Goal: Complete application form: Complete application form

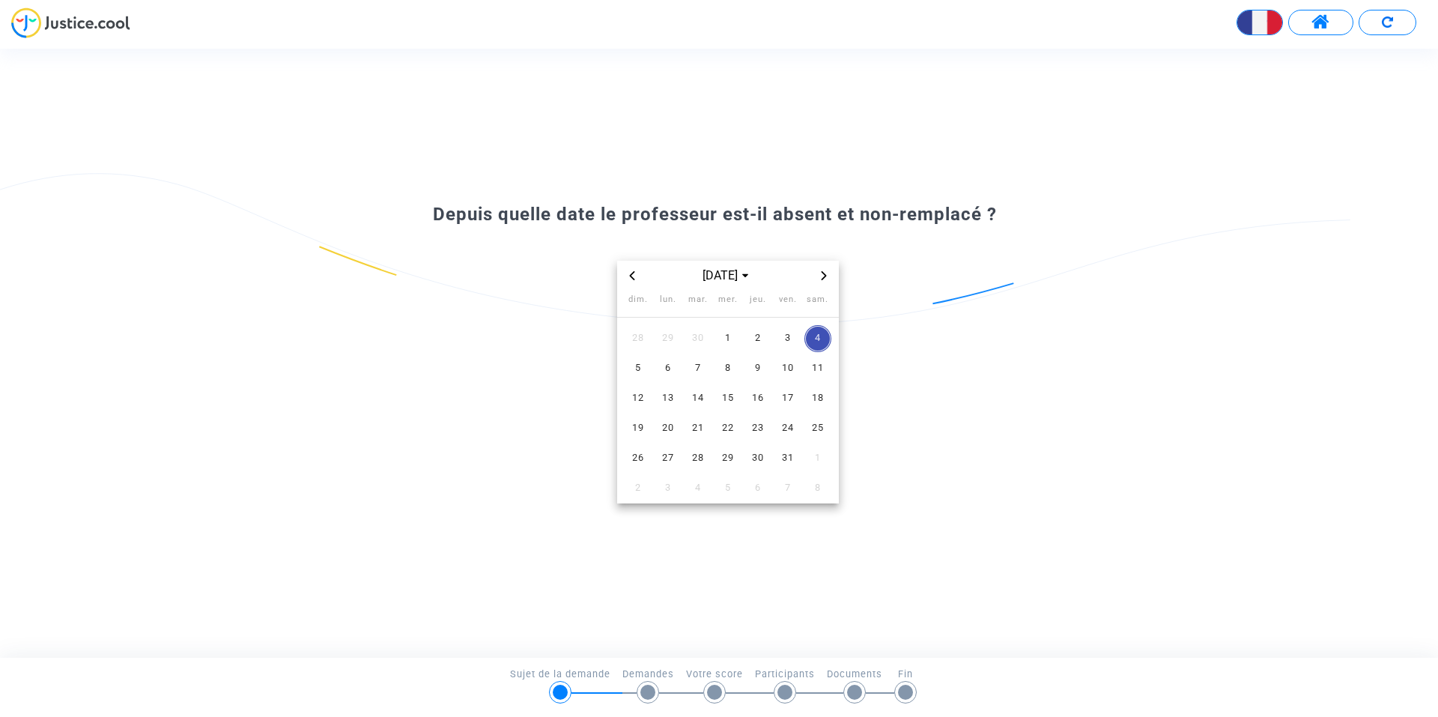
click at [626, 276] on span "Previous month" at bounding box center [632, 276] width 18 height 18
click at [664, 333] on span "1" at bounding box center [667, 338] width 27 height 27
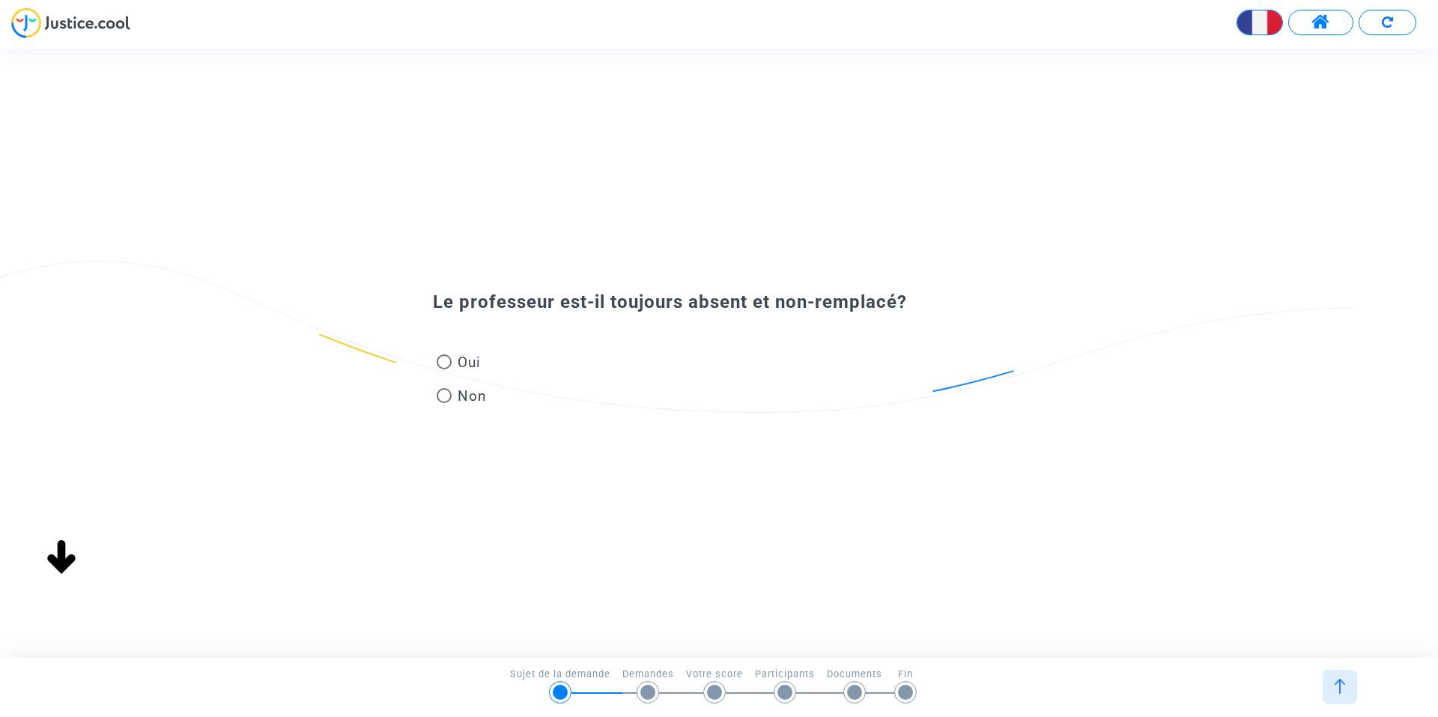
click at [448, 365] on span at bounding box center [444, 361] width 15 height 15
click at [444, 369] on input "Oui" at bounding box center [443, 369] width 1 height 1
radio input "true"
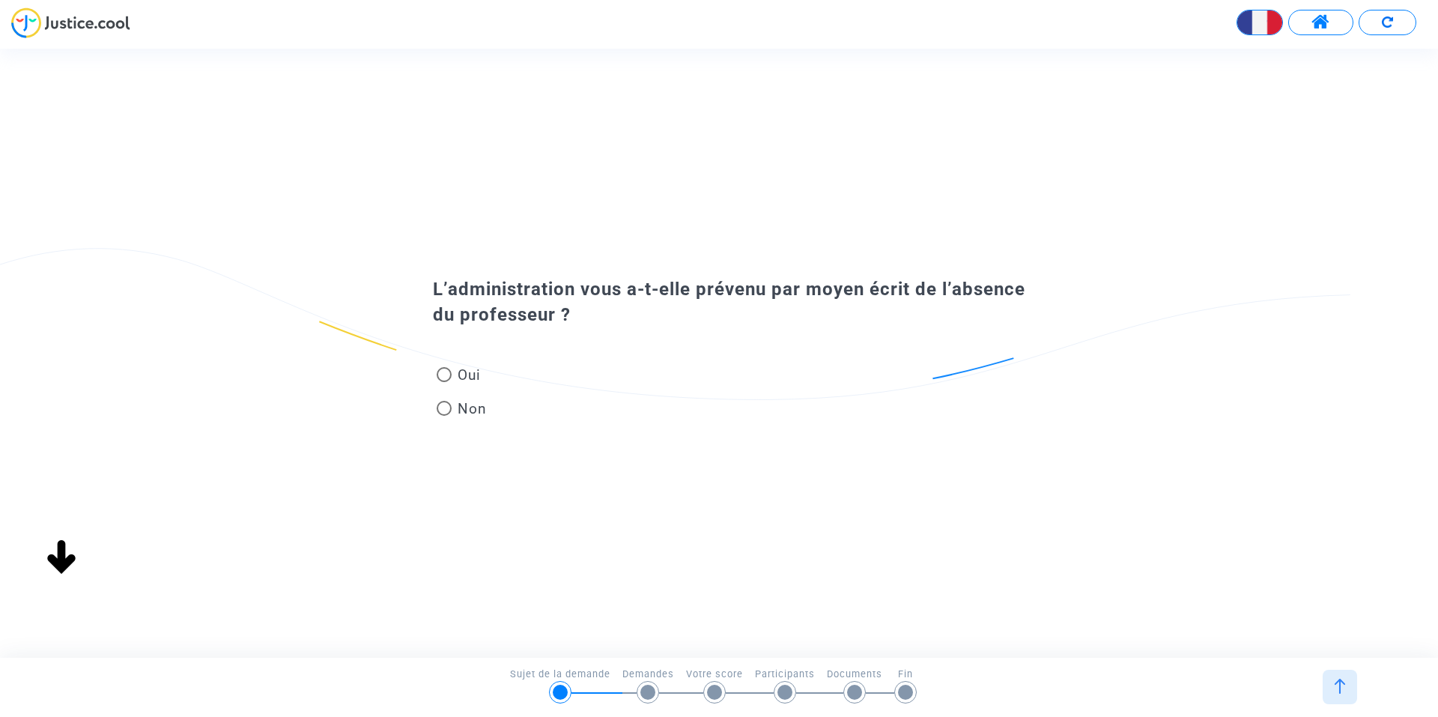
click at [444, 378] on span at bounding box center [444, 374] width 15 height 15
click at [444, 382] on input "Oui" at bounding box center [443, 382] width 1 height 1
radio input "true"
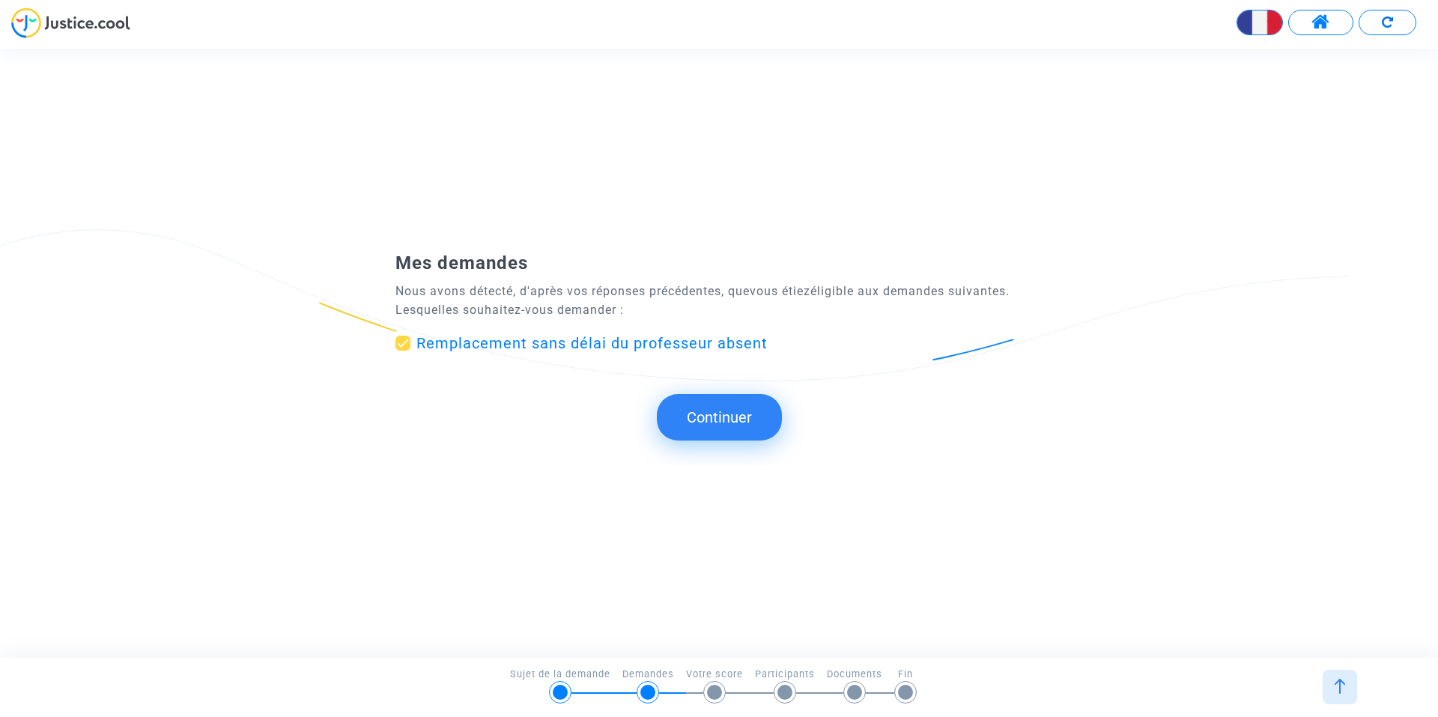
click at [722, 420] on button "Continuer" at bounding box center [719, 417] width 125 height 46
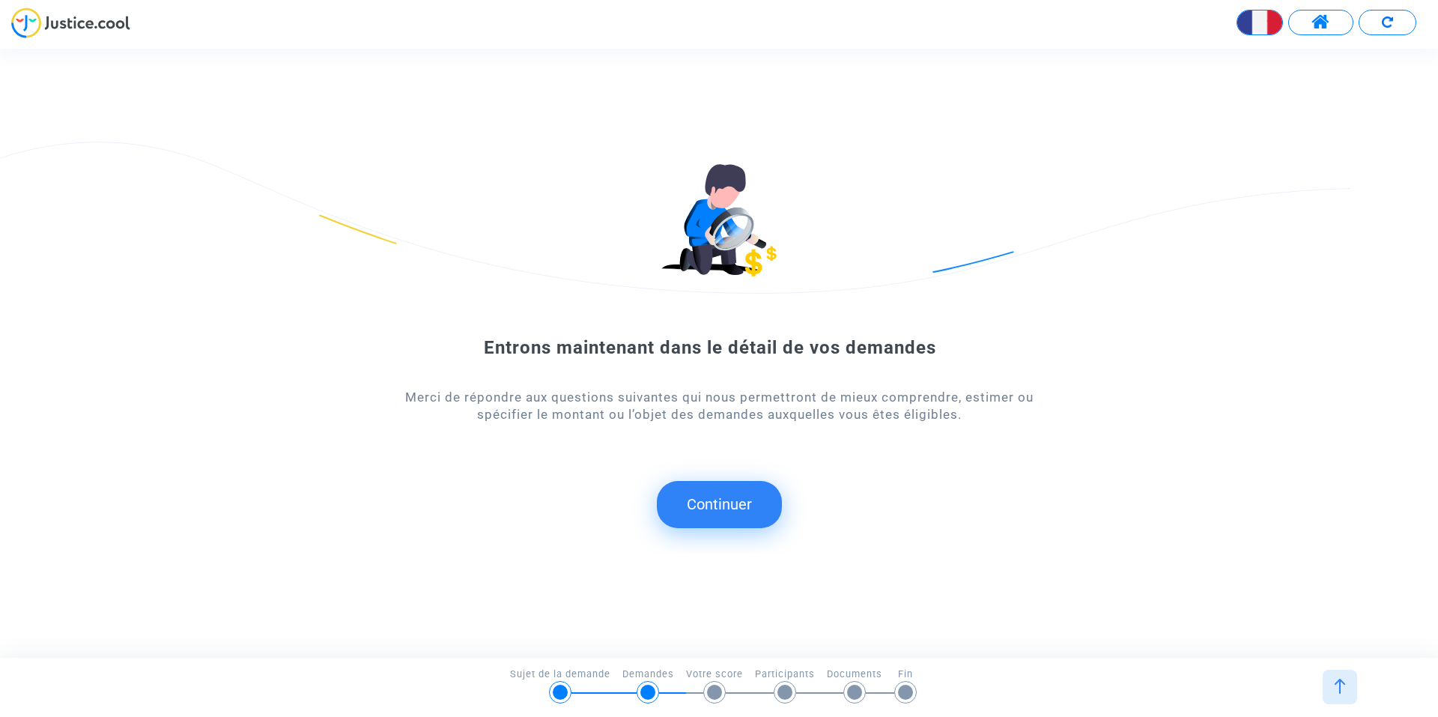
click at [708, 505] on button "Continuer" at bounding box center [719, 504] width 125 height 46
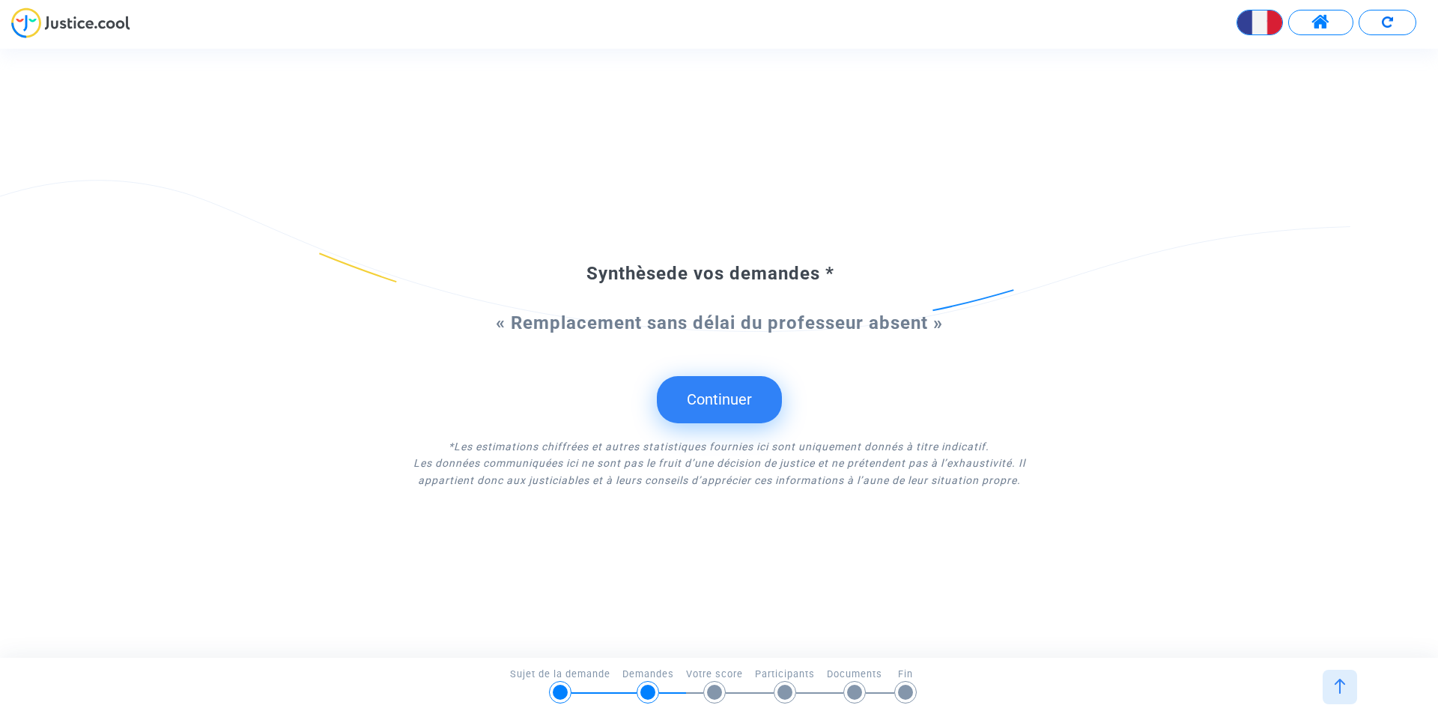
click at [720, 398] on button "Continuer" at bounding box center [719, 399] width 125 height 46
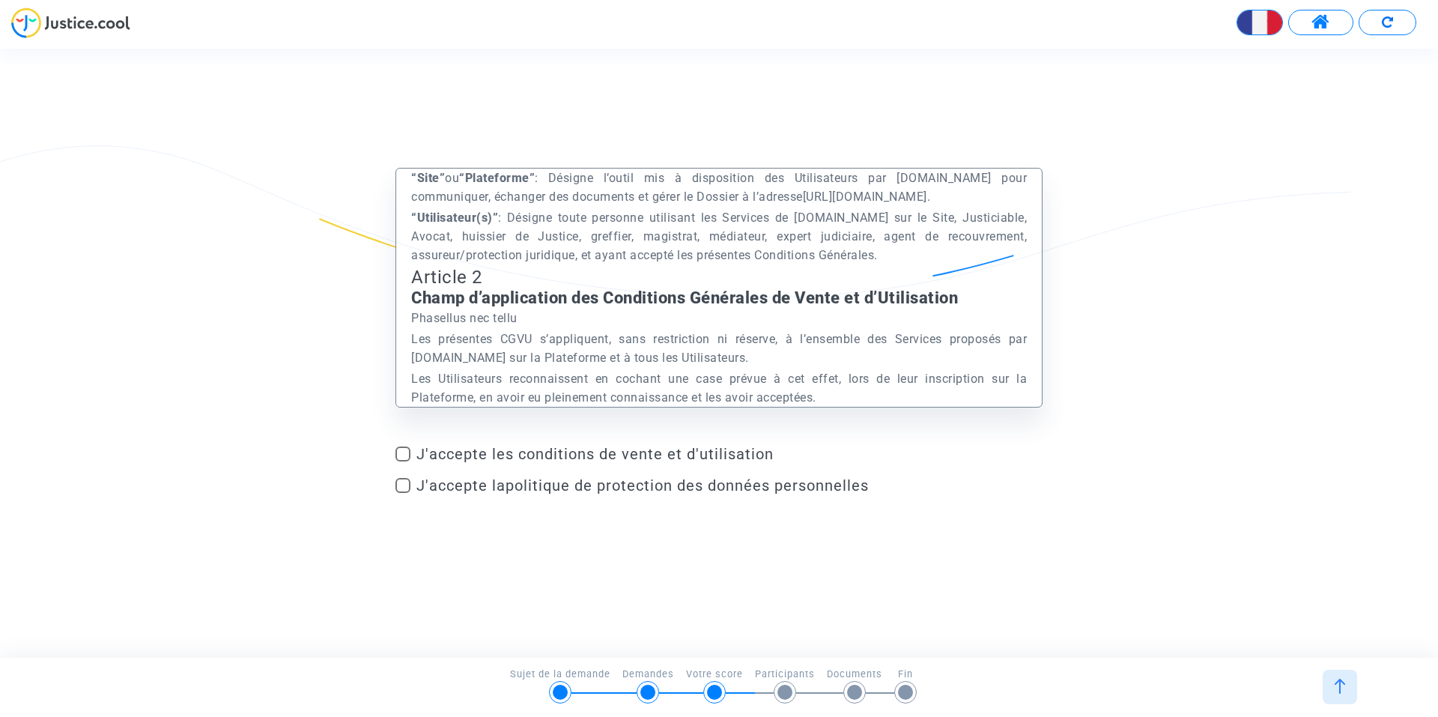
scroll to position [899, 0]
click at [567, 459] on span "J'accepte les conditions de vente et d'utilisation" at bounding box center [729, 454] width 626 height 18
click at [403, 461] on input "J'accepte les conditions de vente et d'utilisation" at bounding box center [402, 461] width 1 height 1
click at [434, 449] on span "J'accepte les conditions de vente et d'utilisation" at bounding box center [729, 454] width 626 height 18
click at [403, 461] on input "J'accepte les conditions de vente et d'utilisation" at bounding box center [402, 461] width 1 height 1
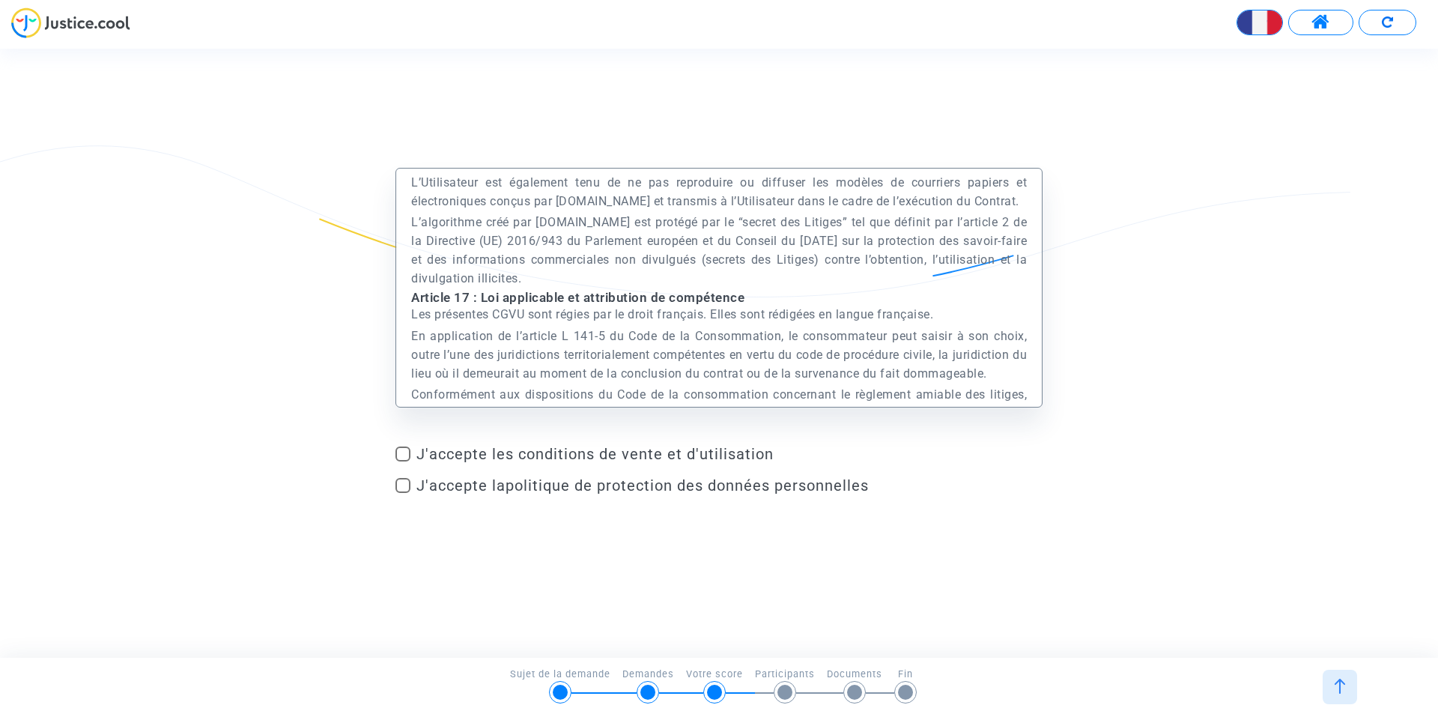
scroll to position [24004, 0]
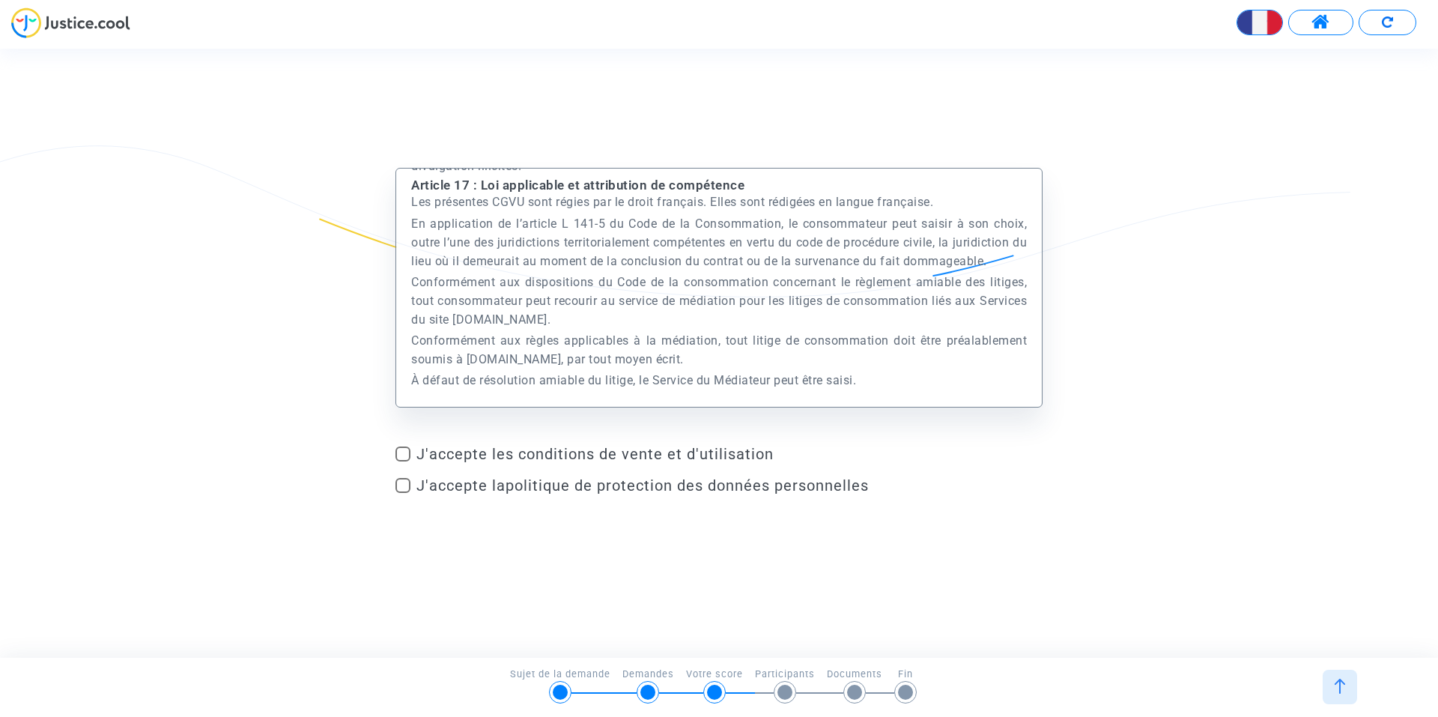
click at [407, 452] on span at bounding box center [402, 453] width 15 height 15
click at [403, 461] on input "J'accepte les conditions de vente et d'utilisation" at bounding box center [402, 461] width 1 height 1
checkbox input "true"
click at [502, 587] on div "Préambule Le présent Site est édité et exploité par la société Europe Médiation…" at bounding box center [719, 353] width 1438 height 608
click at [404, 487] on span at bounding box center [402, 485] width 15 height 15
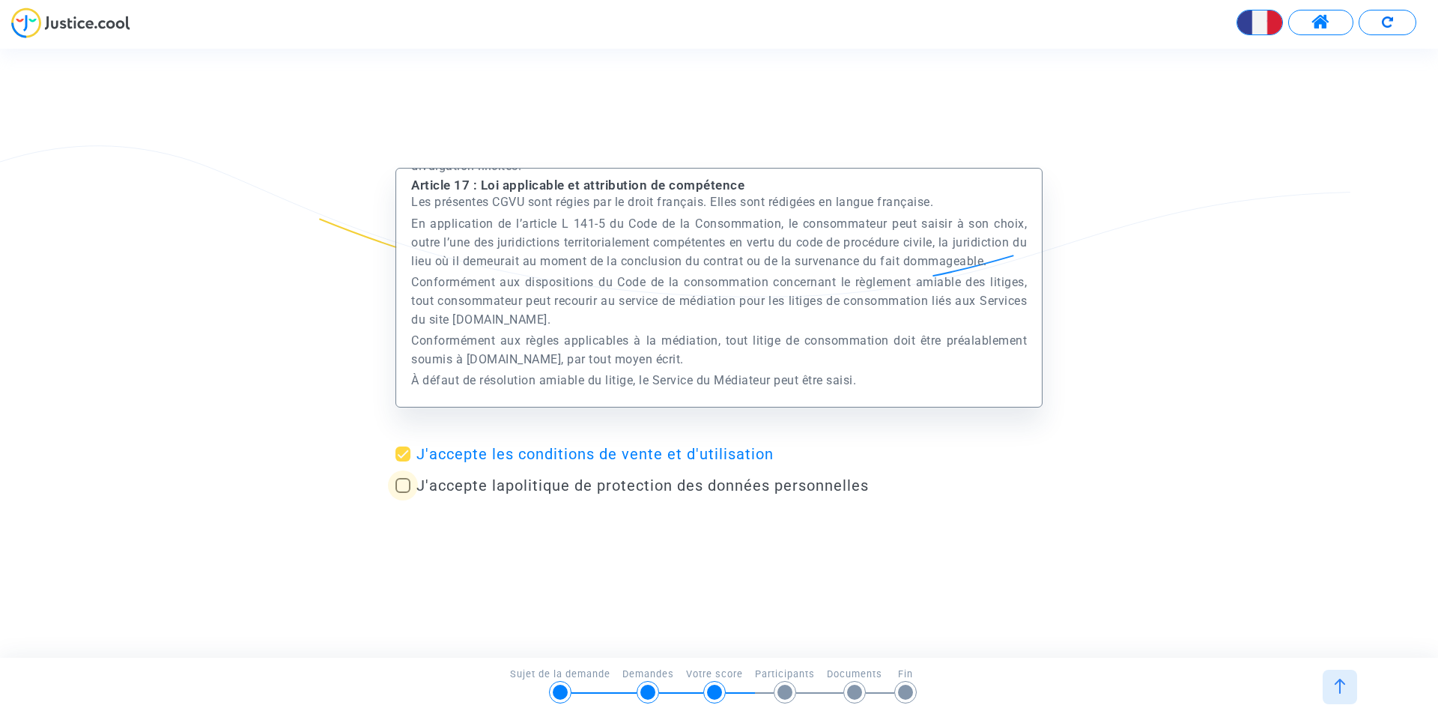
click at [403, 493] on input "J'accepte la politique de protection des données personnelles" at bounding box center [402, 493] width 1 height 1
checkbox input "true"
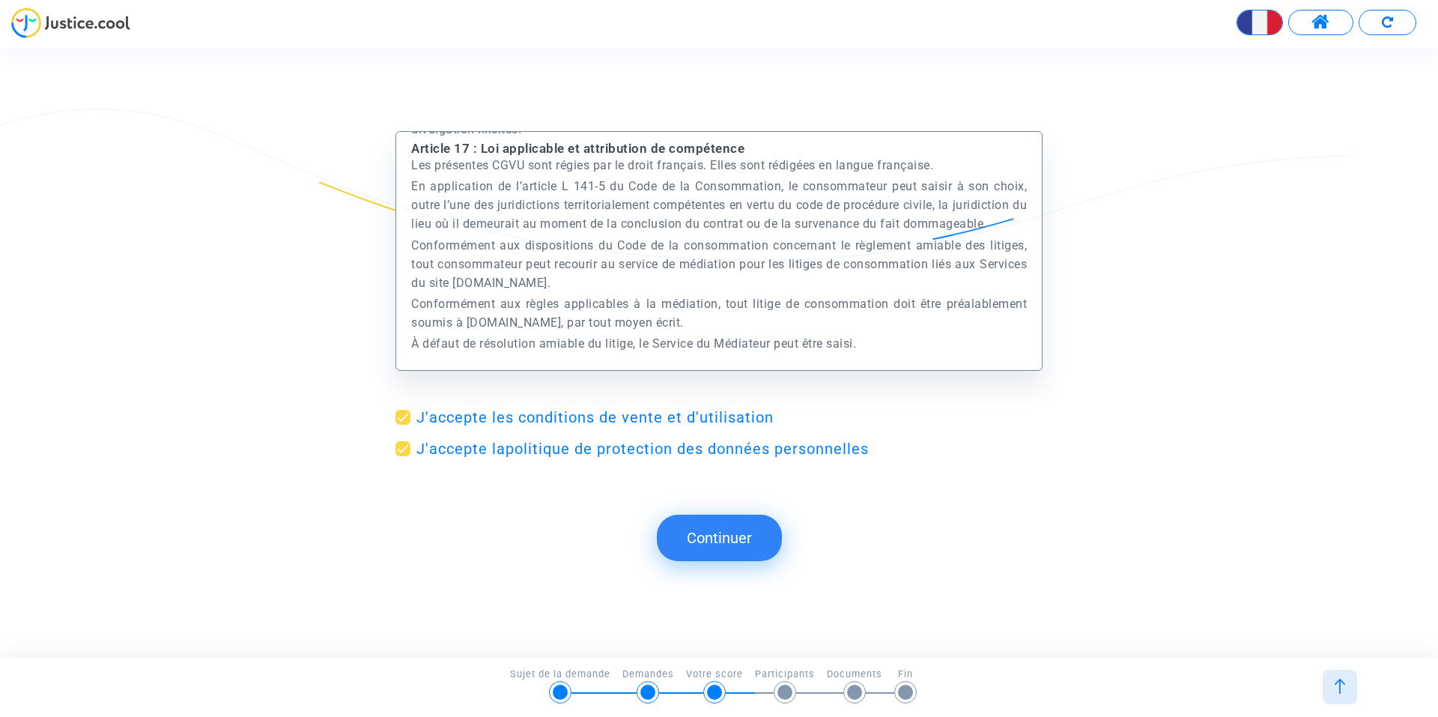
click at [707, 524] on button "Continuer" at bounding box center [719, 537] width 125 height 46
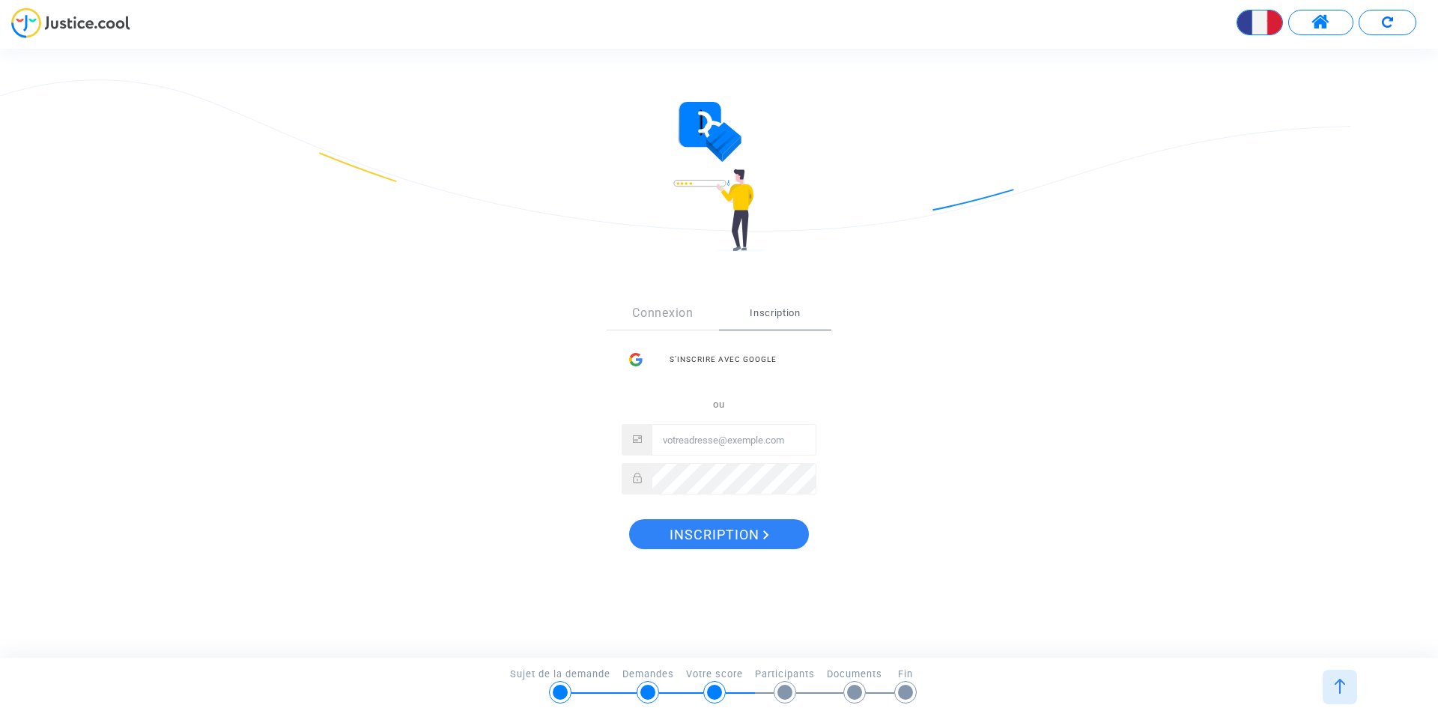
click at [776, 312] on span "Inscription" at bounding box center [775, 313] width 112 height 33
click at [730, 443] on input "Email" at bounding box center [733, 440] width 163 height 30
type input "[EMAIL_ADDRESS][DOMAIN_NAME]"
click at [732, 537] on span "Inscription" at bounding box center [719, 534] width 100 height 31
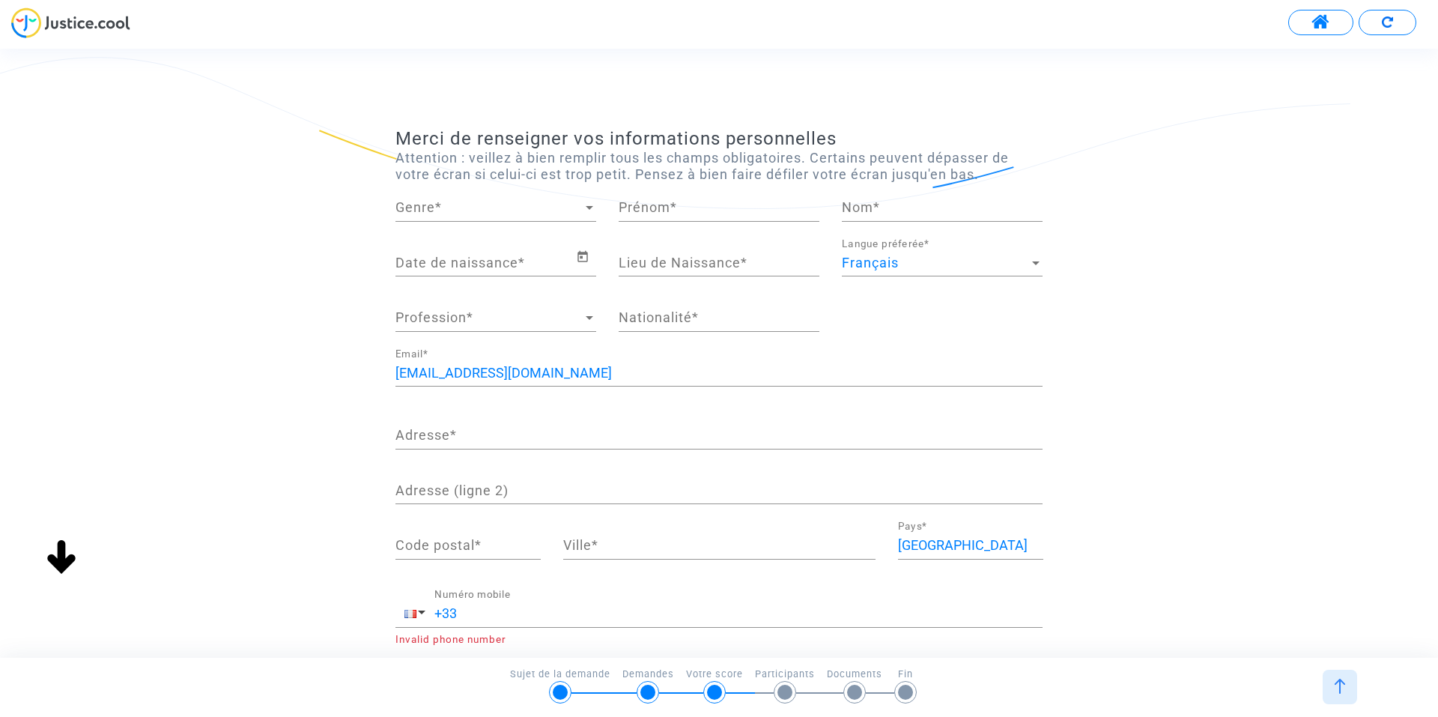
click at [505, 216] on div "Genre Genre *" at bounding box center [495, 202] width 201 height 38
click at [467, 245] on span "Monsieur" at bounding box center [495, 248] width 201 height 40
click at [728, 219] on div "Prénom *" at bounding box center [719, 202] width 201 height 38
click at [653, 212] on input "Prénom *" at bounding box center [719, 207] width 201 height 15
type input "[PERSON_NAME]"
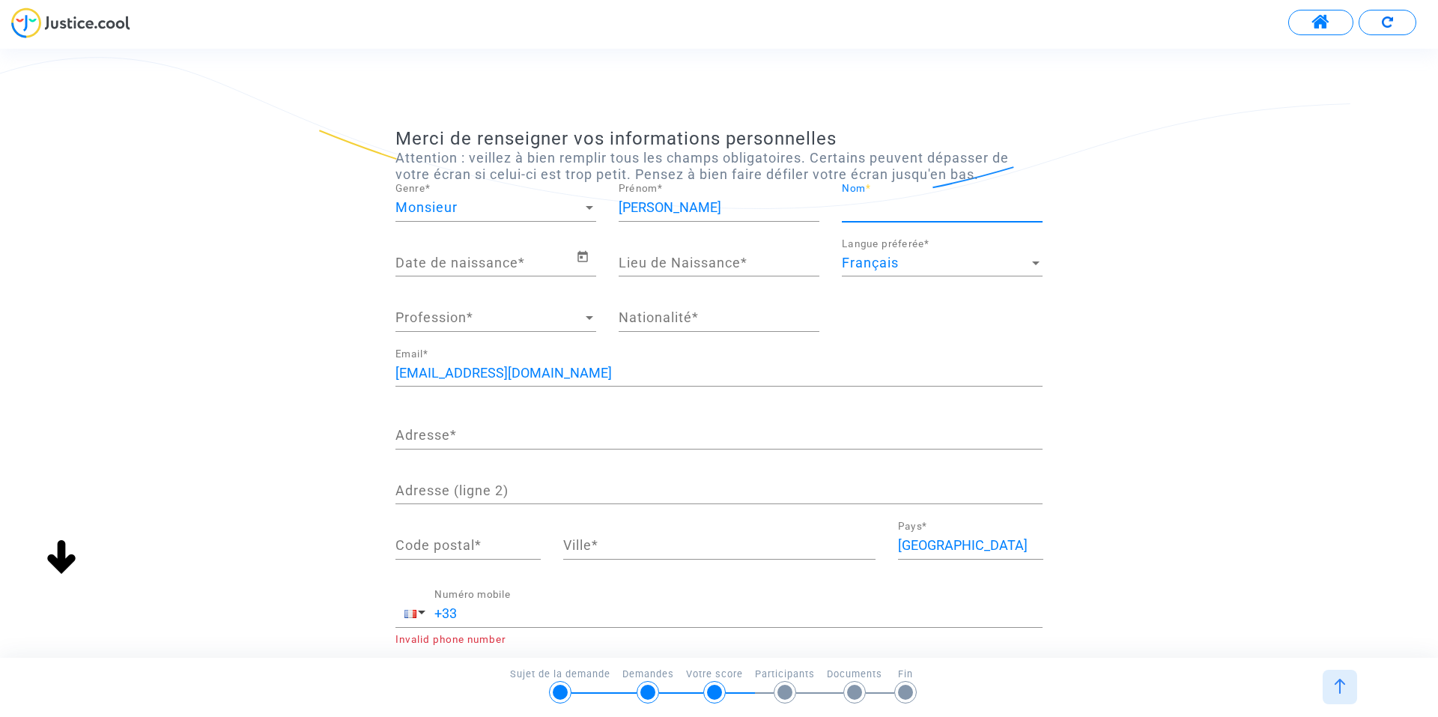
click at [889, 200] on input "Nom *" at bounding box center [942, 207] width 201 height 15
type input "Andrieux"
click at [476, 252] on div "Date de naissance *" at bounding box center [485, 257] width 180 height 38
click at [461, 261] on input "Date de naissance *" at bounding box center [485, 262] width 180 height 15
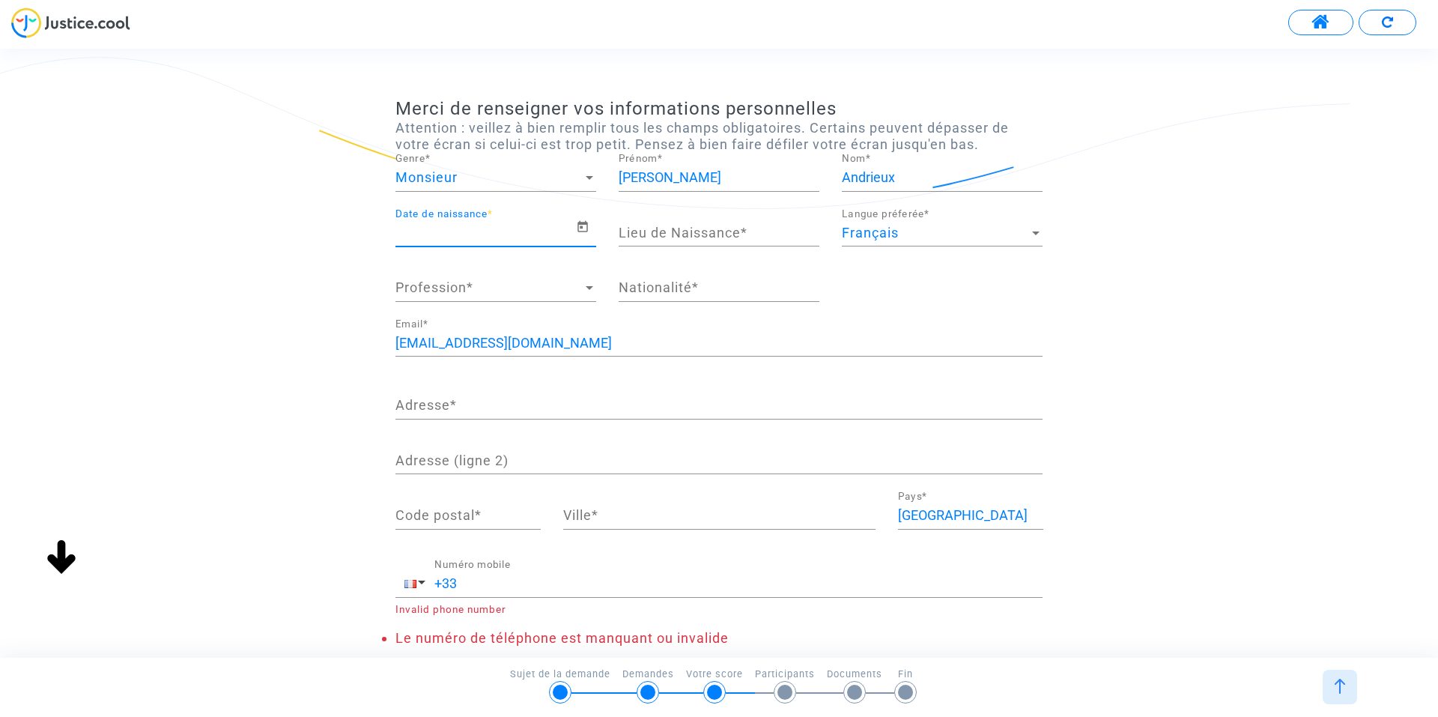
click at [502, 230] on input "Date de naissance *" at bounding box center [485, 232] width 180 height 15
click at [580, 231] on icon "Open calendar" at bounding box center [582, 226] width 10 height 11
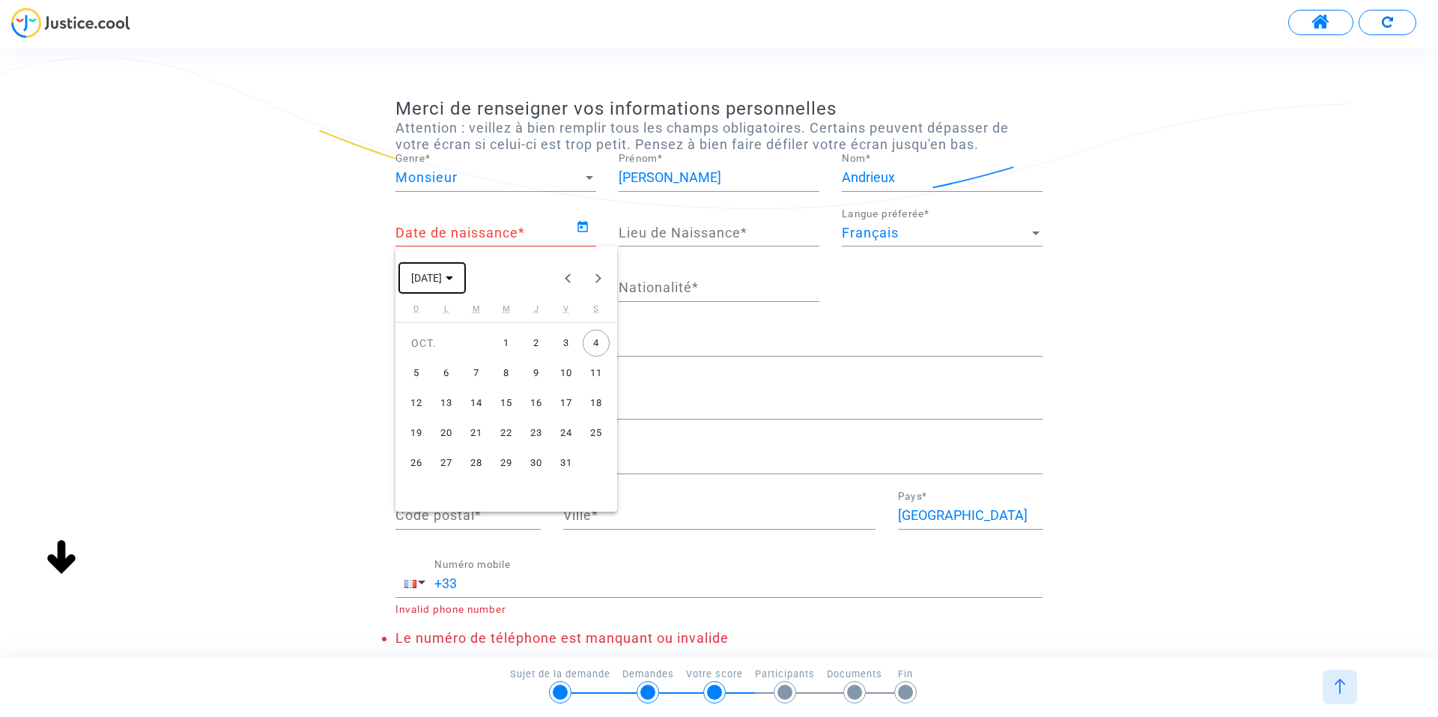
click at [453, 276] on icon "Choose month and year" at bounding box center [449, 278] width 7 height 4
click at [568, 281] on button "Previous 24 years" at bounding box center [568, 278] width 30 height 30
click at [596, 276] on button "Next 24 years" at bounding box center [598, 278] width 30 height 30
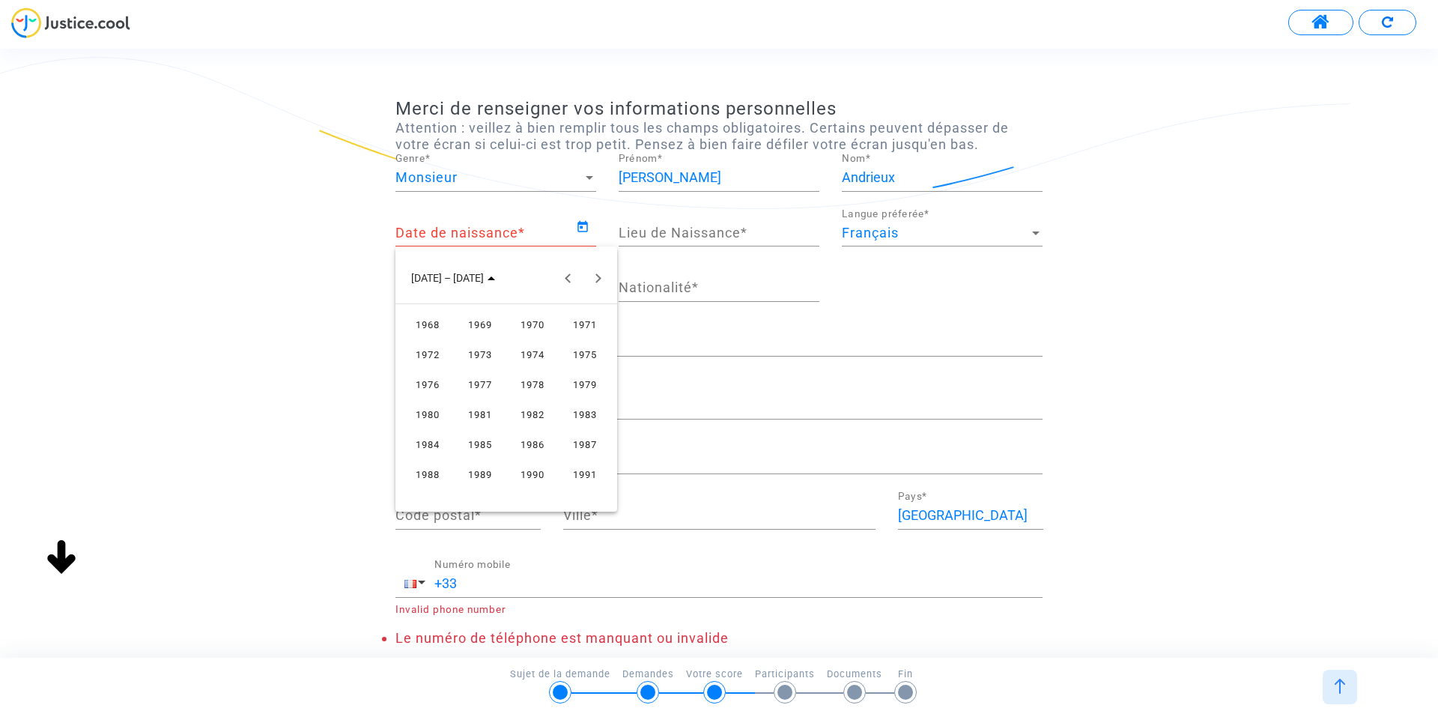
click at [492, 326] on div "1969" at bounding box center [480, 324] width 47 height 27
click at [484, 383] on div "JUIN" at bounding box center [480, 384] width 47 height 27
click at [446, 378] on div "2" at bounding box center [446, 372] width 27 height 27
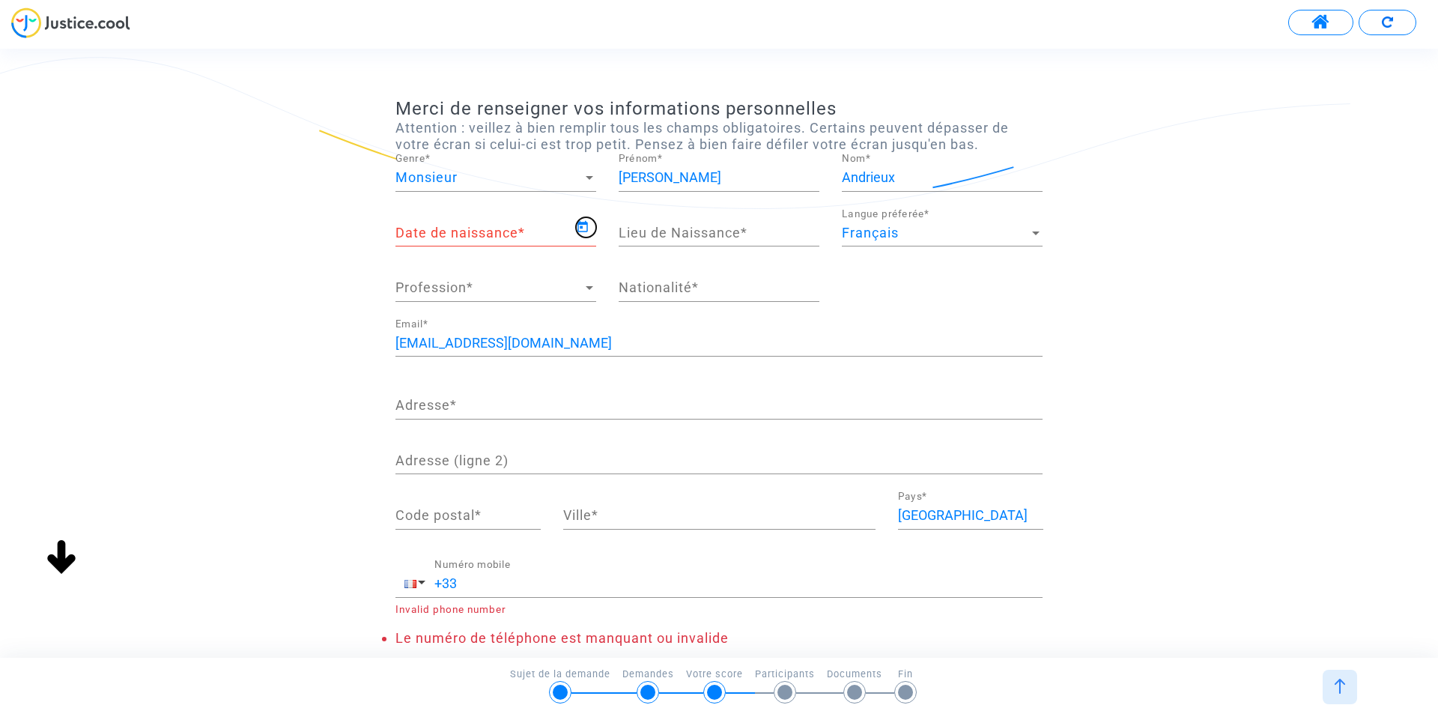
type input "[DATE]"
click at [704, 234] on input "Lieu de Naissance *" at bounding box center [719, 232] width 201 height 15
type input "St etienne"
click at [921, 233] on div "Français" at bounding box center [935, 232] width 187 height 15
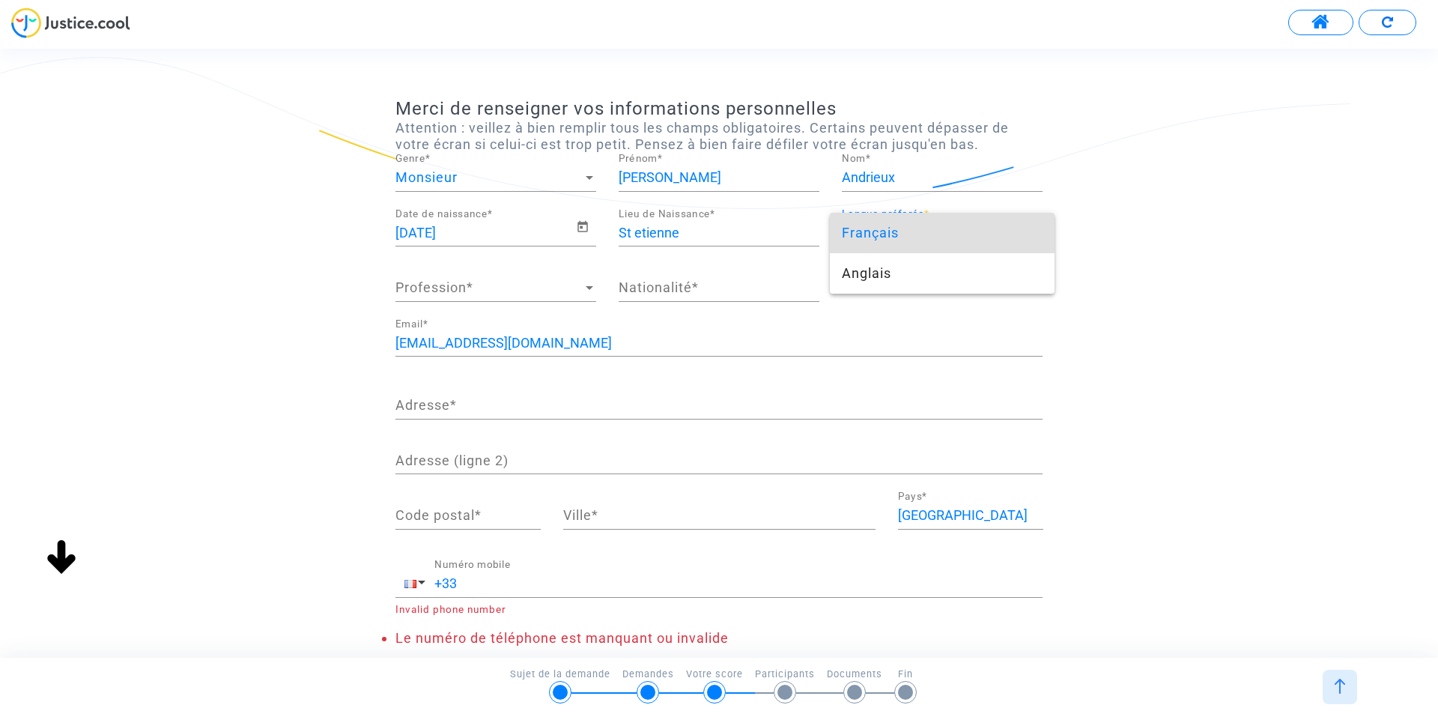
click at [487, 283] on div at bounding box center [719, 358] width 1438 height 717
click at [497, 288] on span "Profession" at bounding box center [488, 287] width 187 height 15
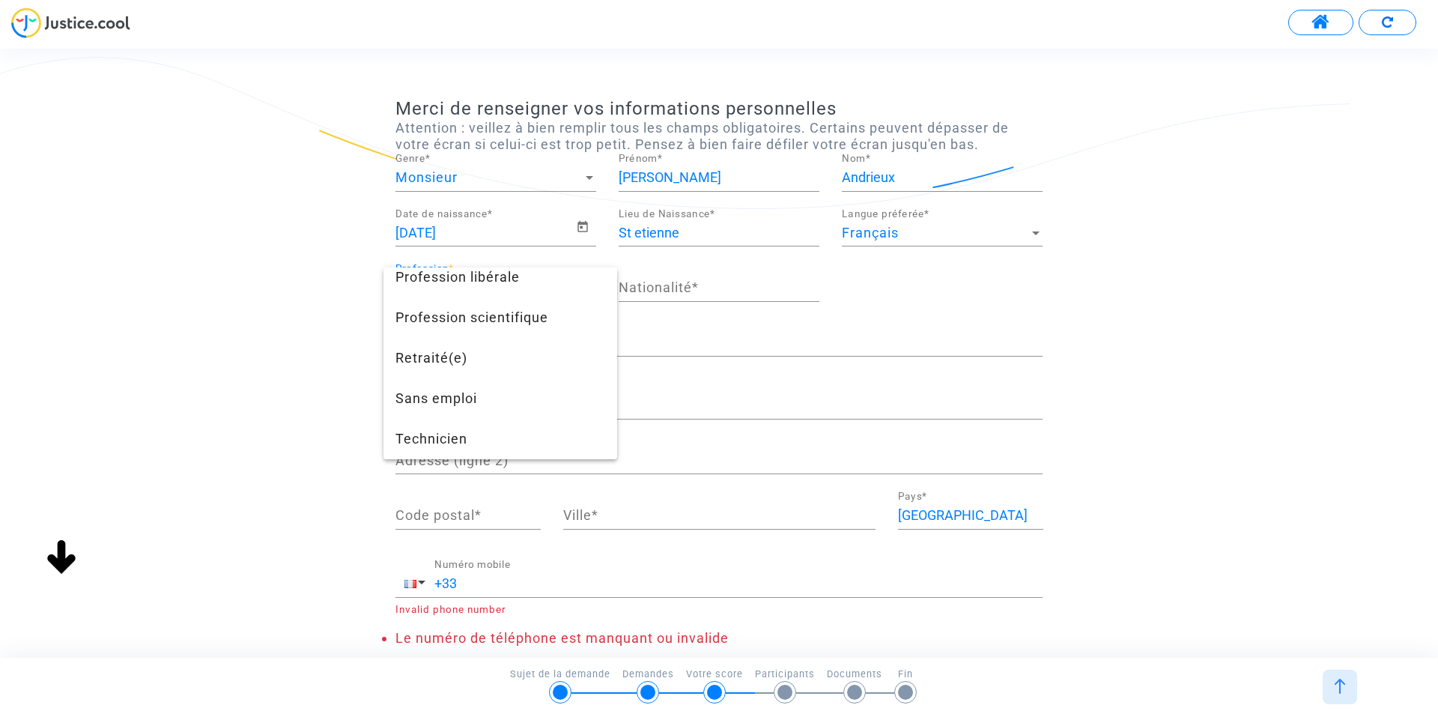
scroll to position [1412, 0]
click at [464, 441] on span "Technicien" at bounding box center [500, 439] width 210 height 40
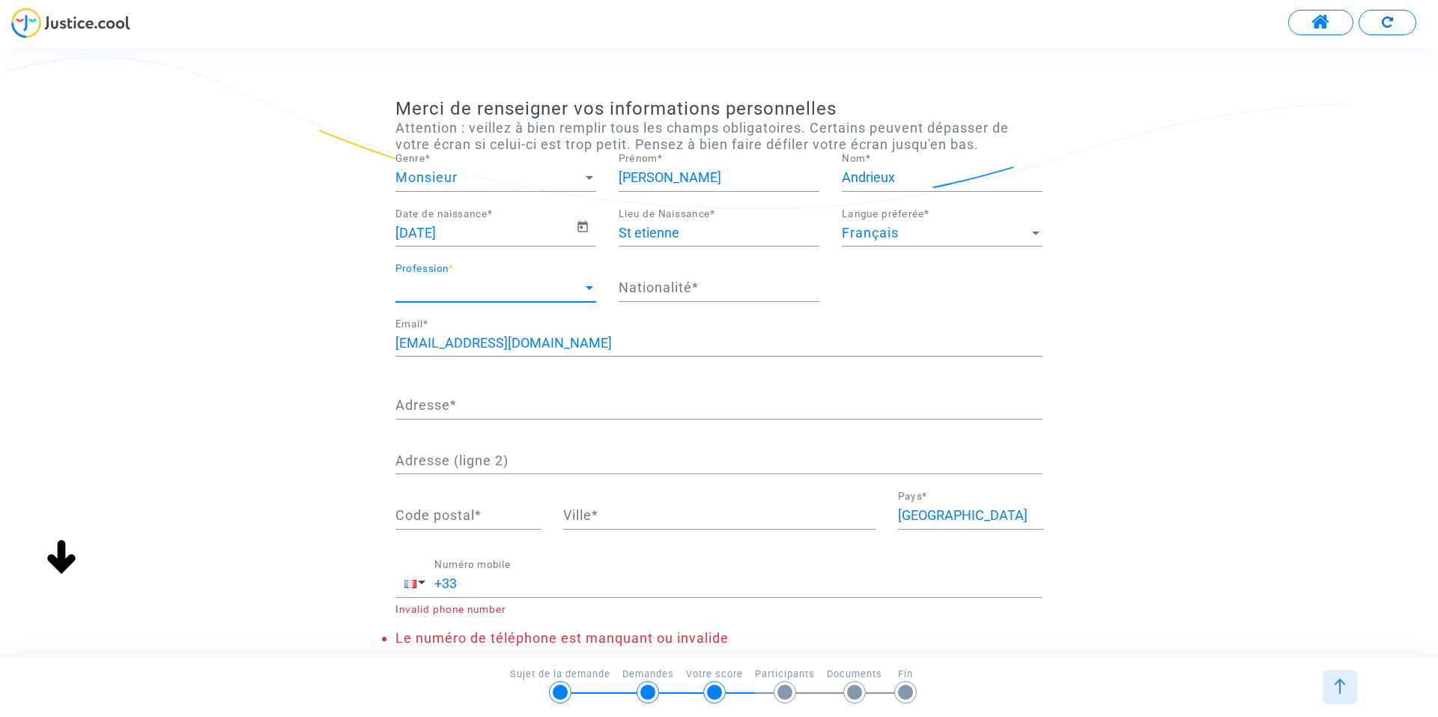
scroll to position [1254, 0]
click at [685, 285] on input "Nationalité *" at bounding box center [719, 287] width 201 height 15
click at [711, 290] on input "Nationalité *" at bounding box center [719, 287] width 201 height 15
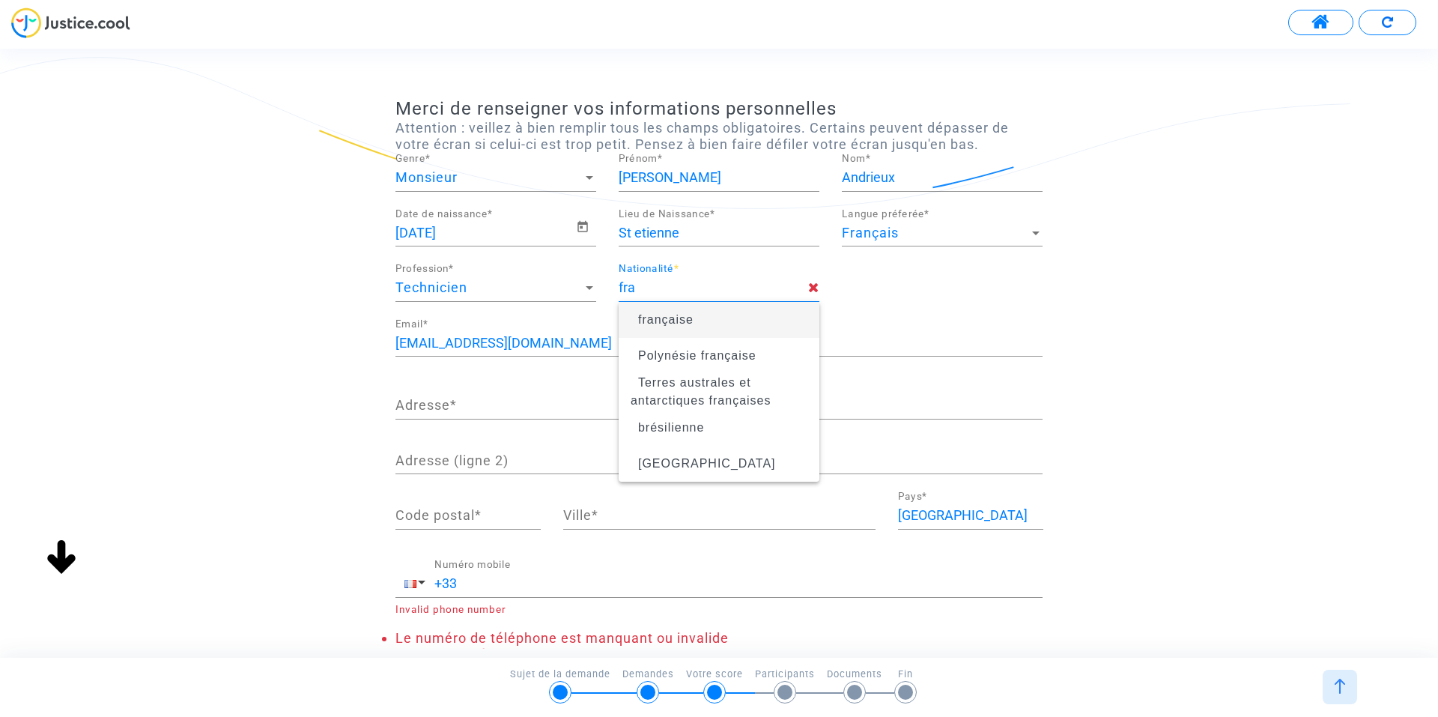
click at [658, 320] on span "française" at bounding box center [665, 319] width 55 height 13
type input "française"
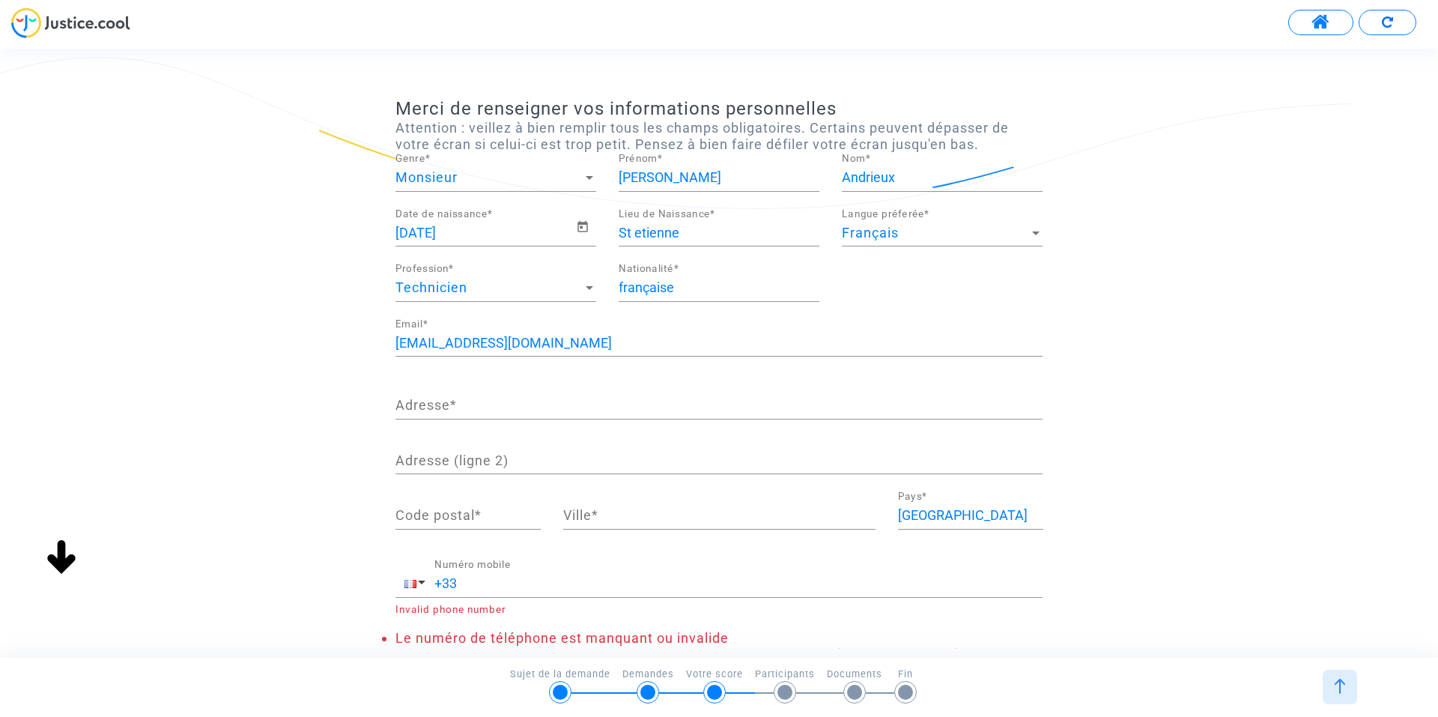
click at [490, 392] on div "Adresse *" at bounding box center [718, 400] width 647 height 38
type input "[STREET_ADDRESS]"
click at [506, 523] on input "Code postal *" at bounding box center [467, 515] width 145 height 15
type input "01170"
click at [666, 520] on input "Ville *" at bounding box center [719, 515] width 312 height 15
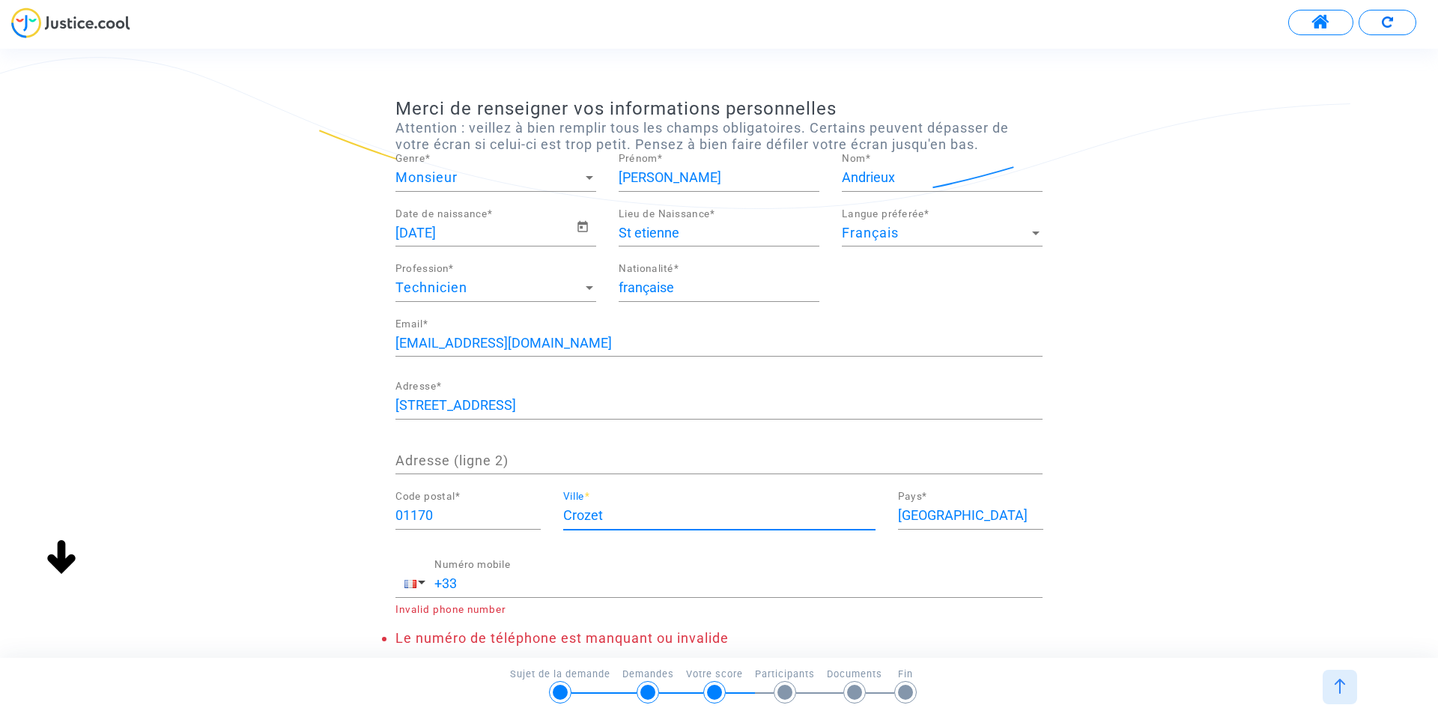
type input "Crozet"
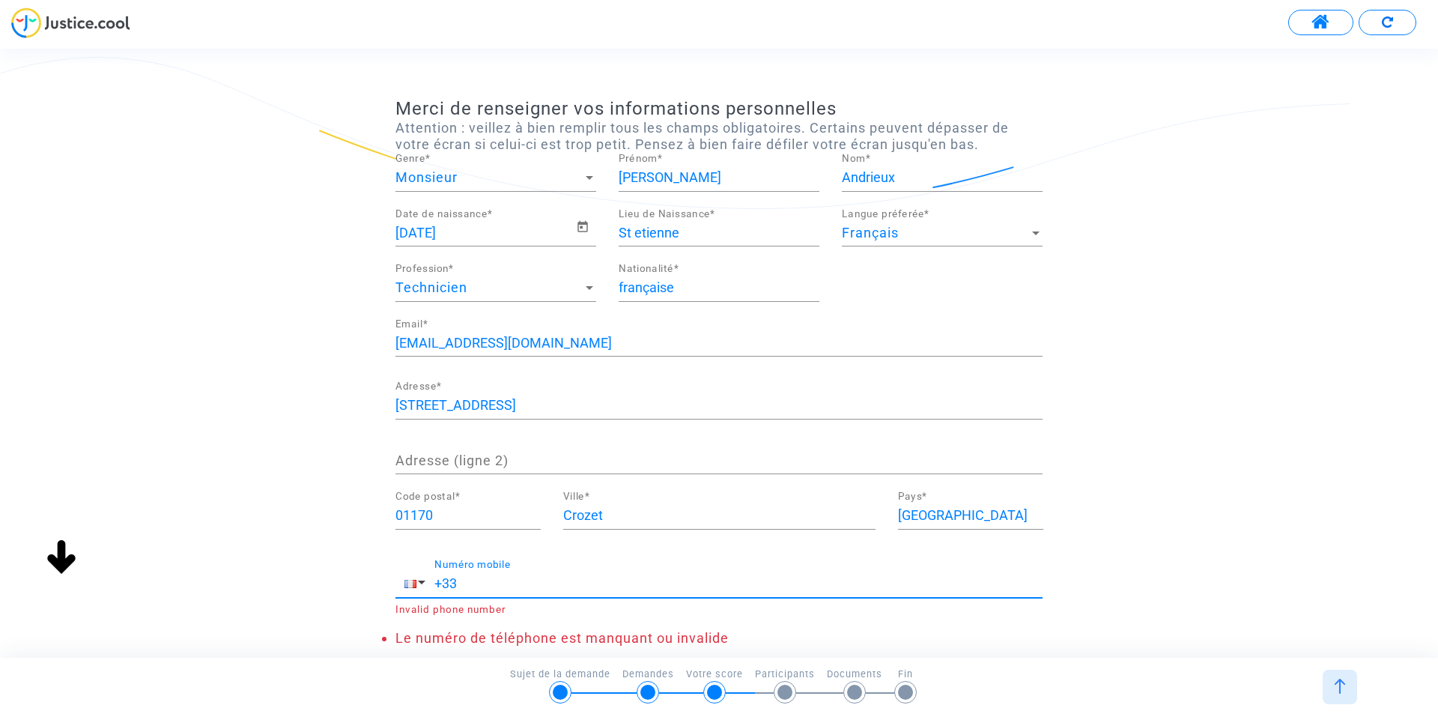
click at [487, 580] on input "+33" at bounding box center [738, 583] width 608 height 15
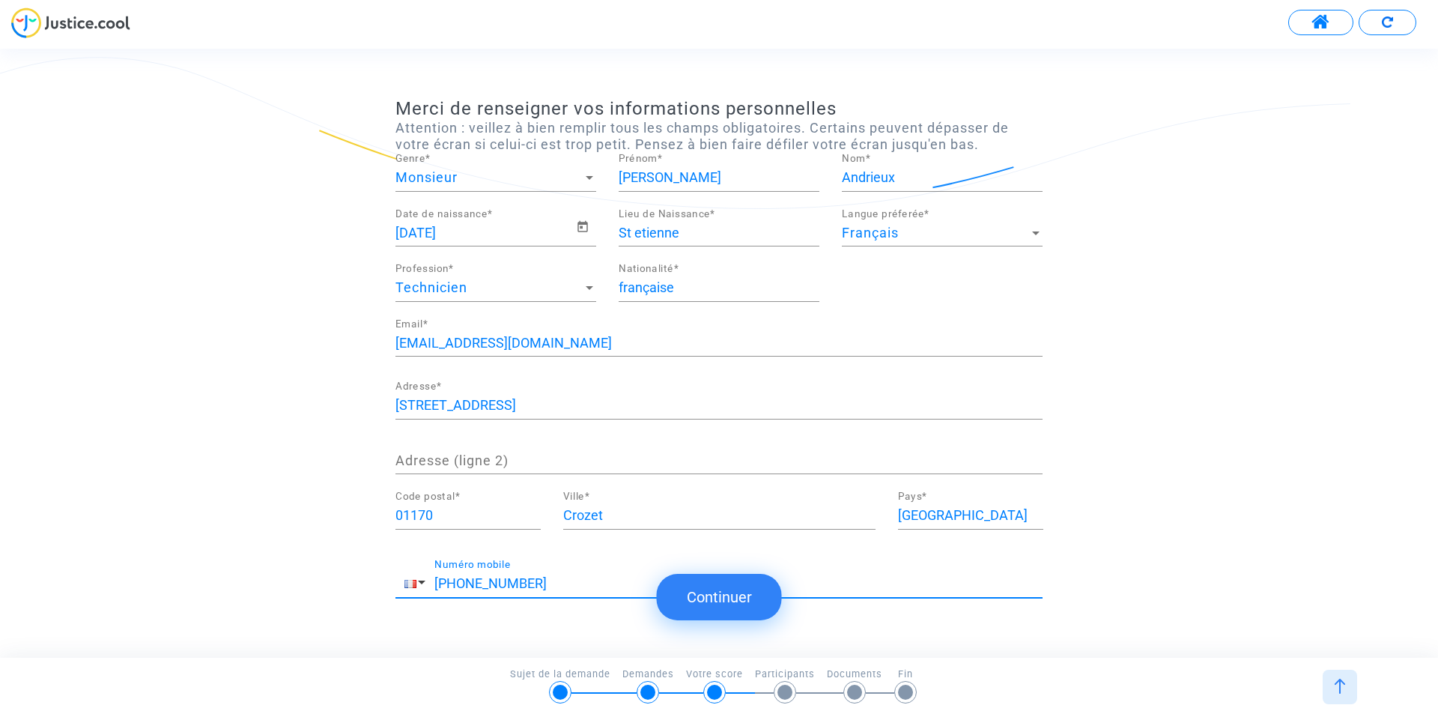
type input "[PHONE_NUMBER]"
click at [741, 607] on button "Continuer" at bounding box center [719, 597] width 125 height 46
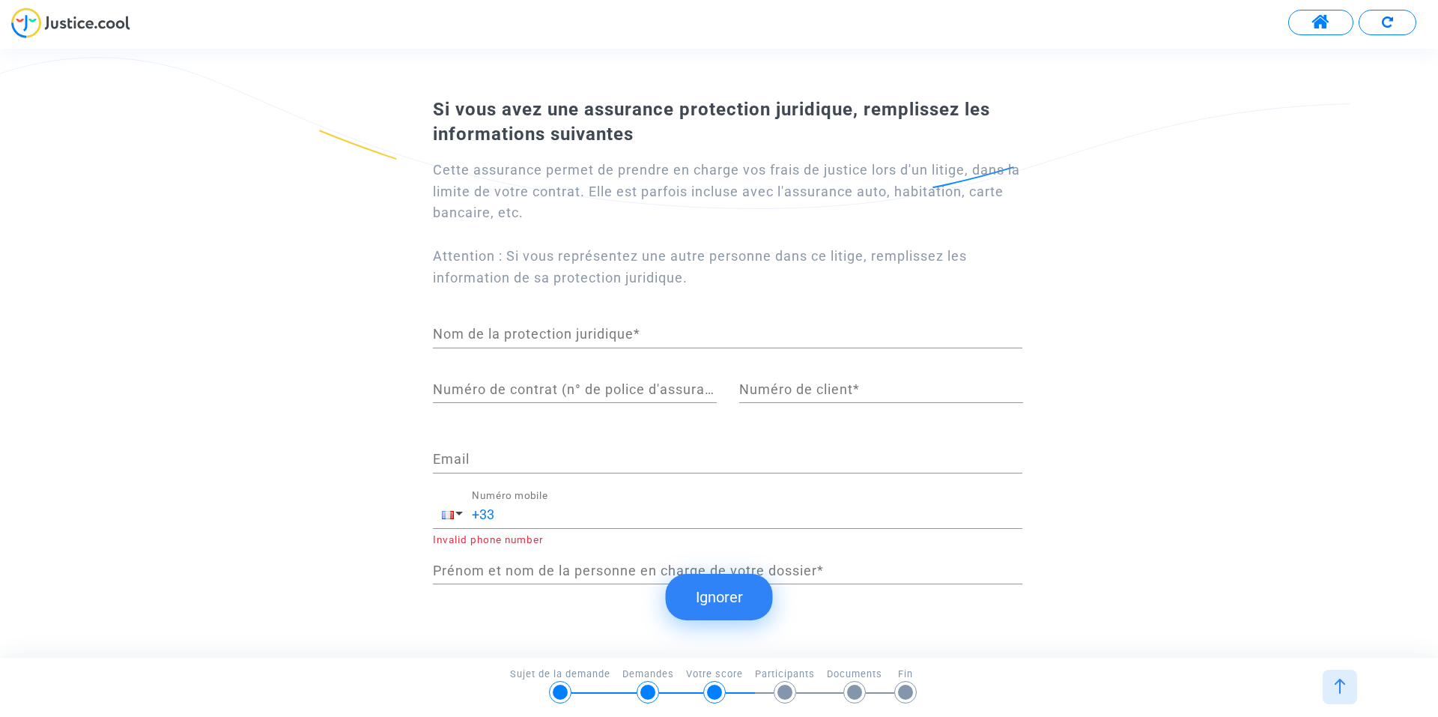
scroll to position [73, 0]
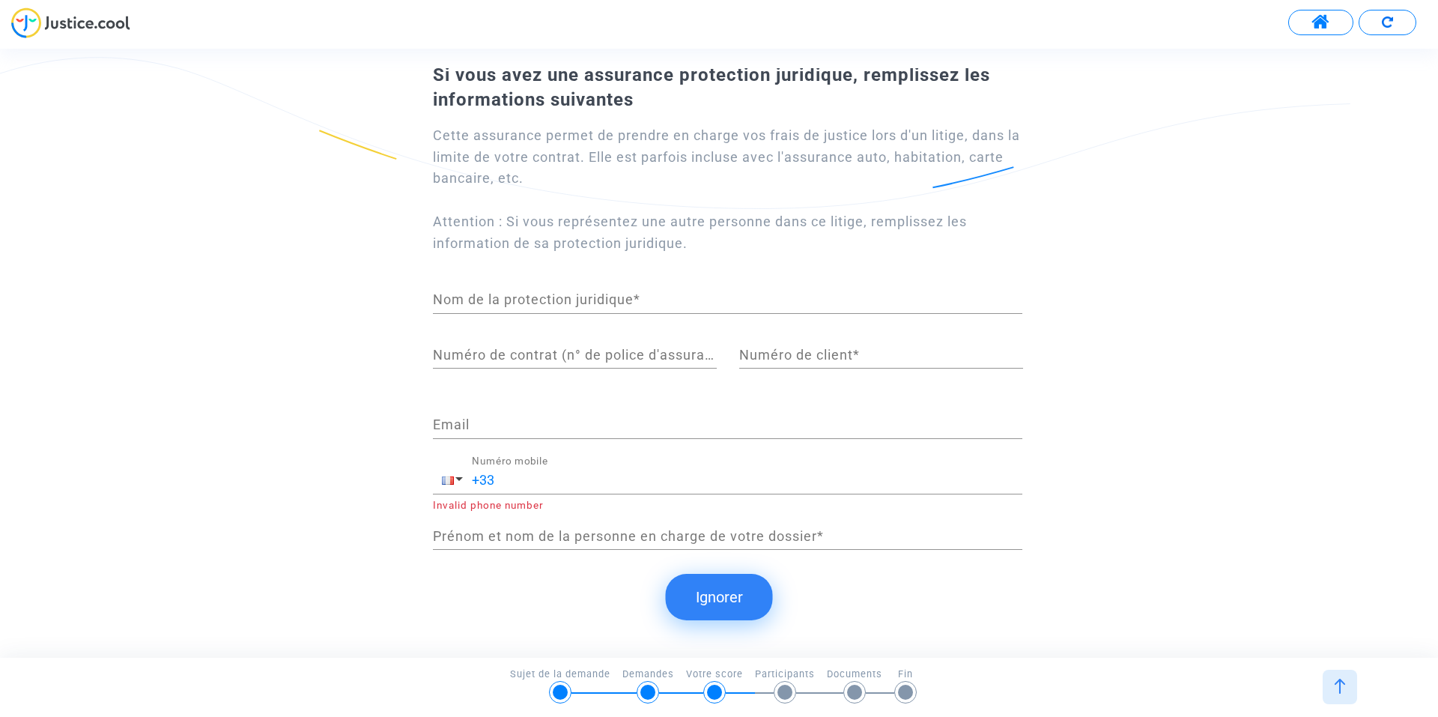
click at [726, 599] on button "Ignorer" at bounding box center [719, 597] width 107 height 46
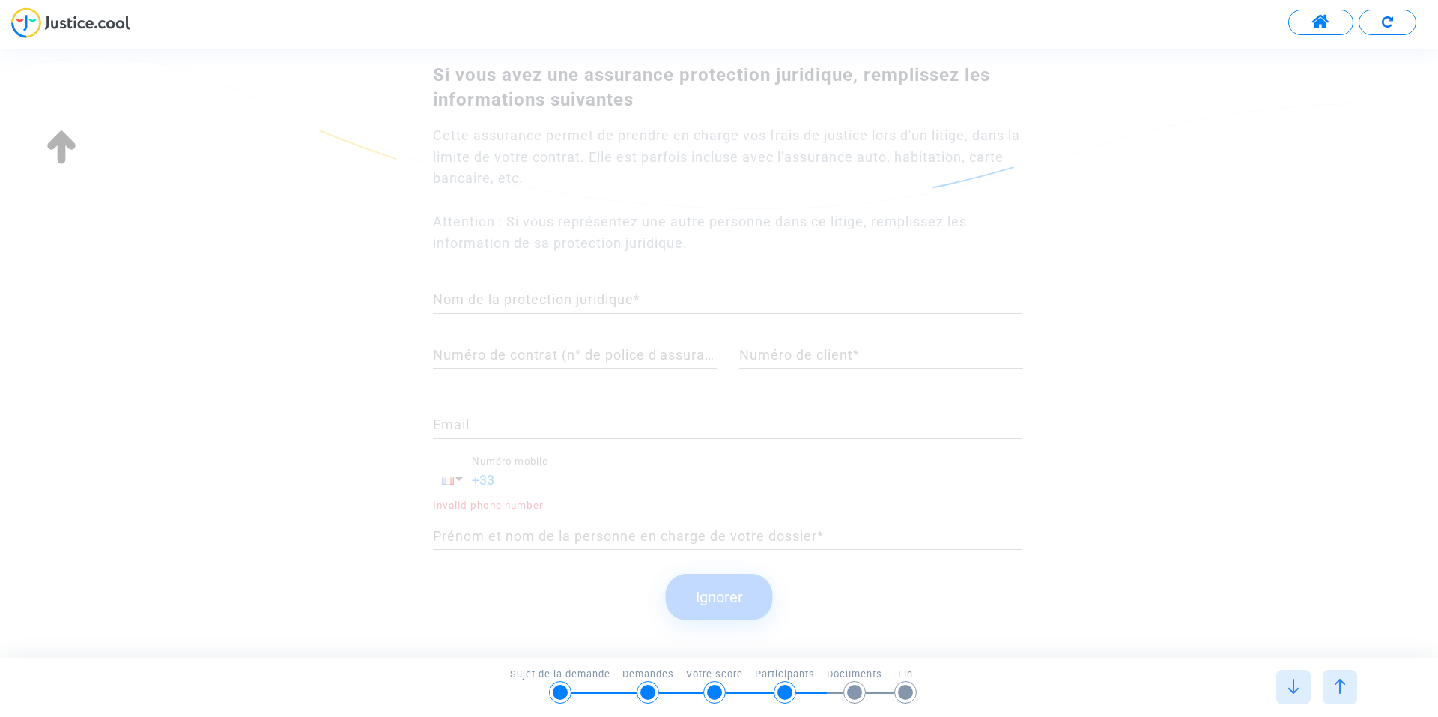
scroll to position [0, 0]
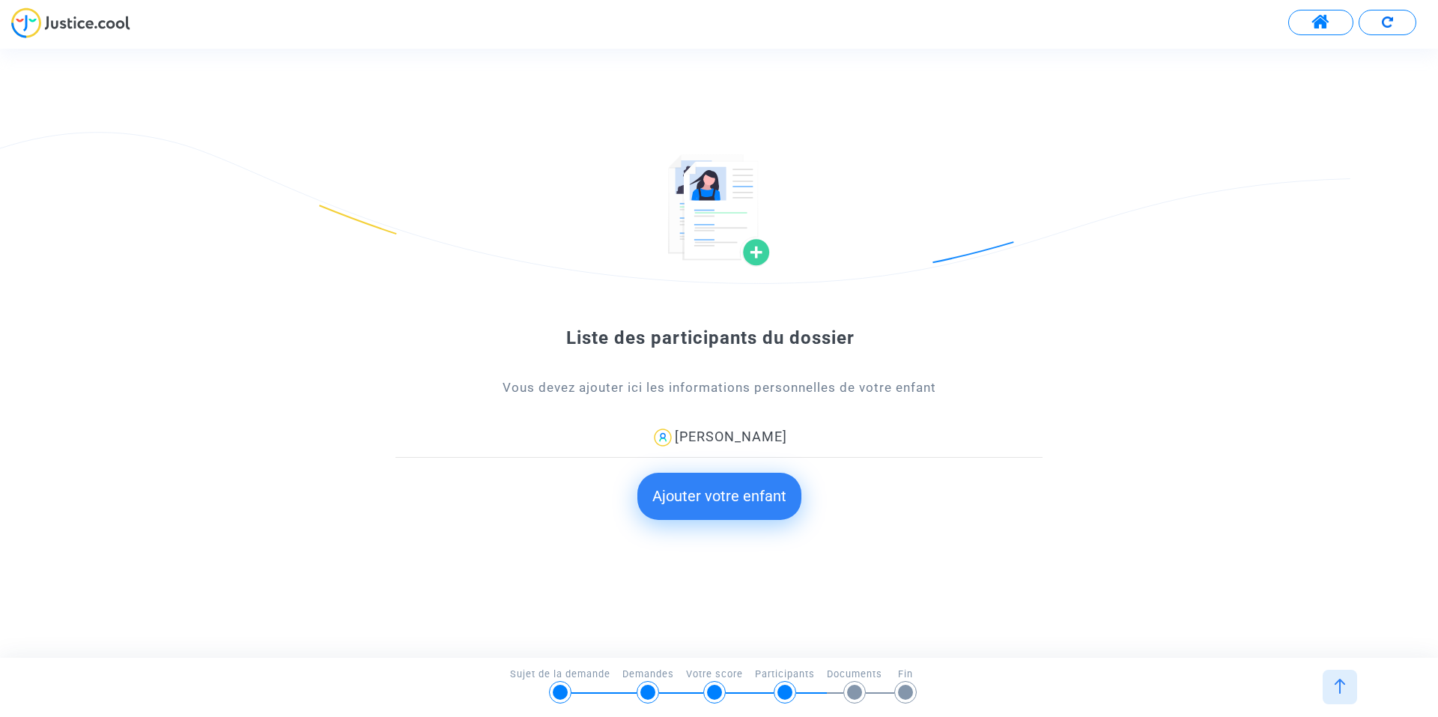
click at [726, 496] on button "Ajouter votre enfant" at bounding box center [719, 496] width 164 height 46
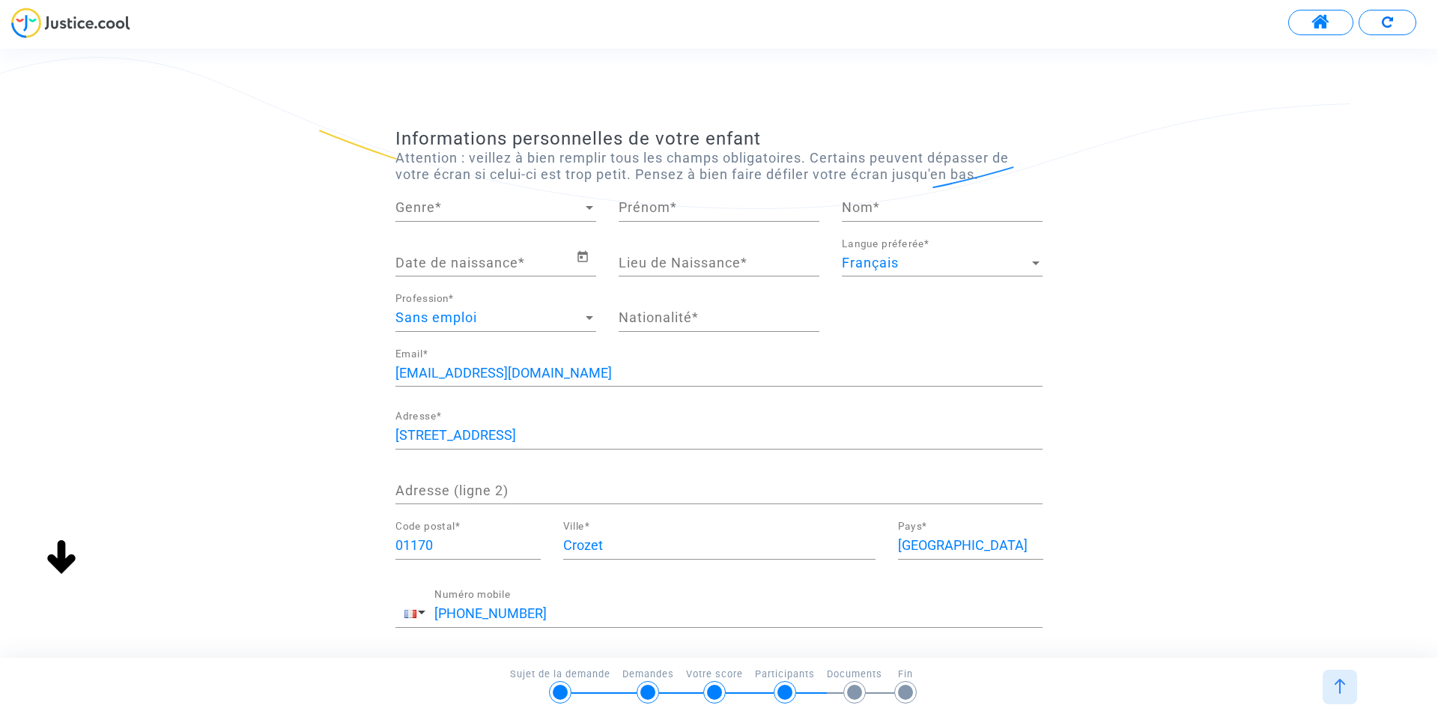
click at [504, 203] on span "Genre" at bounding box center [488, 207] width 187 height 15
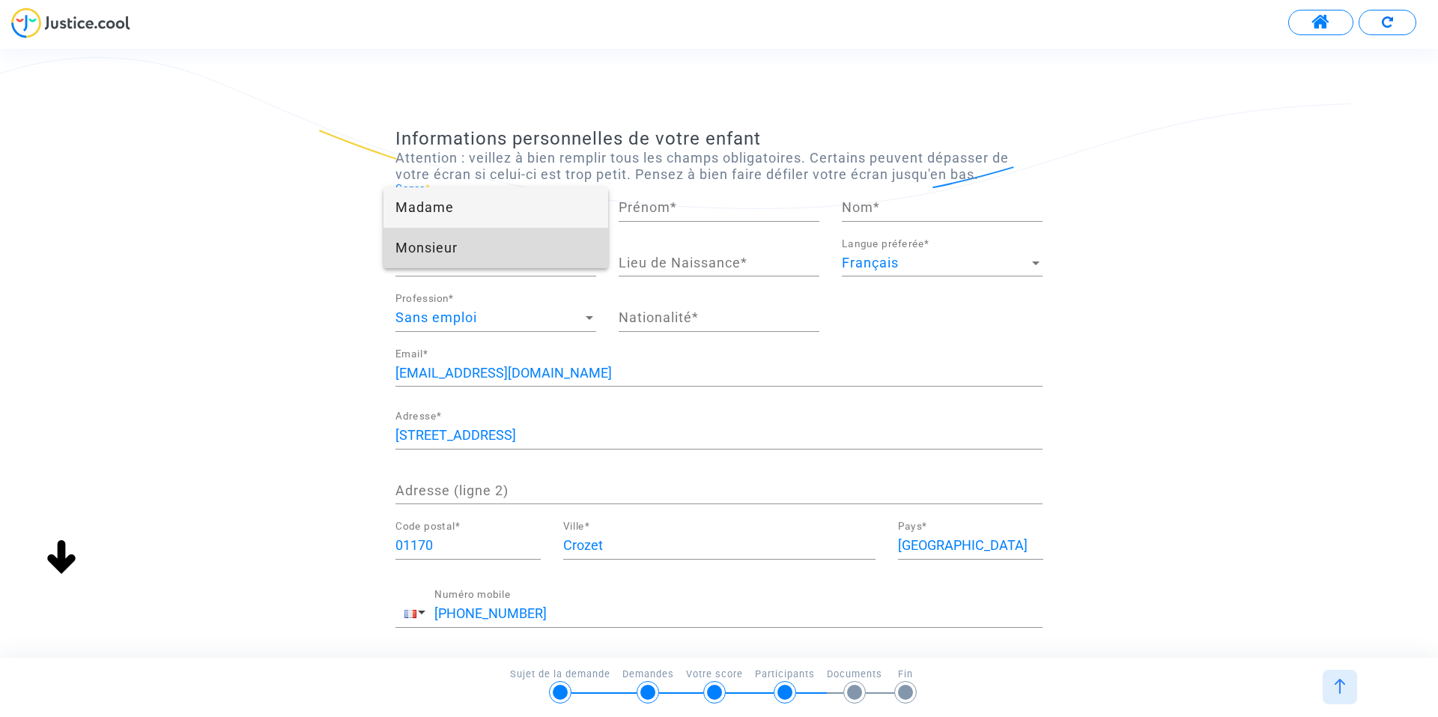
click at [436, 248] on span "Monsieur" at bounding box center [495, 248] width 201 height 40
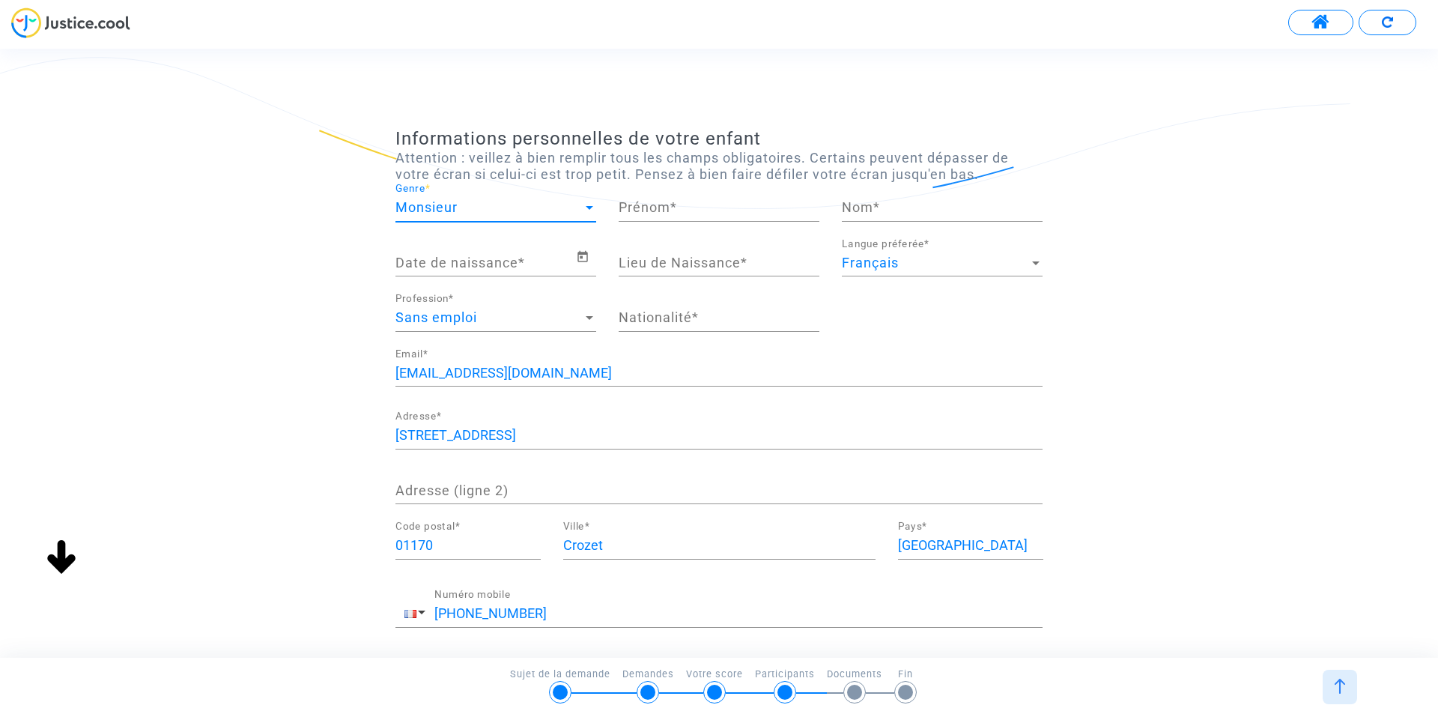
click at [717, 210] on input "Prénom *" at bounding box center [719, 207] width 201 height 15
type input "[PERSON_NAME]"
click at [917, 201] on input "Nom *" at bounding box center [942, 207] width 201 height 15
type input "Andrieux"
click at [504, 257] on input "Date de naissance *" at bounding box center [485, 262] width 180 height 15
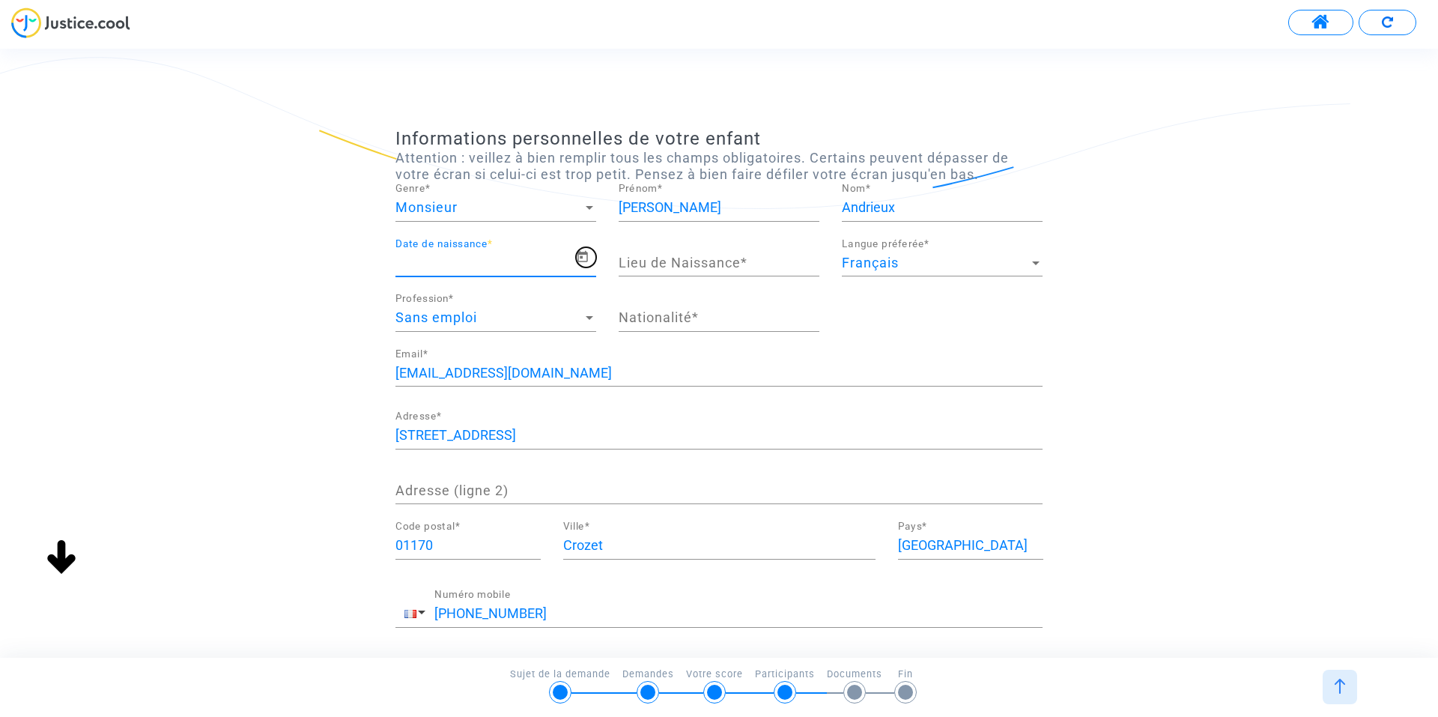
click at [580, 256] on icon "Open calendar" at bounding box center [582, 257] width 13 height 18
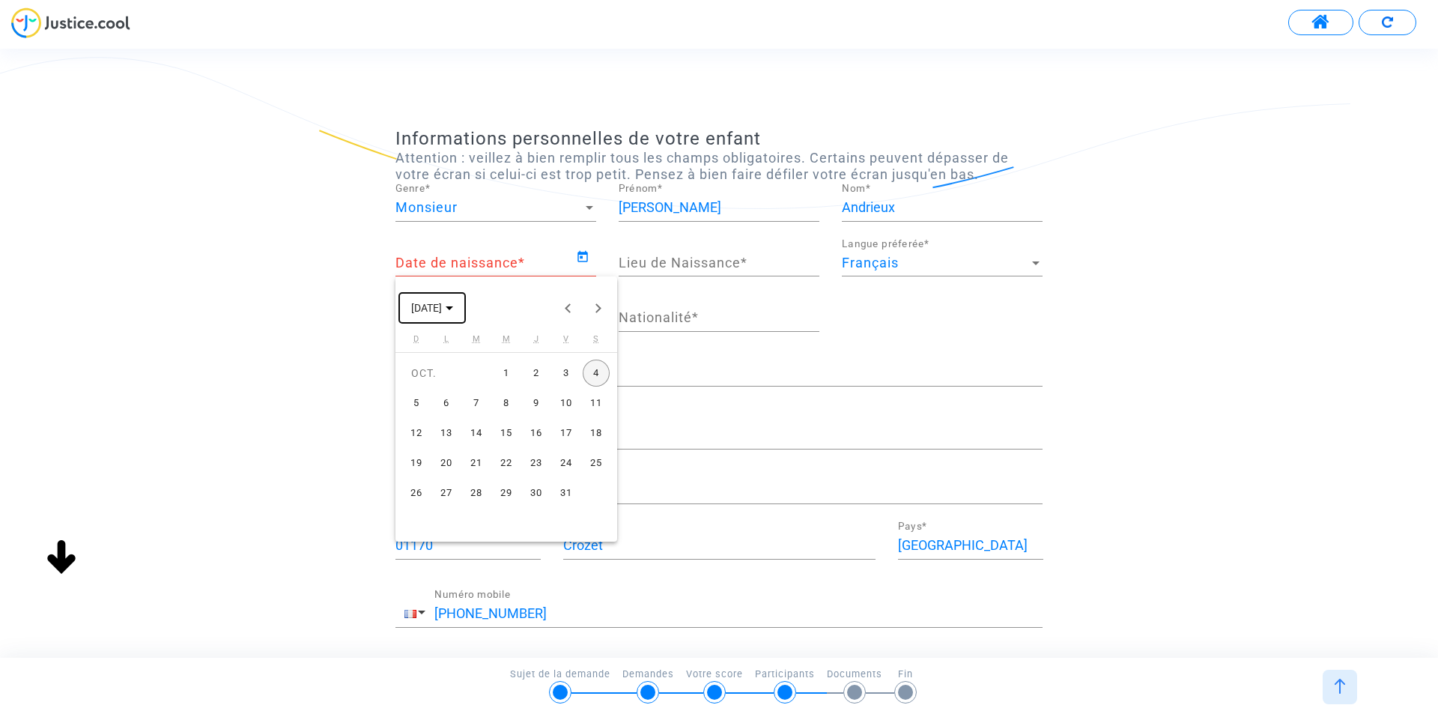
click at [453, 309] on icon "Choose month and year" at bounding box center [449, 308] width 7 height 4
click at [565, 308] on button "Previous 24 years" at bounding box center [568, 308] width 30 height 30
click at [432, 481] on div "2008" at bounding box center [427, 474] width 47 height 27
click at [478, 389] on div "FÉVR." at bounding box center [480, 384] width 47 height 27
click at [449, 498] on div "25" at bounding box center [446, 492] width 27 height 27
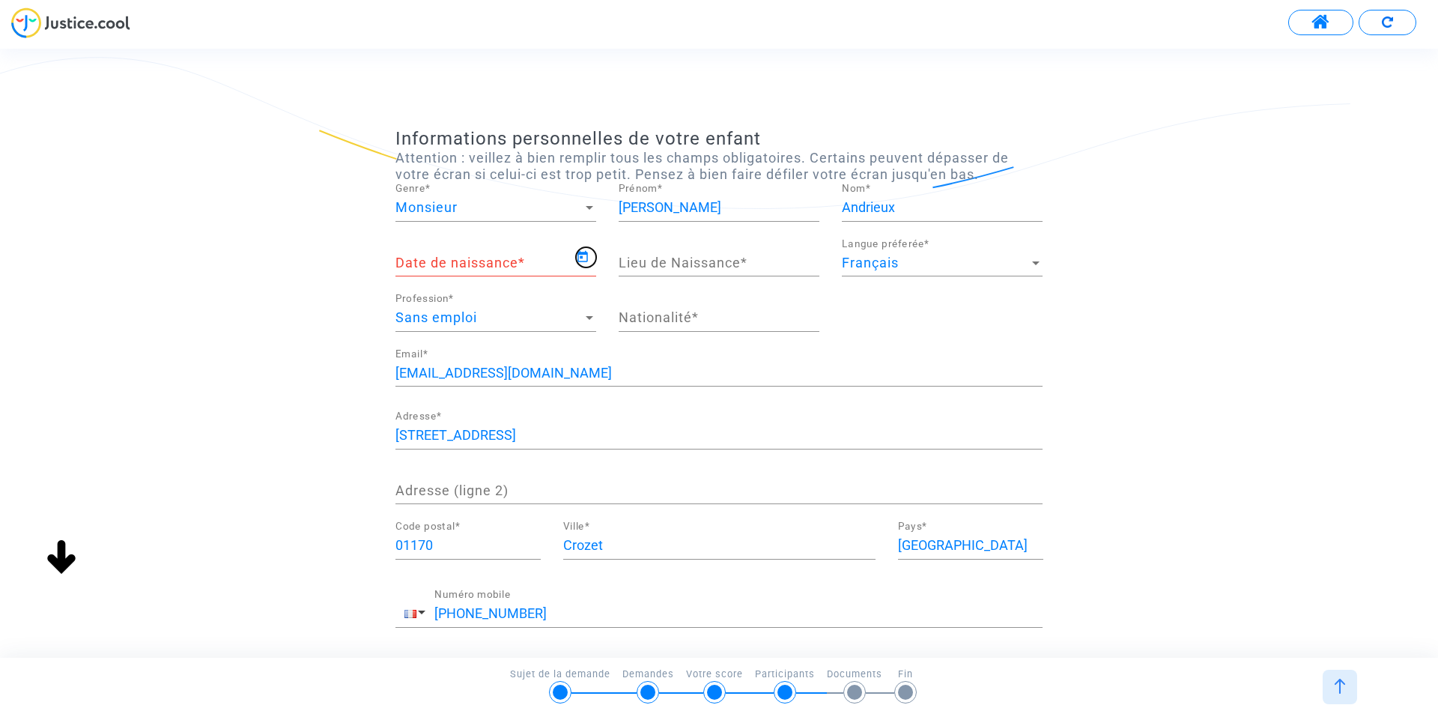
type input "[DATE]"
click at [716, 268] on input "Lieu de Naissance *" at bounding box center [719, 262] width 201 height 15
type input "Annemasse"
click at [511, 318] on div "Sans emploi" at bounding box center [488, 317] width 187 height 15
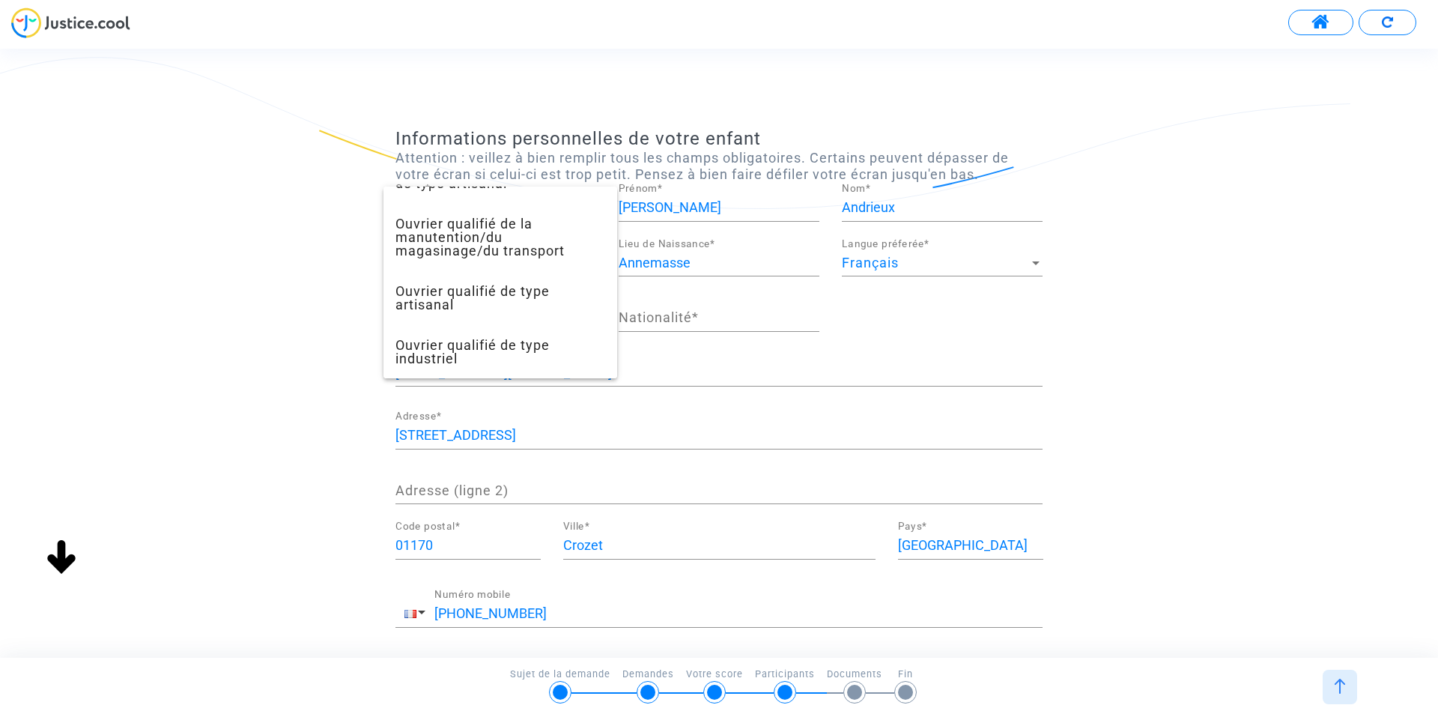
scroll to position [453, 0]
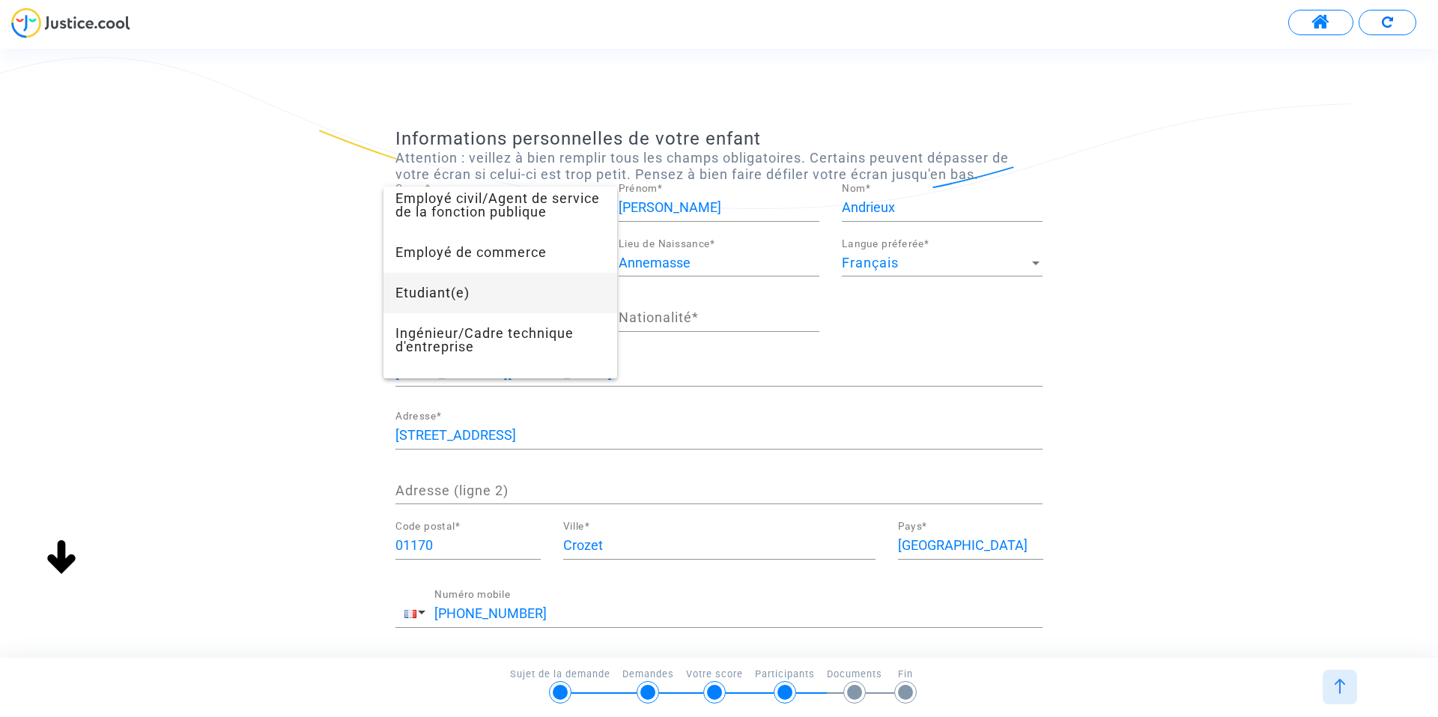
click at [476, 297] on span "Etudiant(e)" at bounding box center [500, 293] width 210 height 40
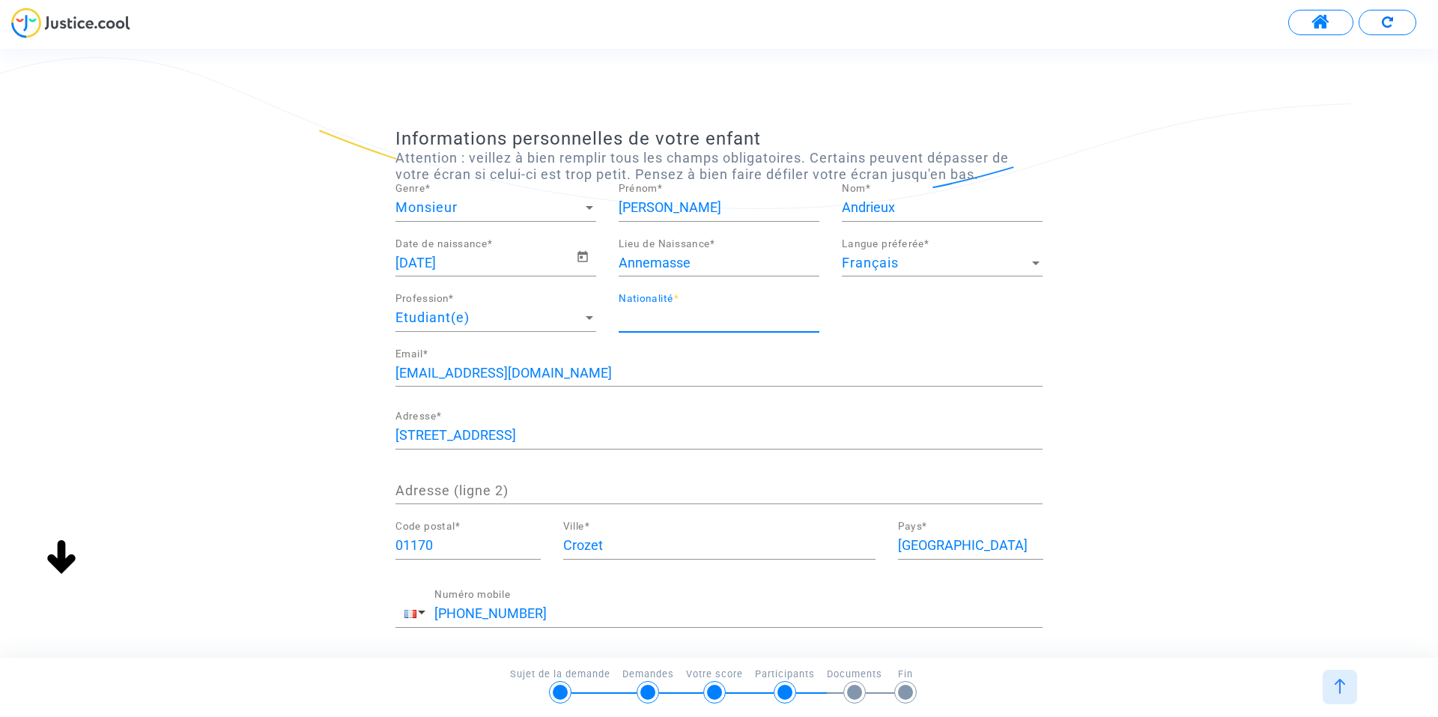
click at [708, 316] on input "Nationalité *" at bounding box center [719, 317] width 201 height 15
type input "française"
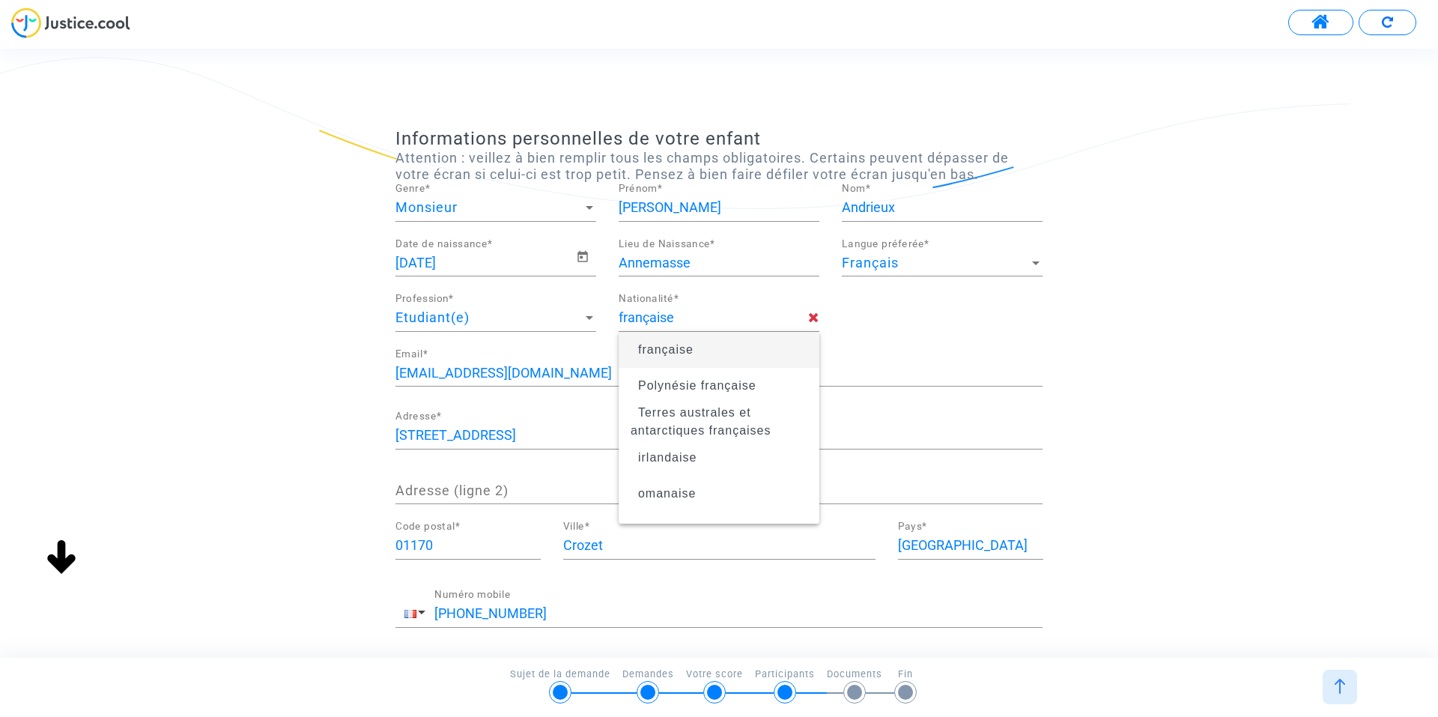
click at [285, 511] on div "Informations personnelles de votre enfant Attention : veillez à bien remplir to…" at bounding box center [719, 409] width 1438 height 563
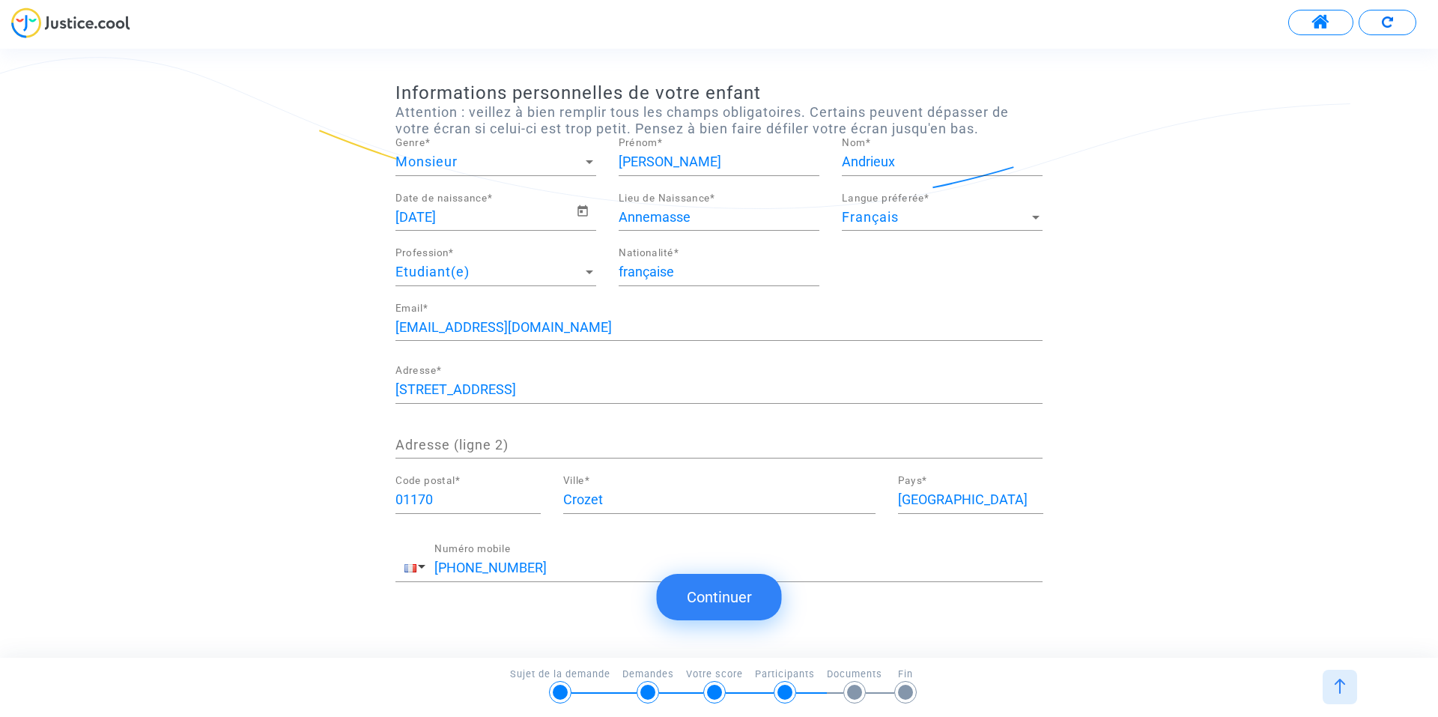
scroll to position [86, 0]
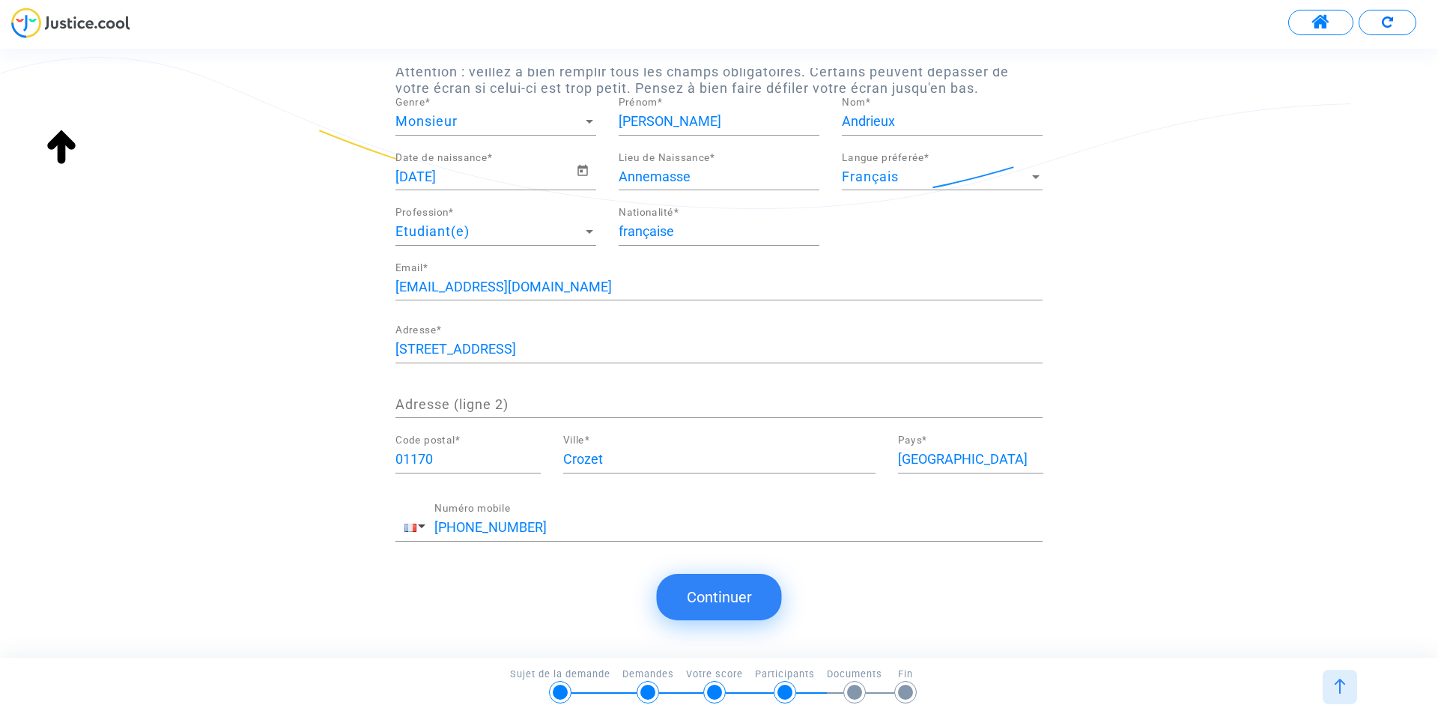
click at [702, 596] on button "Continuer" at bounding box center [719, 597] width 125 height 46
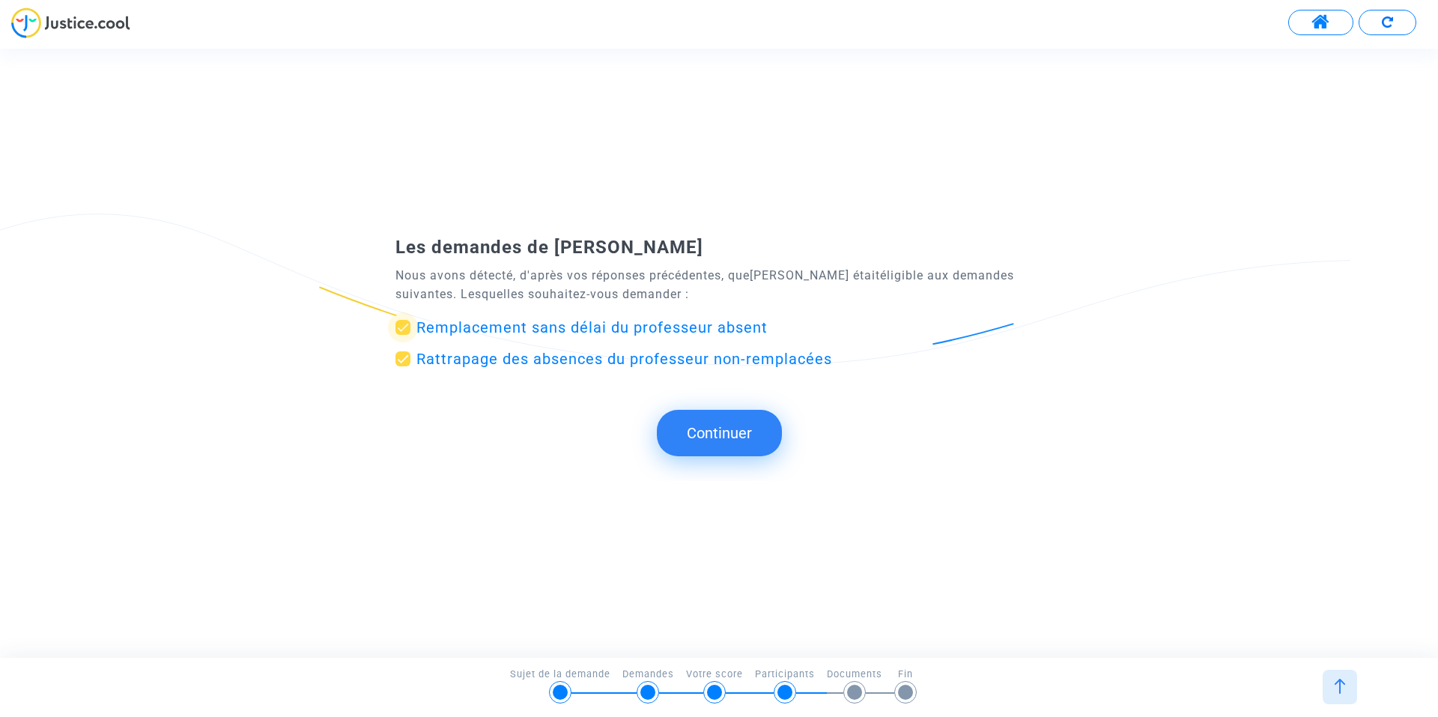
click at [635, 328] on span "Remplacement sans délai du professeur absent" at bounding box center [591, 327] width 351 height 18
click at [403, 335] on input "Remplacement sans délai du professeur absent" at bounding box center [402, 335] width 1 height 1
click at [635, 328] on span "Remplacement sans délai du professeur absent" at bounding box center [591, 327] width 351 height 18
click at [403, 335] on input "Remplacement sans délai du professeur absent" at bounding box center [402, 335] width 1 height 1
checkbox input "true"
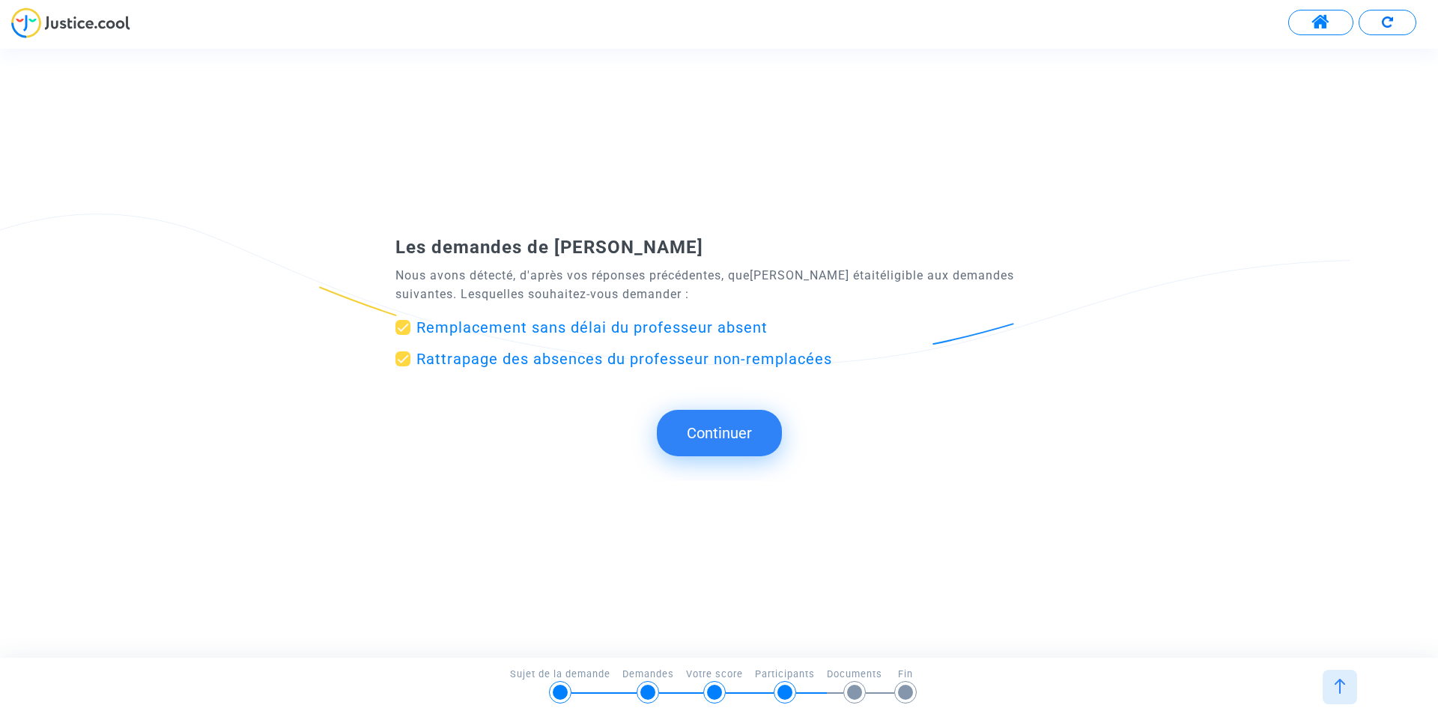
click at [718, 428] on button "Continuer" at bounding box center [719, 433] width 125 height 46
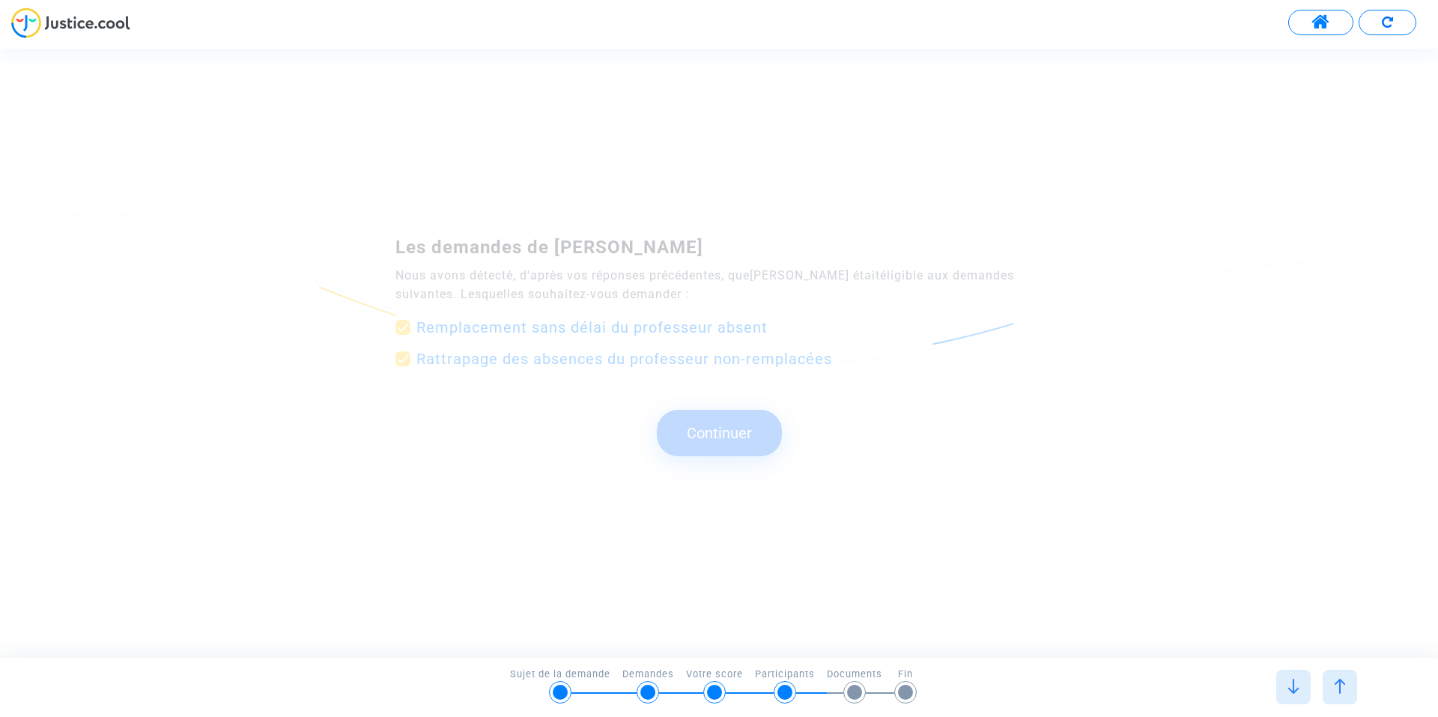
scroll to position [0, 0]
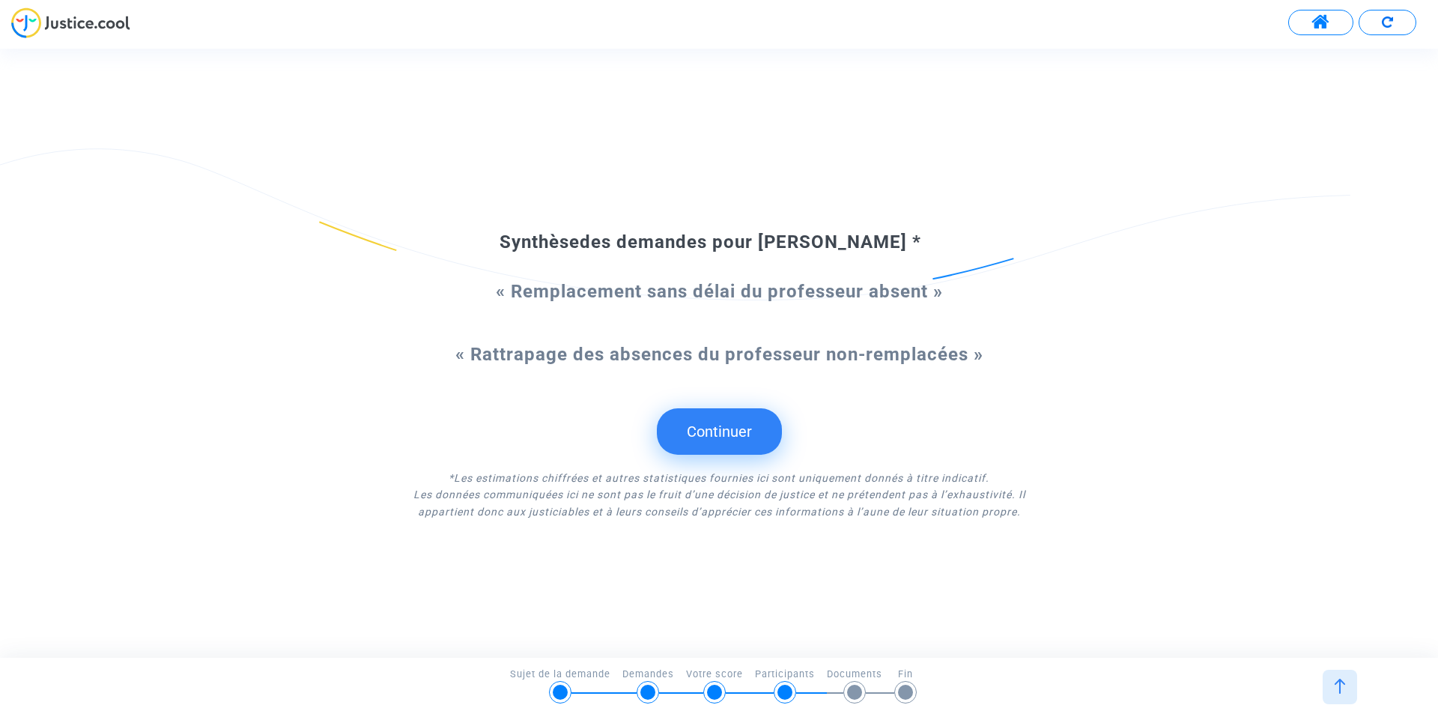
click at [724, 441] on button "Continuer" at bounding box center [719, 431] width 125 height 46
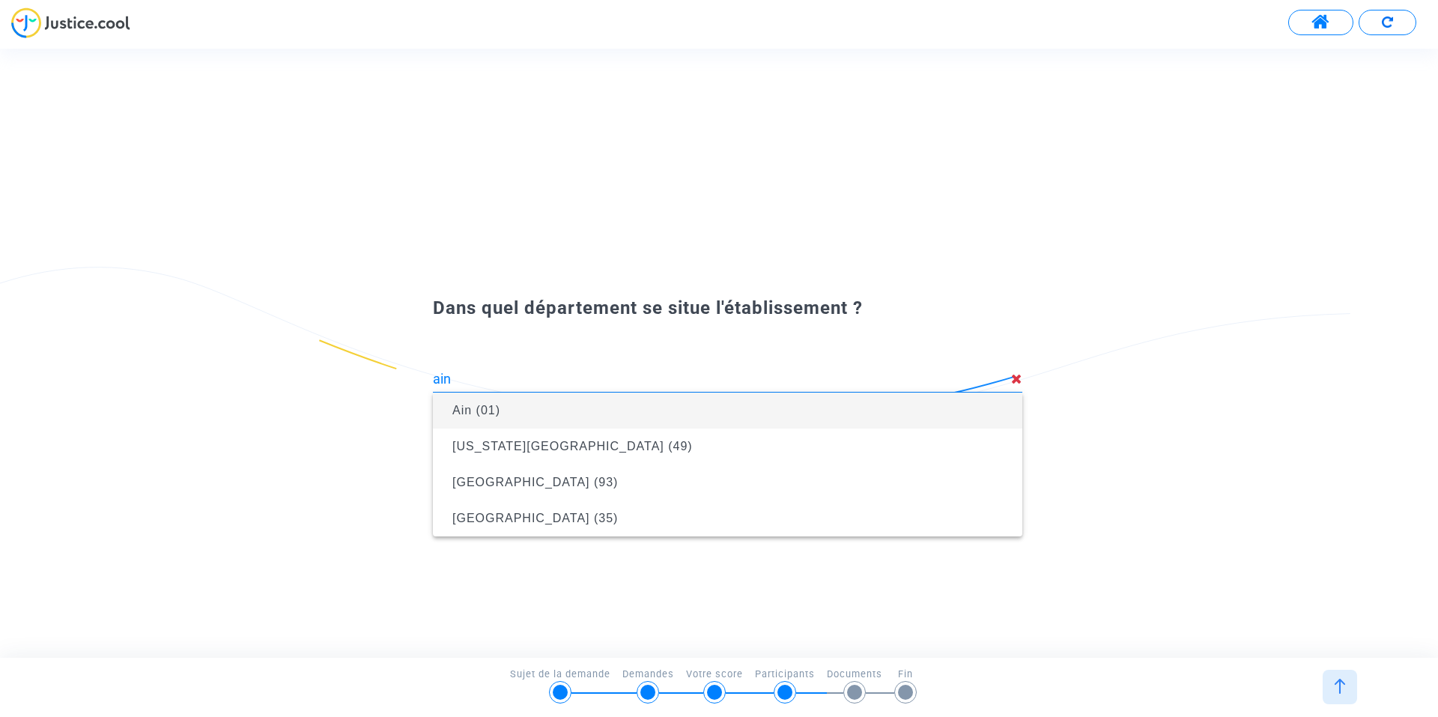
click at [498, 410] on span "Ain (01)" at bounding box center [476, 410] width 48 height 13
type input "Ain (01)"
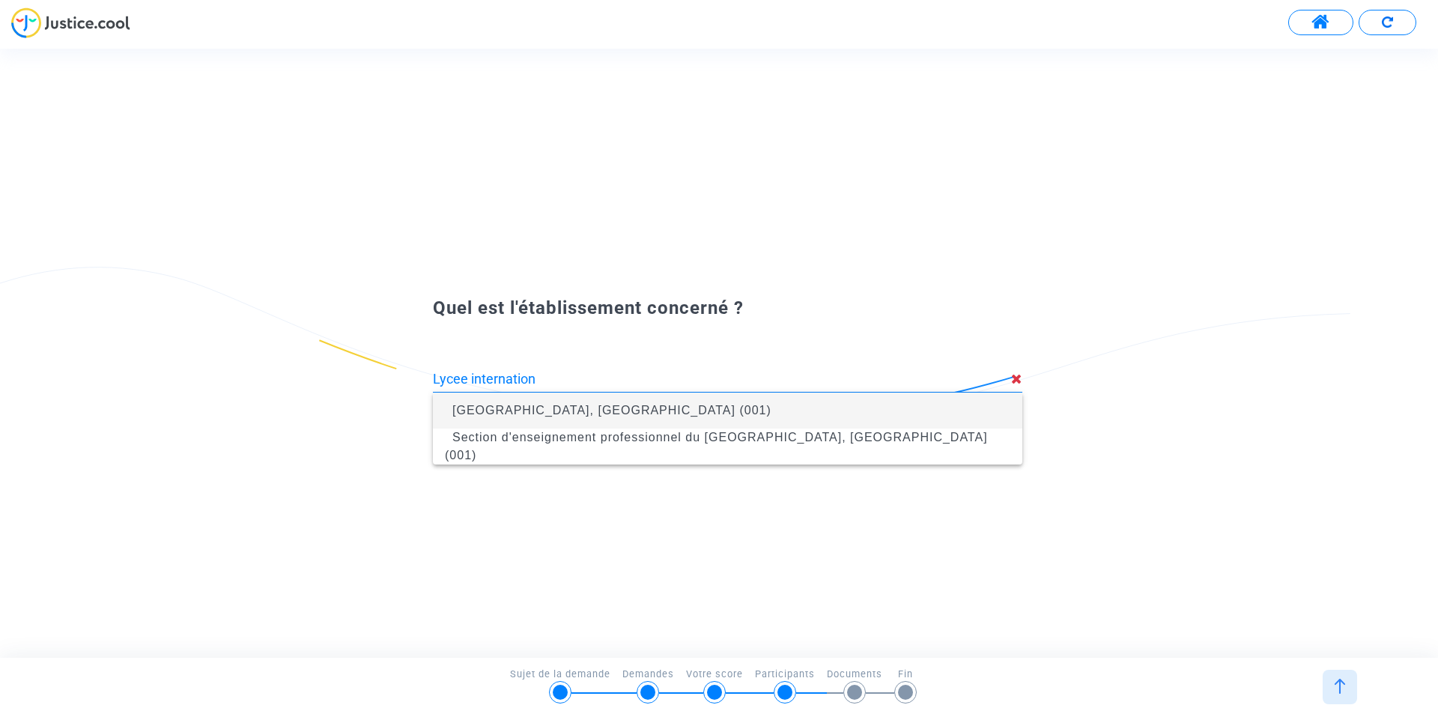
click at [599, 410] on span "[GEOGRAPHIC_DATA], [GEOGRAPHIC_DATA] (001)" at bounding box center [611, 410] width 319 height 13
type input "[GEOGRAPHIC_DATA], [GEOGRAPHIC_DATA] (001)"
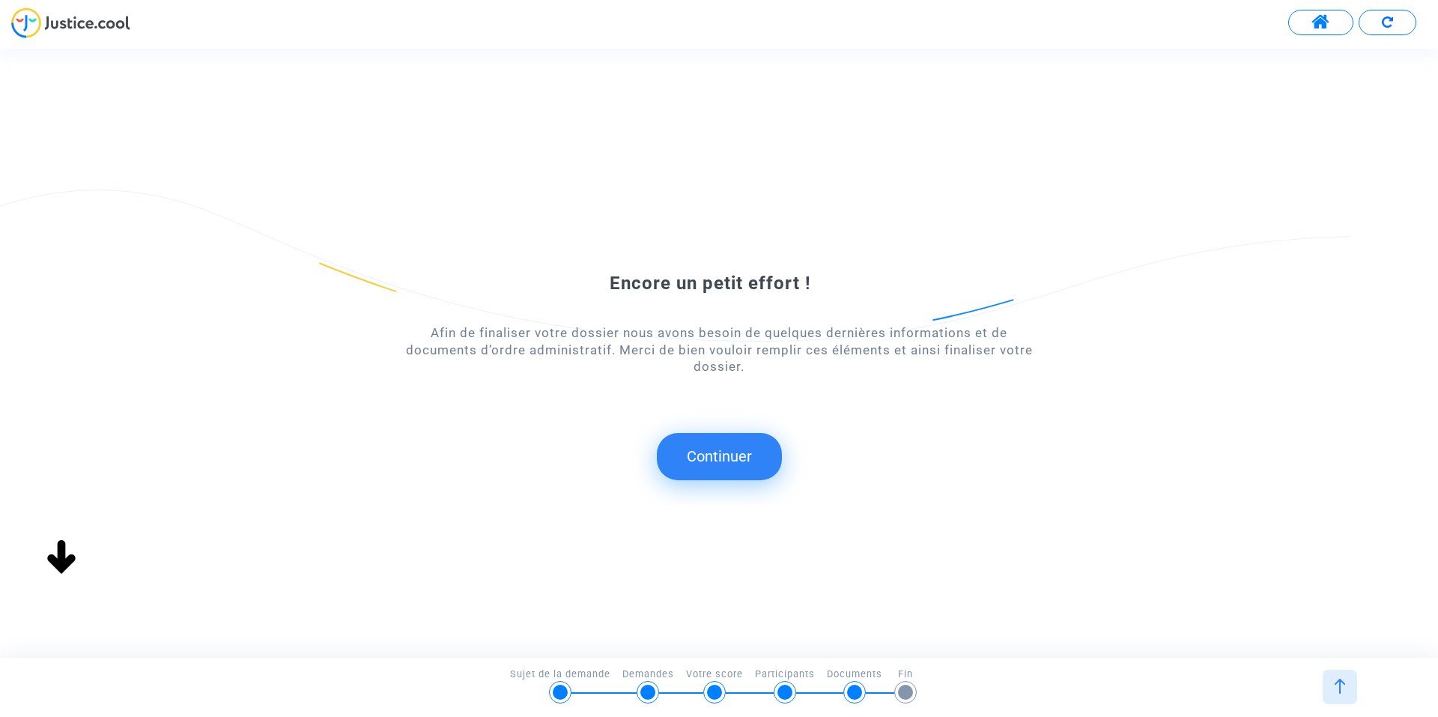
click at [735, 455] on button "Continuer" at bounding box center [719, 456] width 125 height 46
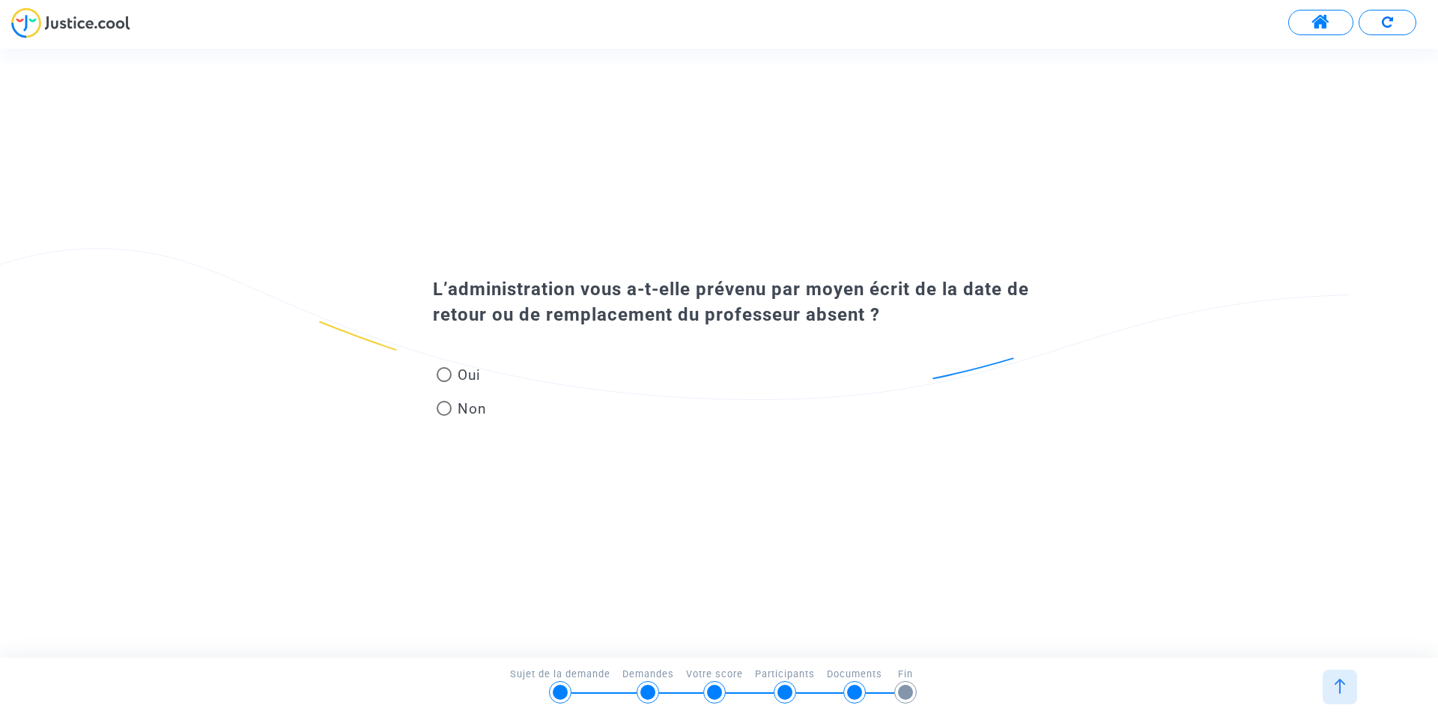
click at [443, 406] on span at bounding box center [444, 408] width 15 height 15
click at [443, 416] on input "Non" at bounding box center [443, 416] width 1 height 1
radio input "true"
click at [446, 406] on span at bounding box center [444, 408] width 15 height 15
click at [444, 416] on input "Non" at bounding box center [443, 416] width 1 height 1
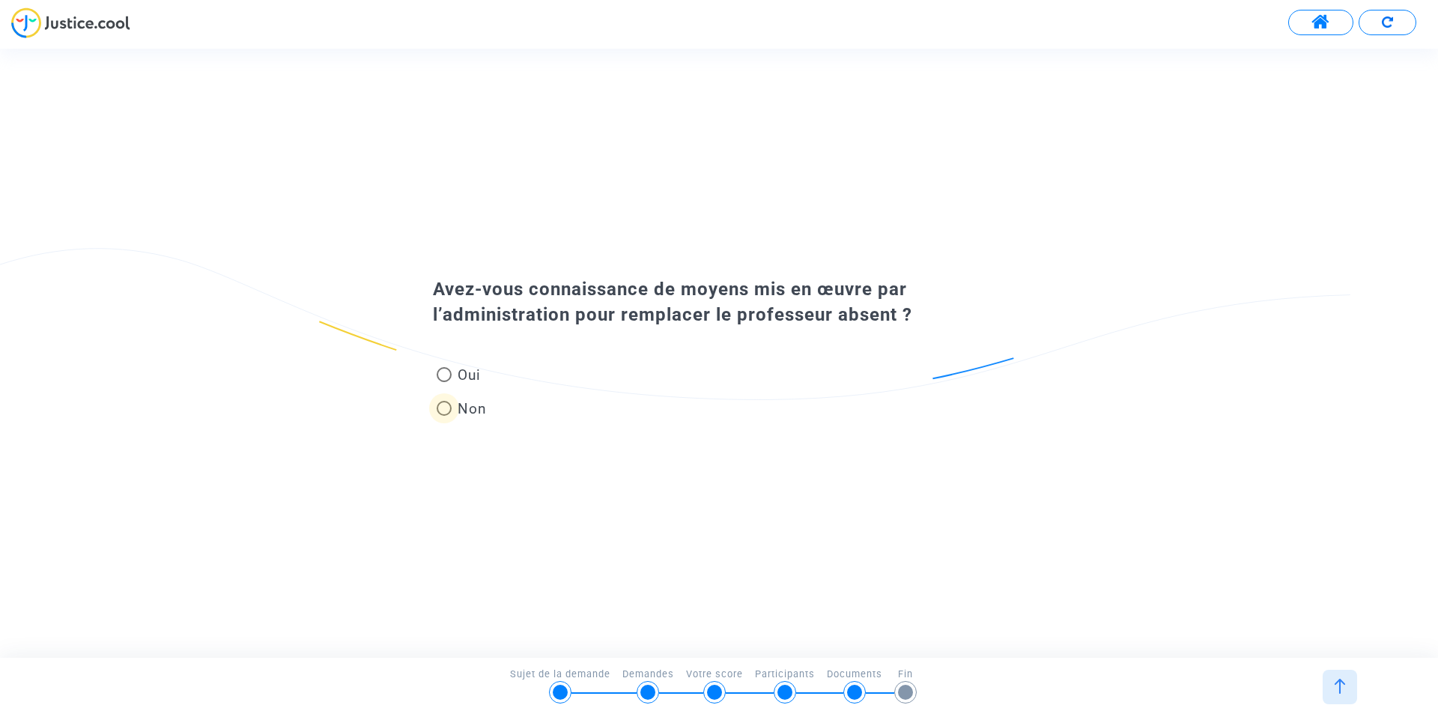
radio input "true"
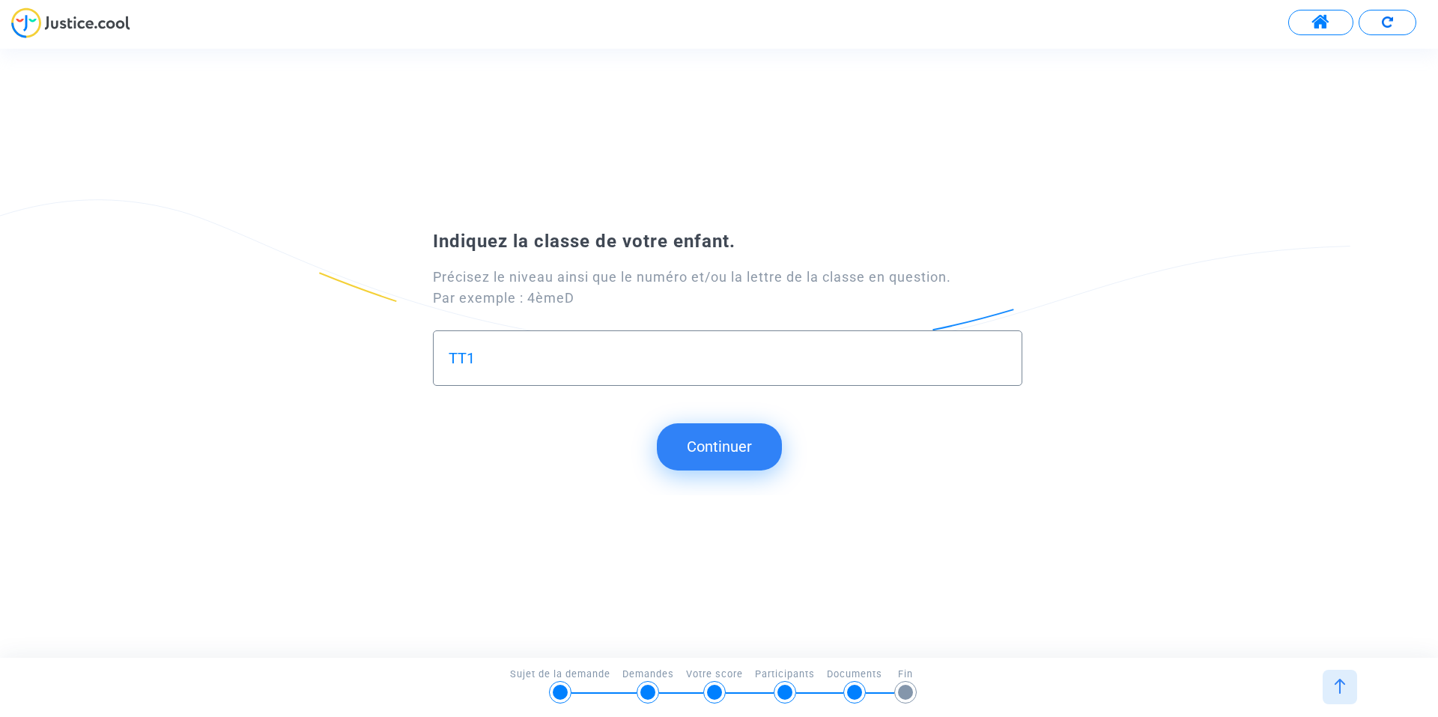
type input "TT1"
click at [709, 443] on button "Continuer" at bounding box center [719, 446] width 125 height 46
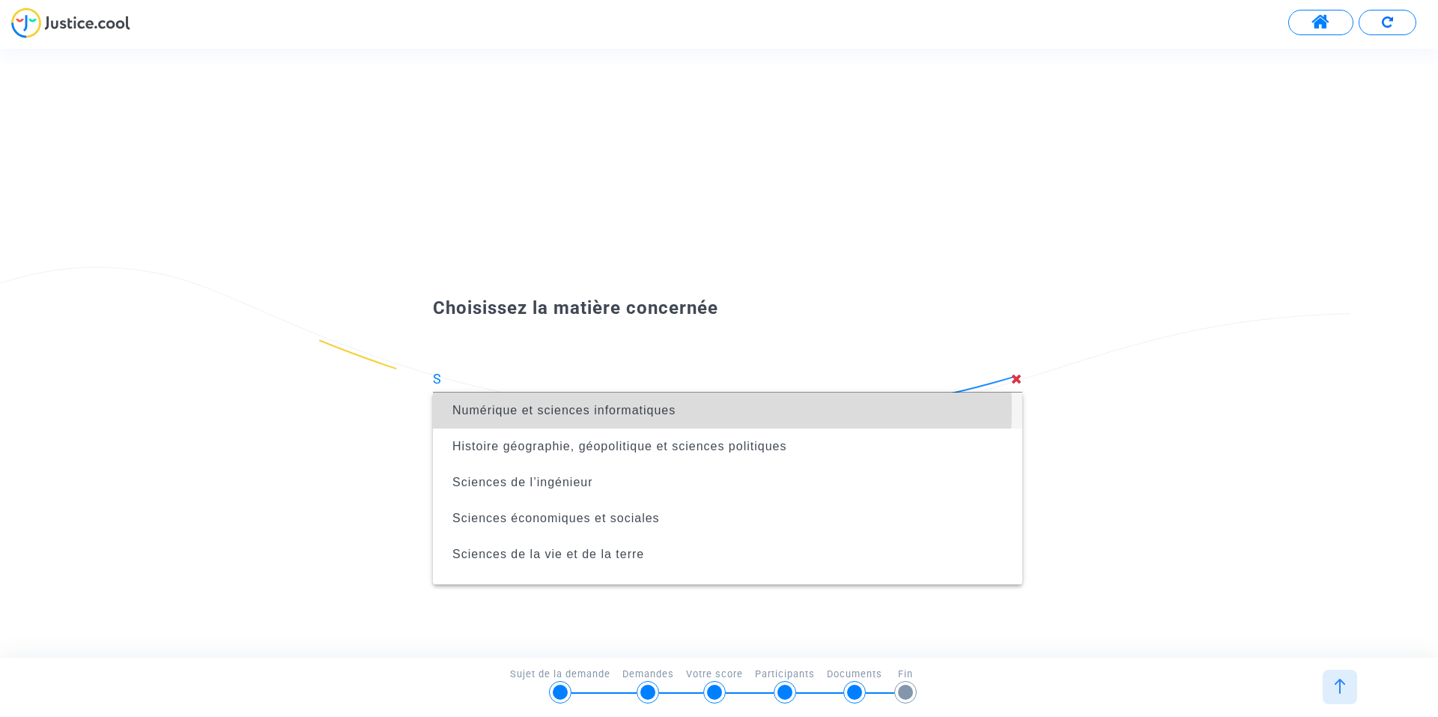
click at [622, 407] on span "Numérique et sciences informatiques" at bounding box center [563, 410] width 223 height 13
type input "Numérique et sciences informatiques"
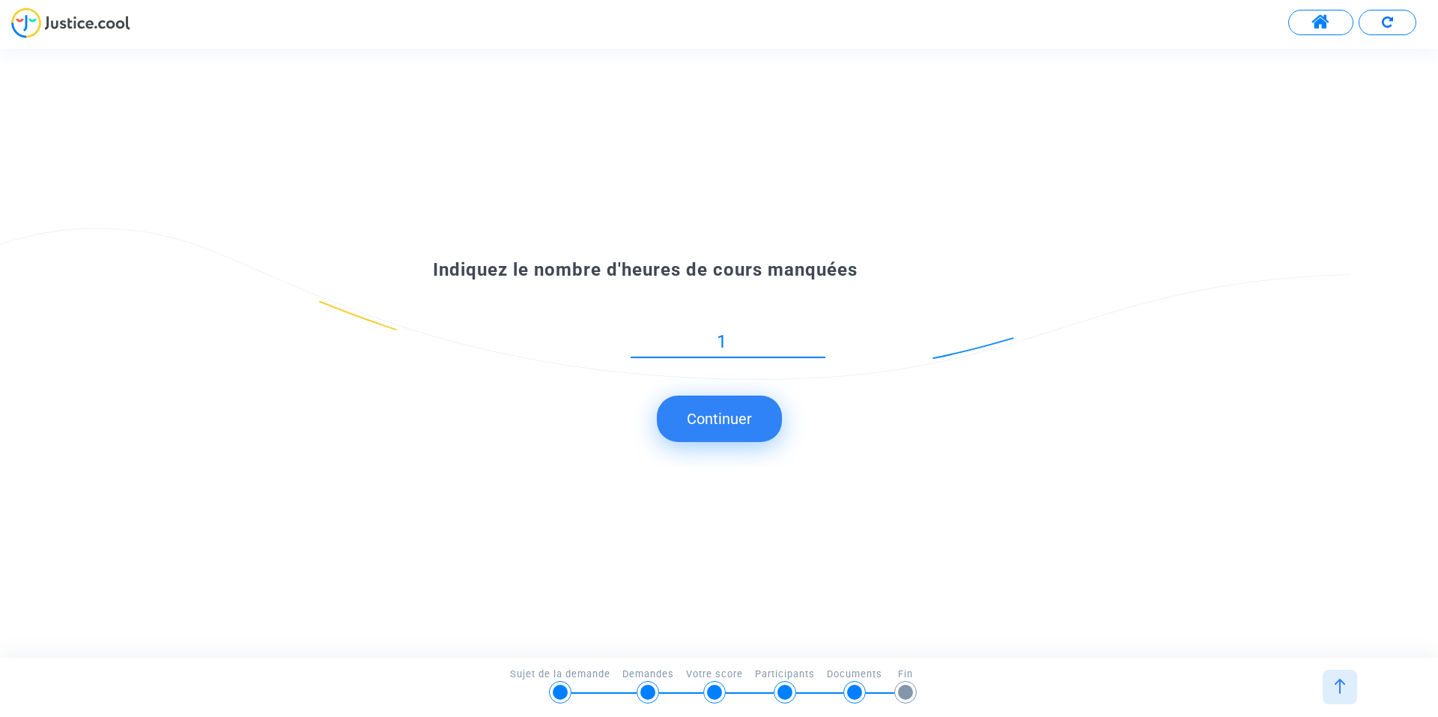
click at [818, 352] on input "1" at bounding box center [728, 342] width 195 height 20
click at [822, 347] on input "0" at bounding box center [728, 342] width 195 height 20
click at [737, 332] on input "0" at bounding box center [728, 342] width 195 height 20
drag, startPoint x: 717, startPoint y: 344, endPoint x: 744, endPoint y: 345, distance: 27.7
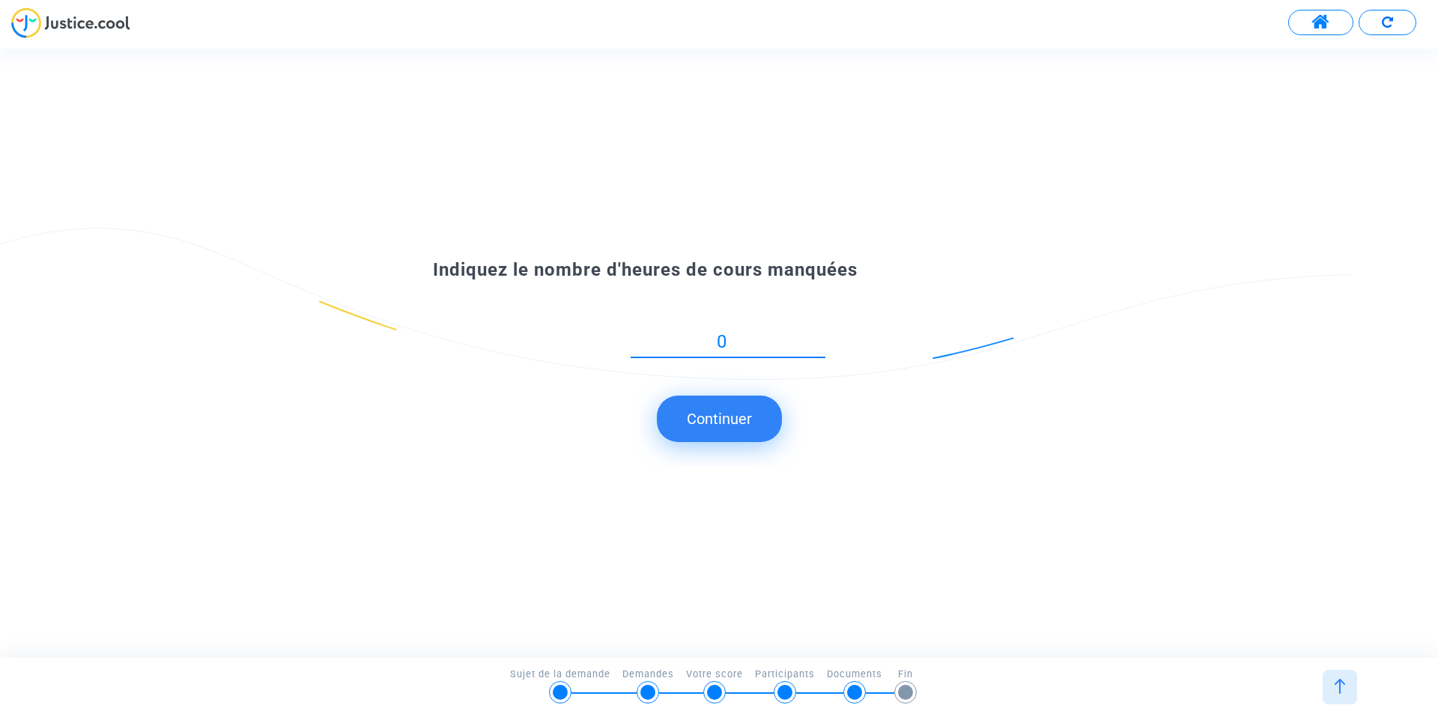
click at [744, 345] on input "0" at bounding box center [728, 342] width 195 height 20
type input "45"
click at [713, 422] on button "Continuer" at bounding box center [719, 418] width 125 height 46
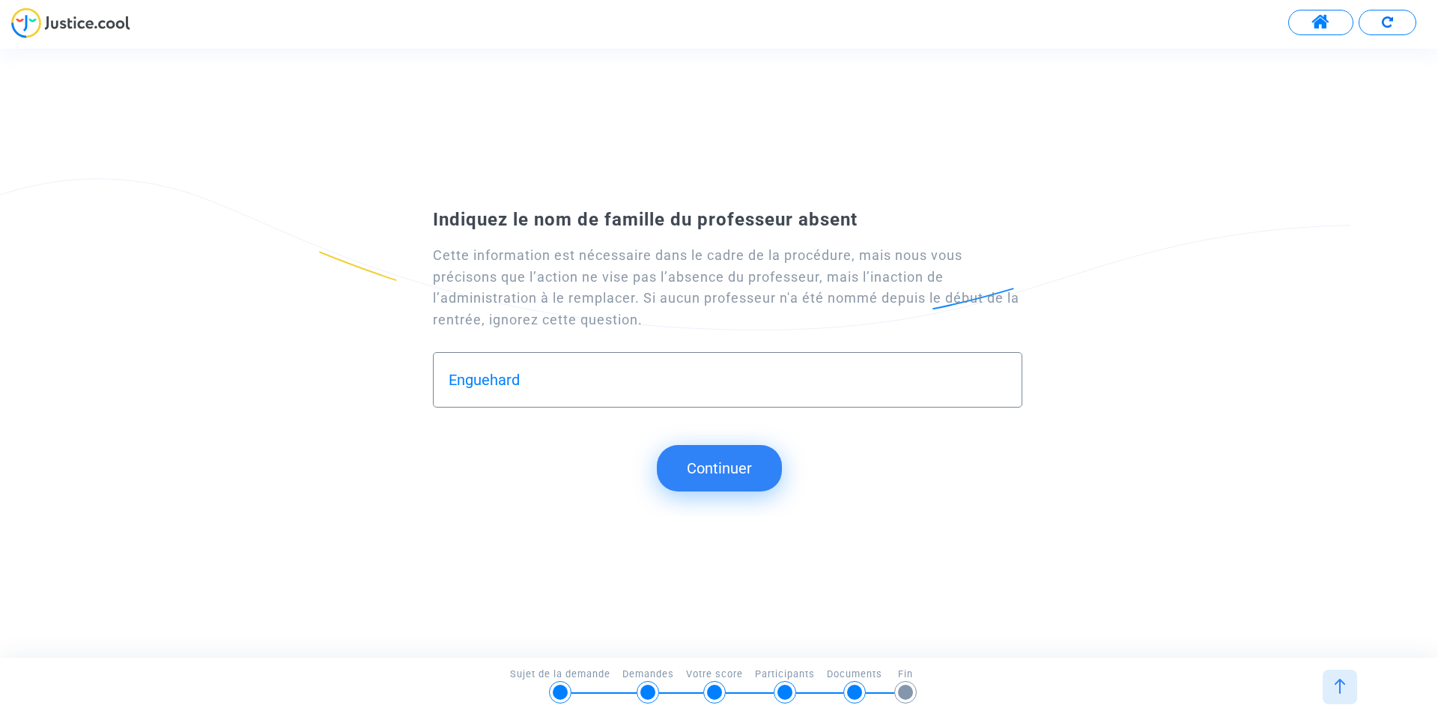
type input "Enguehard"
click at [712, 466] on button "Continuer" at bounding box center [719, 468] width 125 height 46
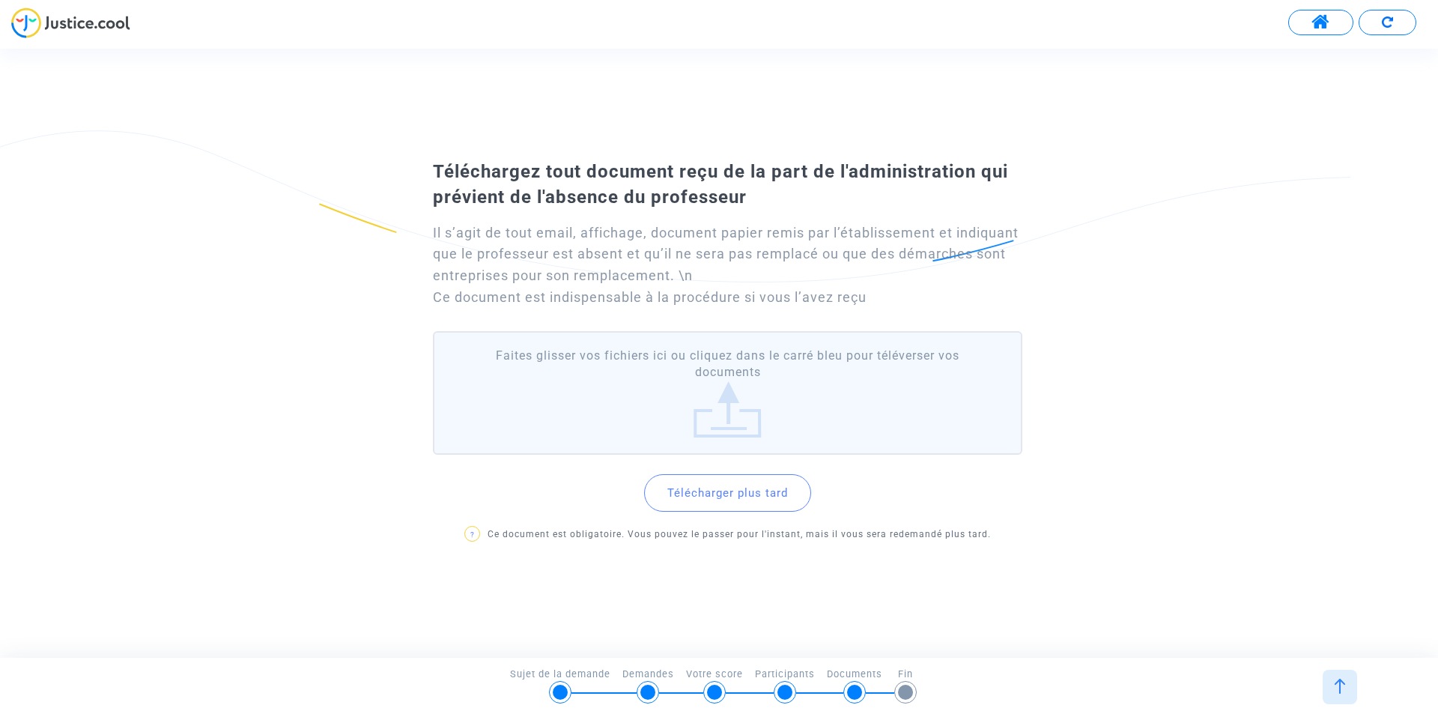
click at [734, 421] on label "Faites glisser vos fichiers ici ou cliquez dans le carré bleu pour téléverser v…" at bounding box center [727, 393] width 589 height 124
click at [0, 0] on input "Faites glisser vos fichiers ici ou cliquez dans le carré bleu pour téléverser v…" at bounding box center [0, 0] width 0 height 0
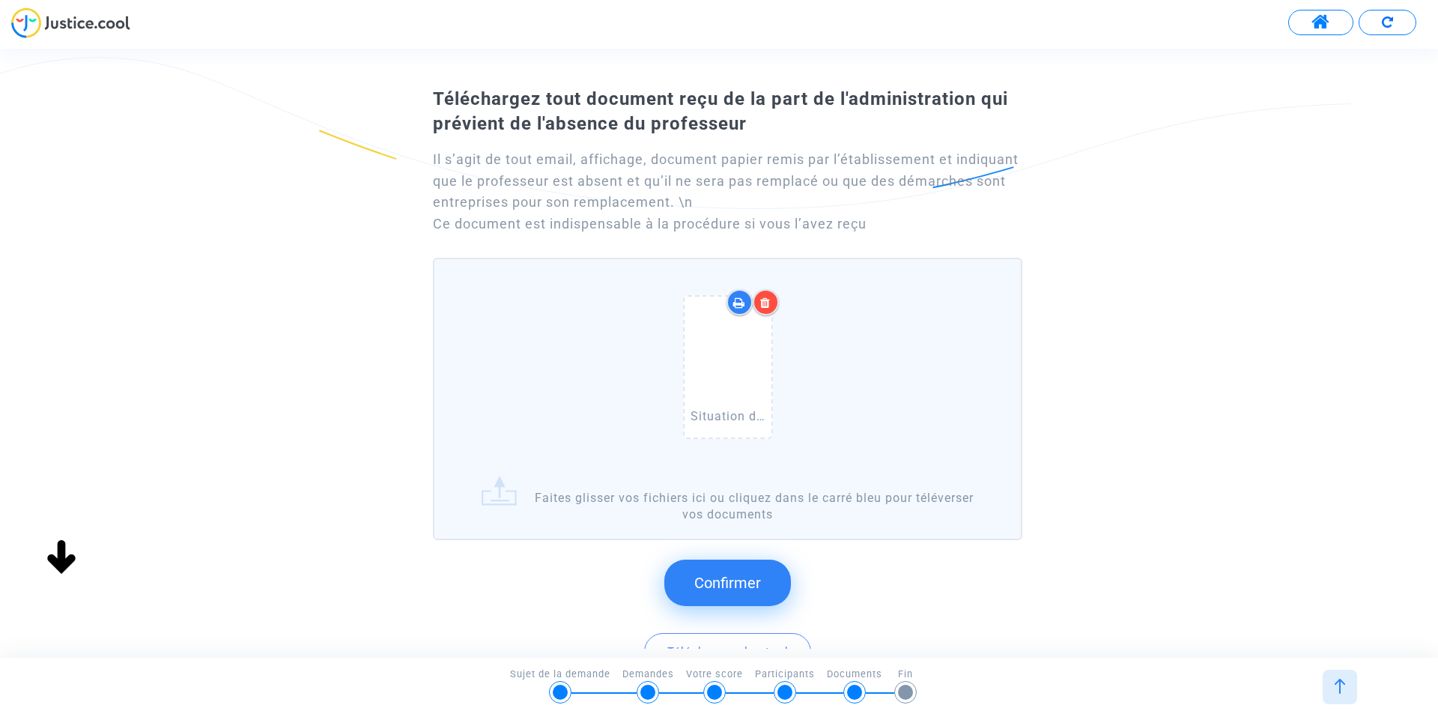
scroll to position [100, 0]
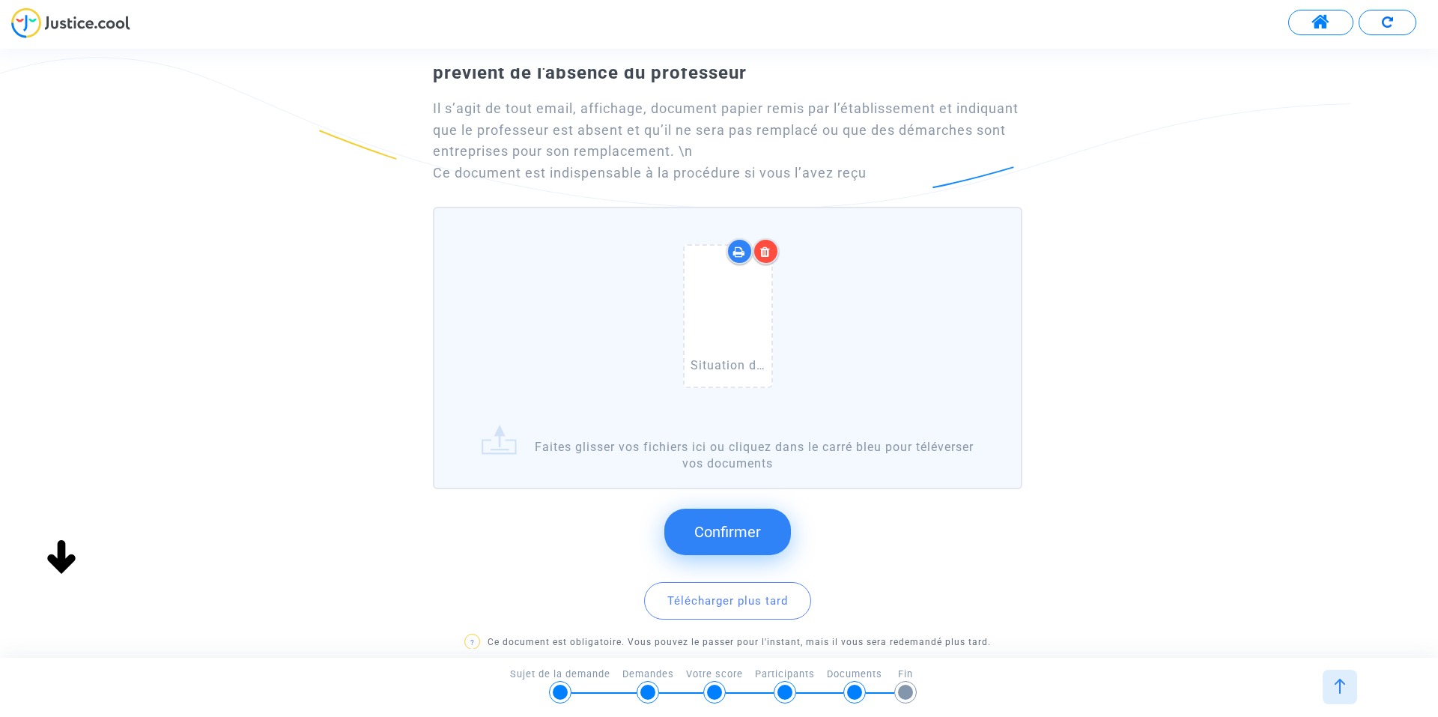
click at [739, 523] on span "Confirmer" at bounding box center [727, 532] width 67 height 18
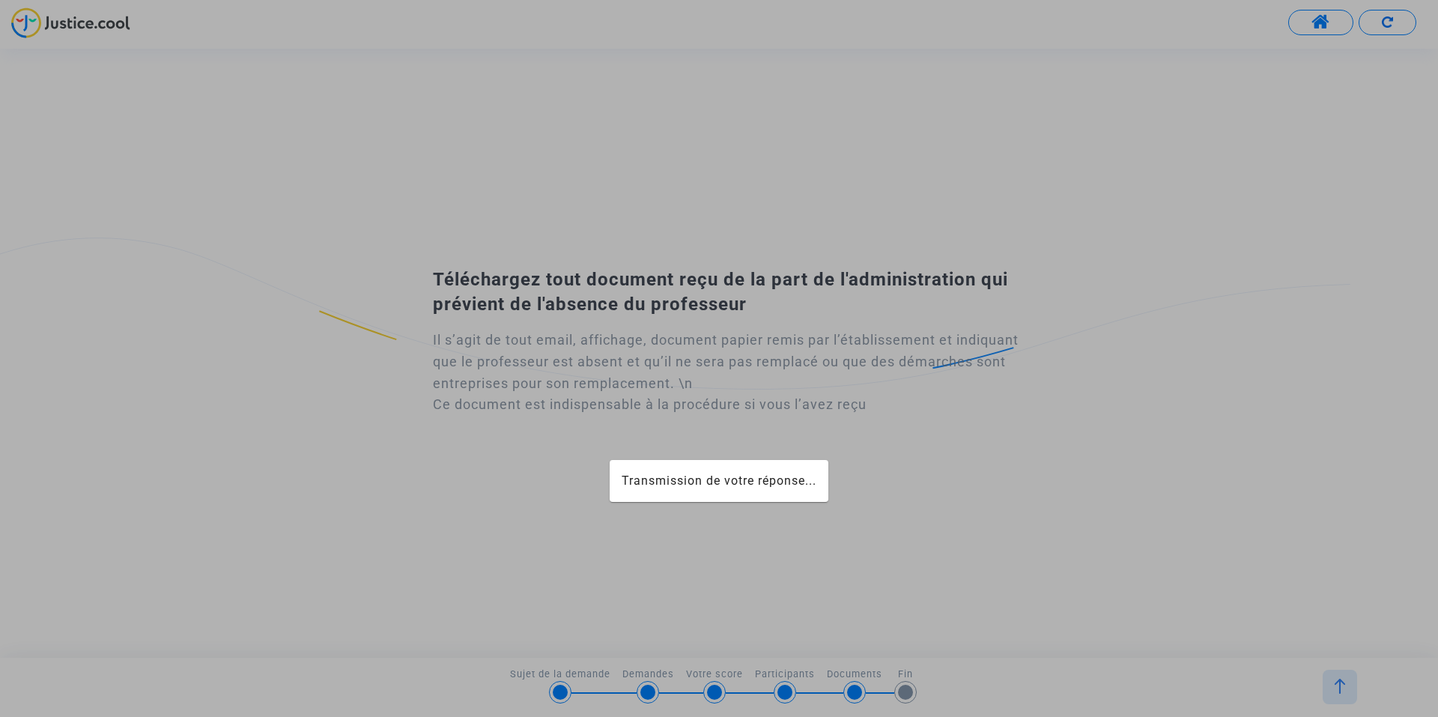
scroll to position [0, 0]
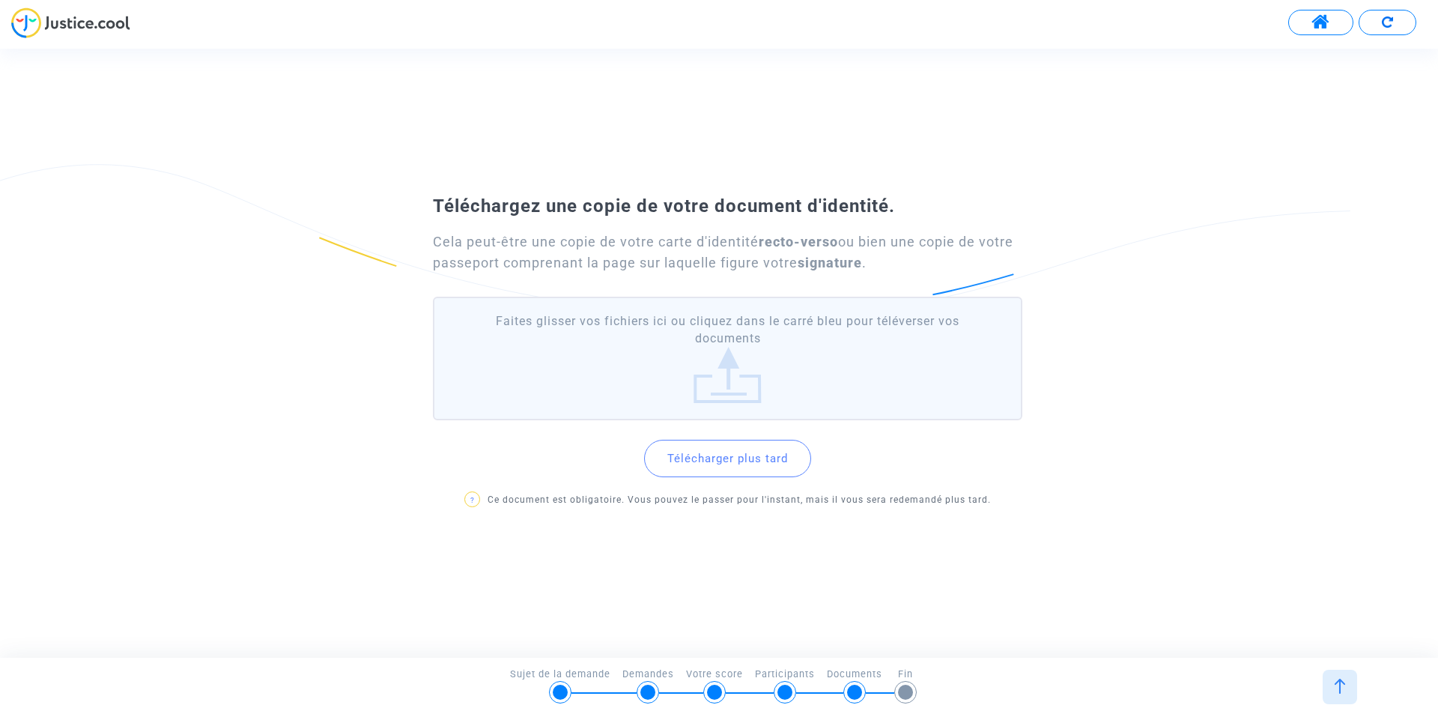
click at [733, 388] on label "Faites glisser vos fichiers ici ou cliquez dans le carré bleu pour téléverser v…" at bounding box center [727, 359] width 589 height 124
click at [0, 0] on input "Faites glisser vos fichiers ici ou cliquez dans le carré bleu pour téléverser v…" at bounding box center [0, 0] width 0 height 0
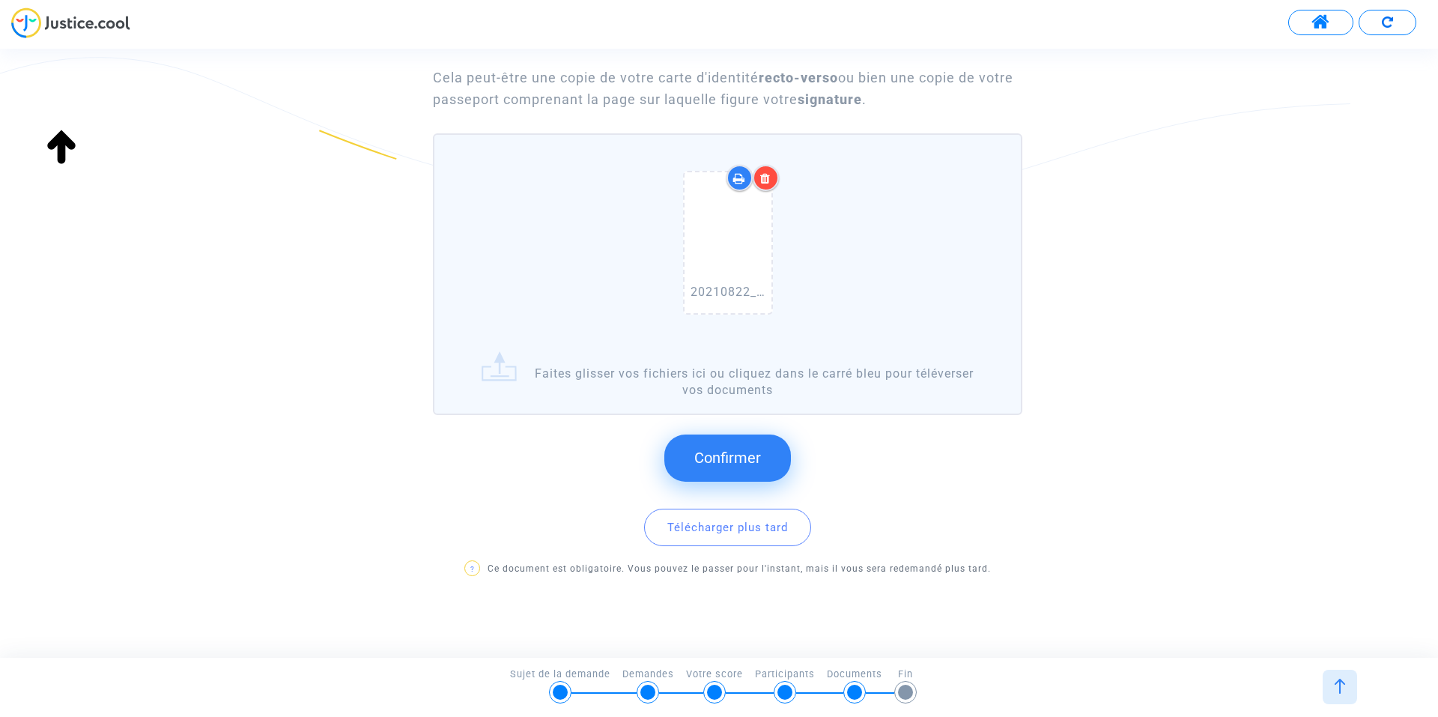
scroll to position [119, 0]
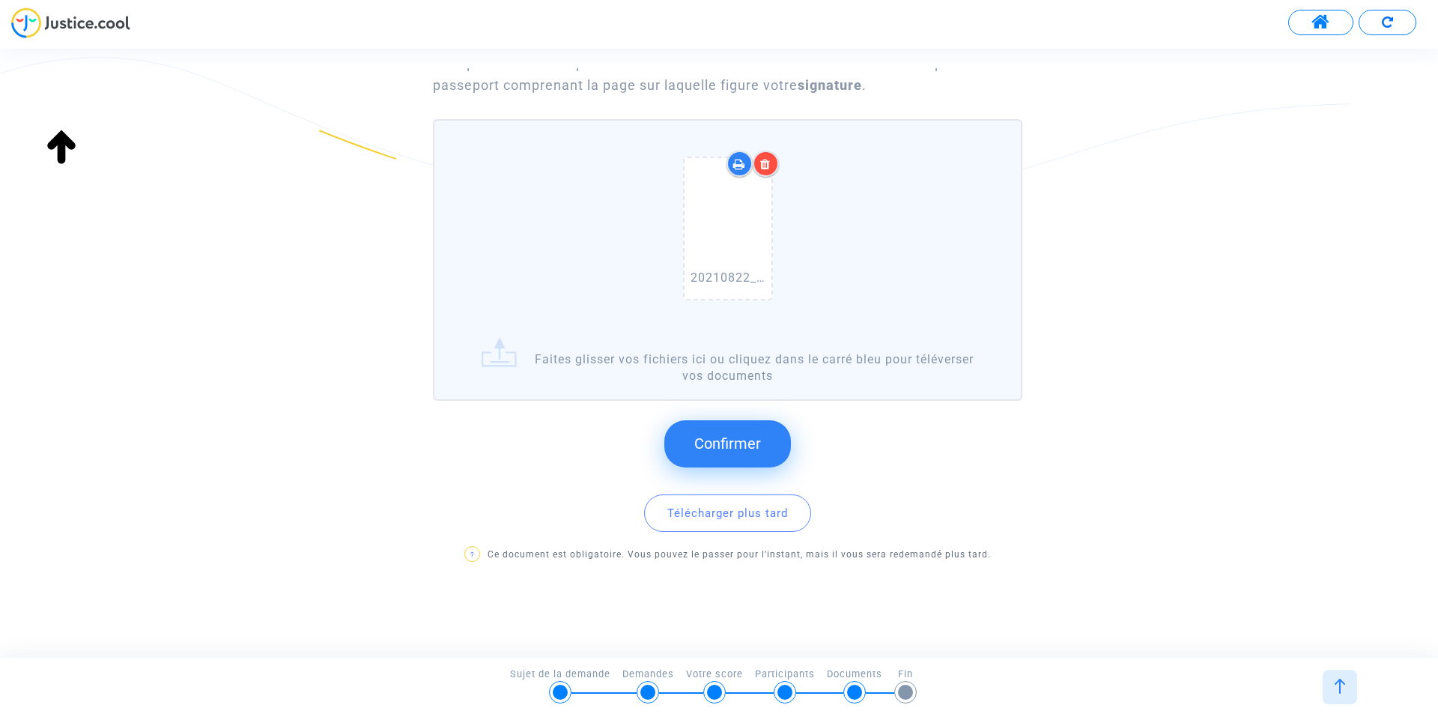
click at [729, 440] on span "Confirmer" at bounding box center [727, 443] width 67 height 18
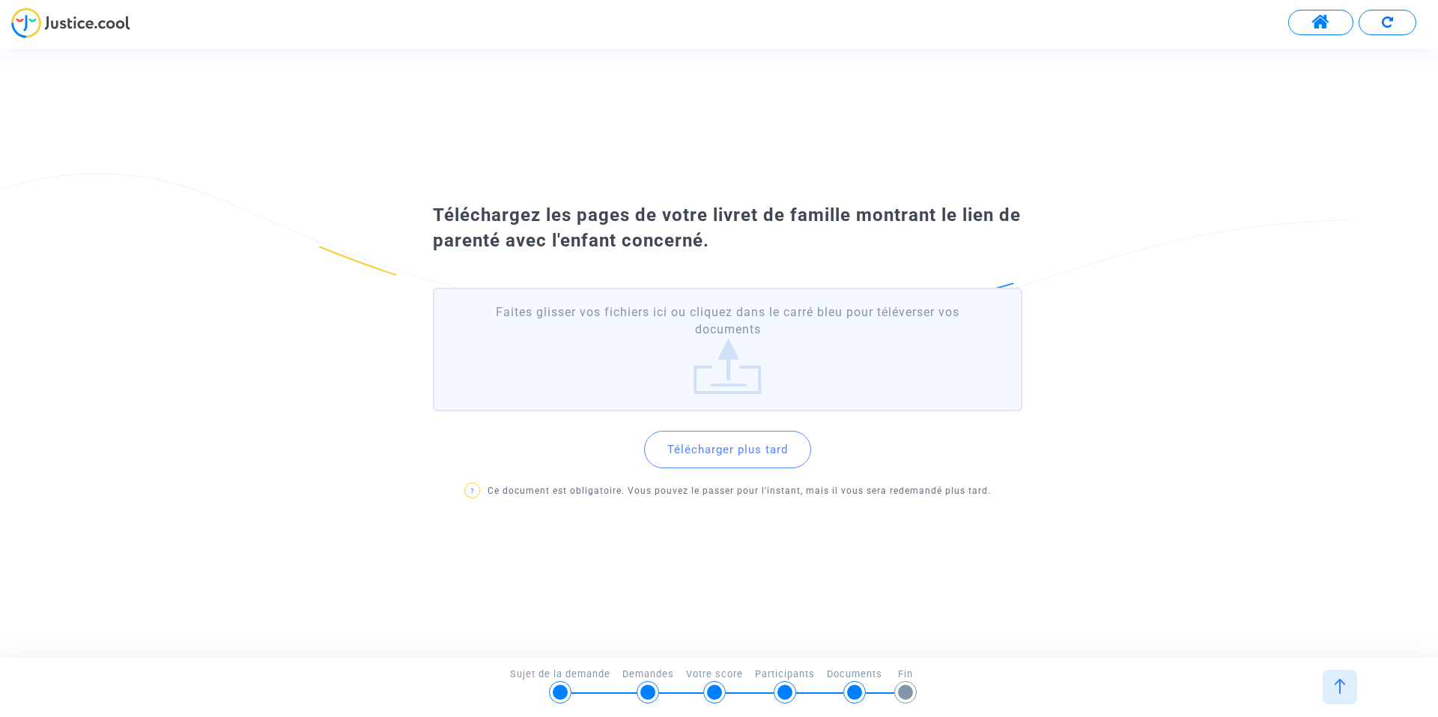
click at [1437, 701] on footer "5/6 → Documents Sujet de la demande Demandes Votre score Participants Documents…" at bounding box center [719, 686] width 1438 height 59
click at [713, 358] on label "Faites glisser vos fichiers ici ou cliquez dans le carré bleu pour téléverser v…" at bounding box center [727, 350] width 589 height 124
click at [0, 0] on input "Faites glisser vos fichiers ici ou cliquez dans le carré bleu pour téléverser v…" at bounding box center [0, 0] width 0 height 0
click at [732, 443] on button "Télécharger plus tard" at bounding box center [727, 449] width 167 height 37
click at [636, 368] on label "Faites glisser vos fichiers ici ou cliquez dans le carré bleu pour téléverser v…" at bounding box center [727, 350] width 589 height 124
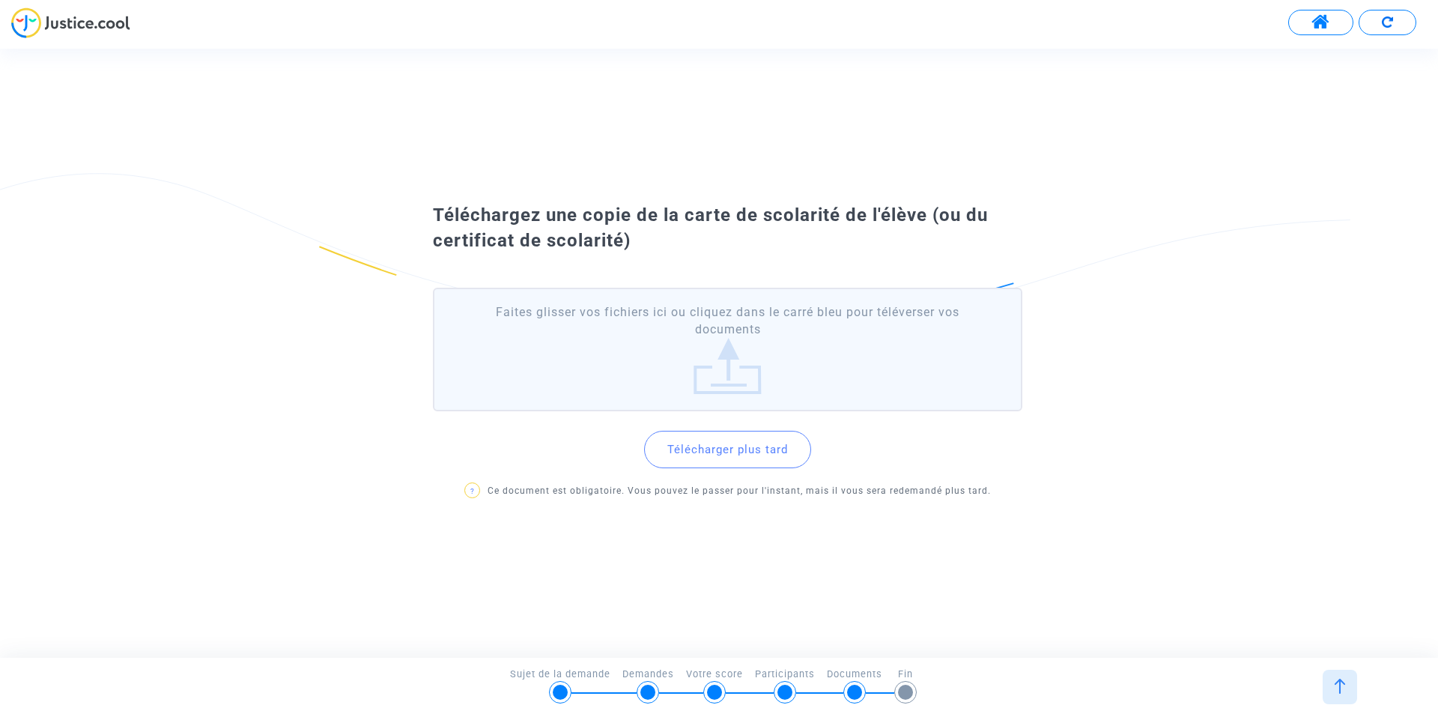
click at [0, 0] on input "Faites glisser vos fichiers ici ou cliquez dans le carré bleu pour téléverser v…" at bounding box center [0, 0] width 0 height 0
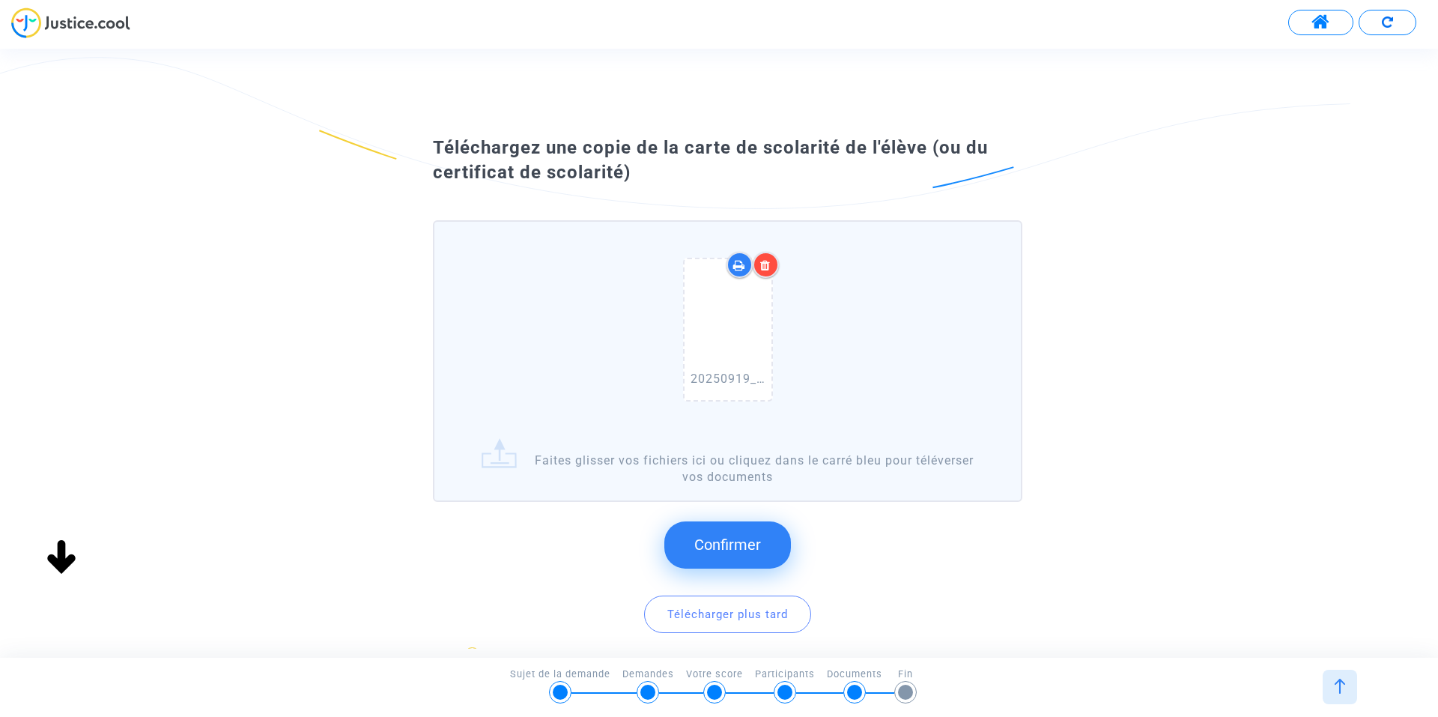
click at [591, 416] on div "20250919_120636.jpg" at bounding box center [727, 333] width 571 height 192
click at [0, 0] on input "20250919_120636.jpg Faites glisser vos fichiers ici ou cliquez dans le carré bl…" at bounding box center [0, 0] width 0 height 0
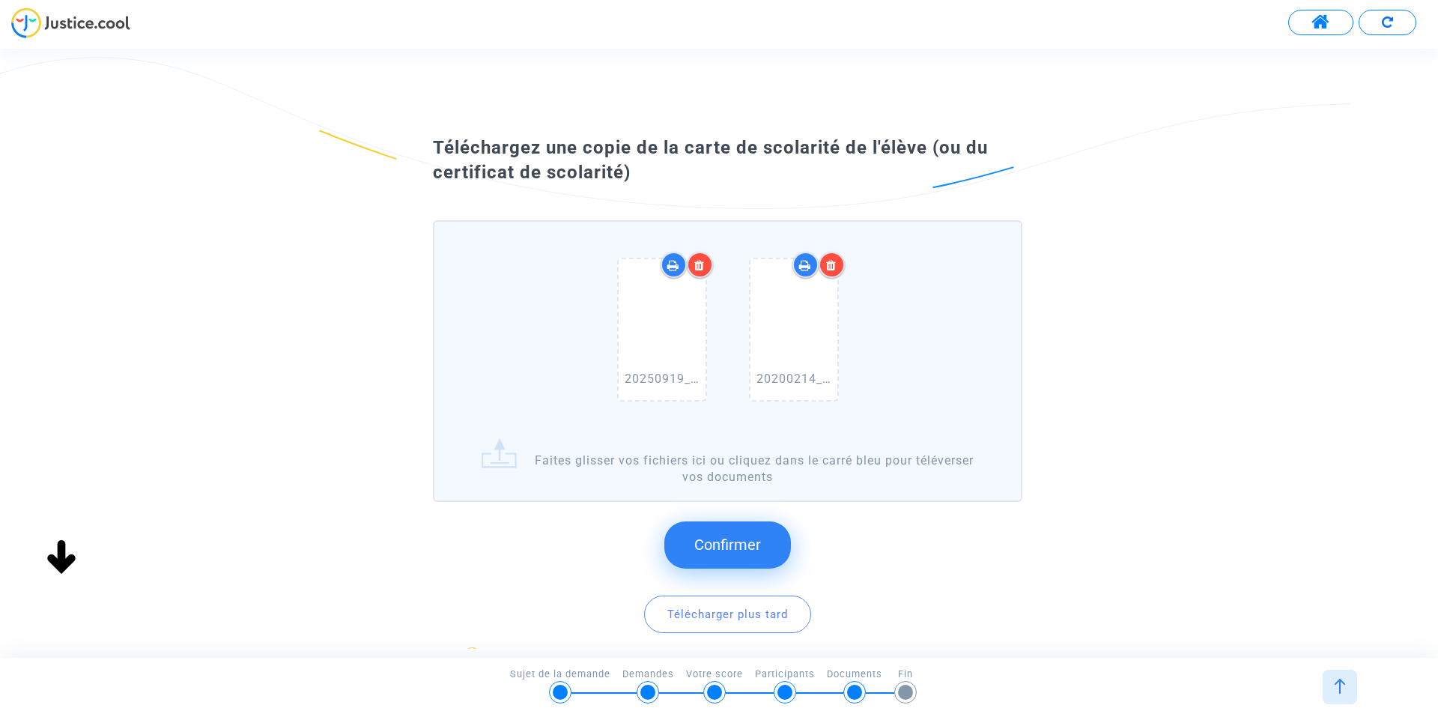
click at [735, 547] on span "Confirmer" at bounding box center [727, 544] width 67 height 18
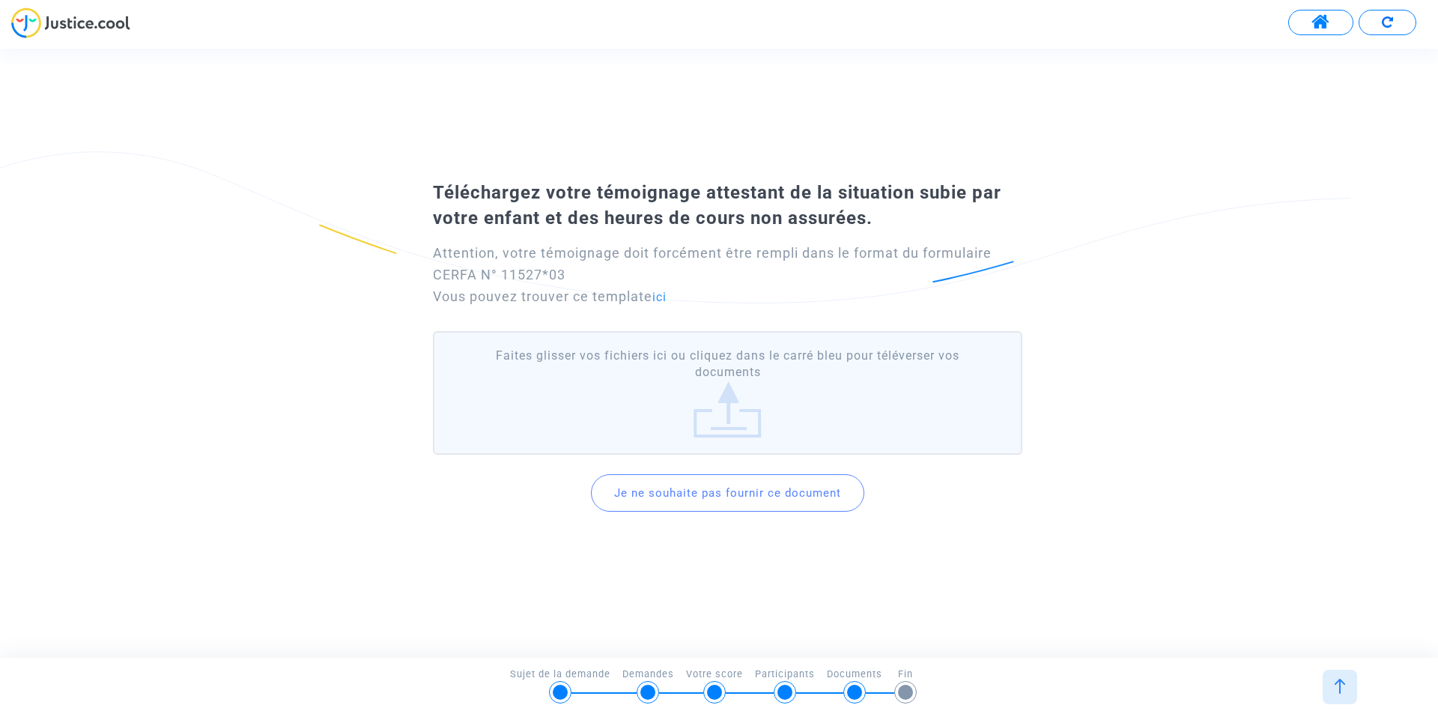
click at [597, 292] on div "Attention, votre témoignage doit forcément être rempli dans le format du formul…" at bounding box center [727, 275] width 589 height 65
click at [723, 300] on div "Attention, votre témoignage doit forcément être rempli dans le format du formul…" at bounding box center [727, 275] width 589 height 65
click at [663, 303] on link "ici" at bounding box center [659, 297] width 14 height 14
click at [1437, 712] on footer "5/6 → Documents Sujet de la demande Demandes Votre score Participants Documents…" at bounding box center [719, 686] width 1438 height 59
click at [744, 372] on label "Faites glisser vos fichiers ici ou cliquez dans le carré bleu pour téléverser v…" at bounding box center [727, 393] width 589 height 124
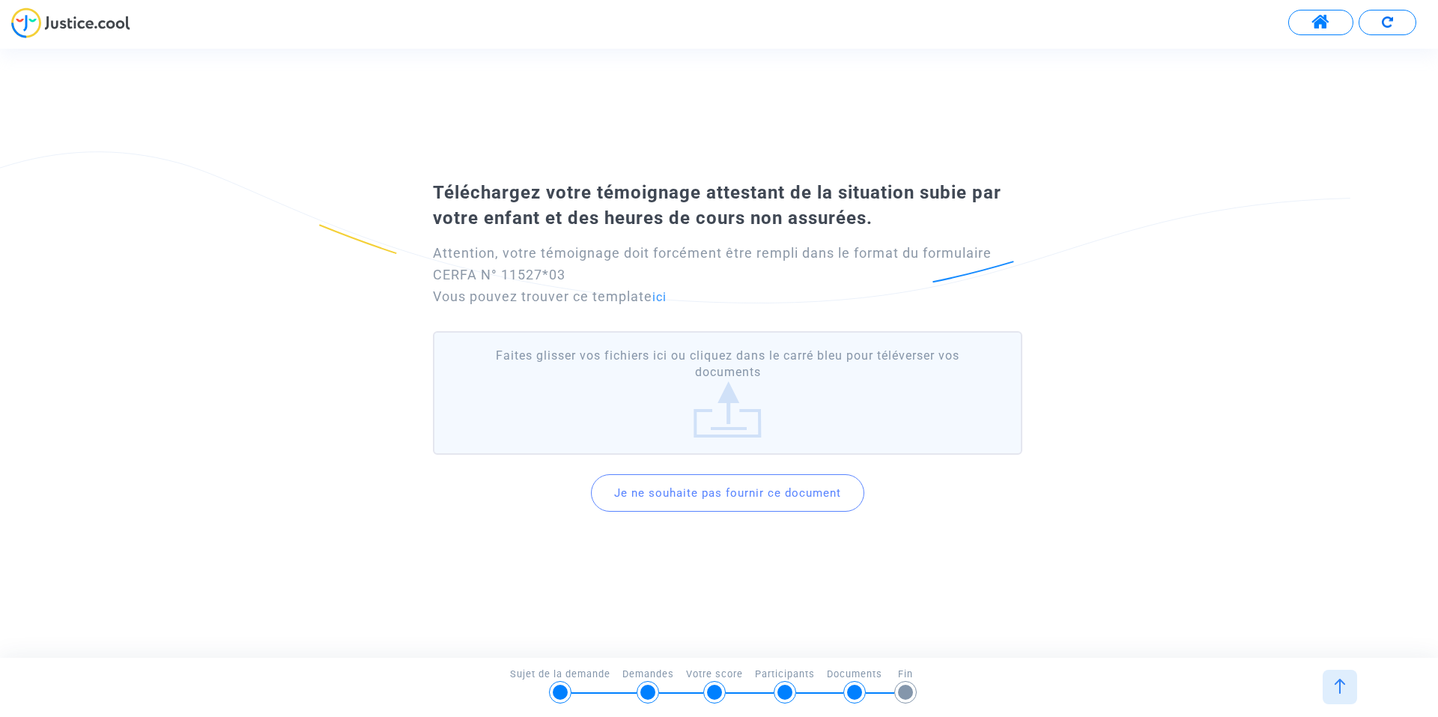
click at [0, 0] on input "Faites glisser vos fichiers ici ou cliquez dans le carré bleu pour téléverser v…" at bounding box center [0, 0] width 0 height 0
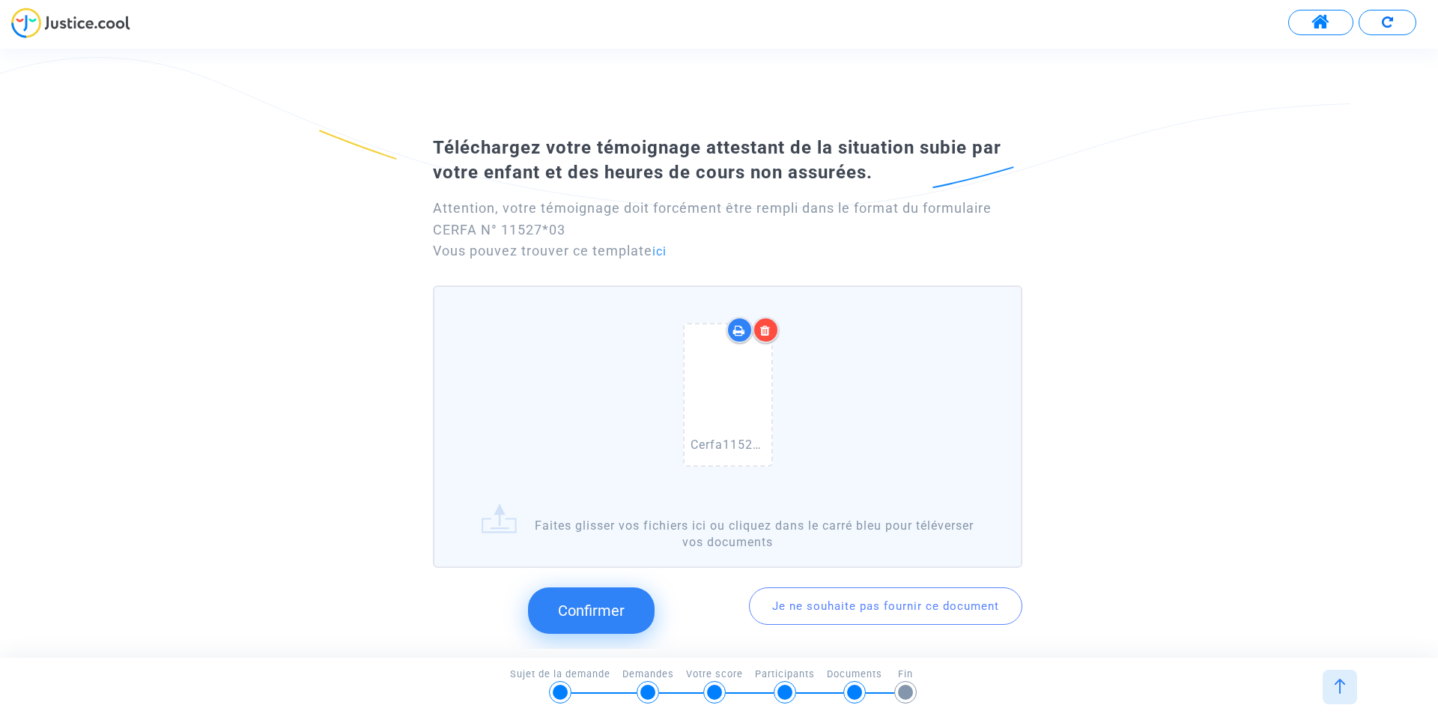
click at [606, 610] on span "Confirmer" at bounding box center [591, 610] width 67 height 18
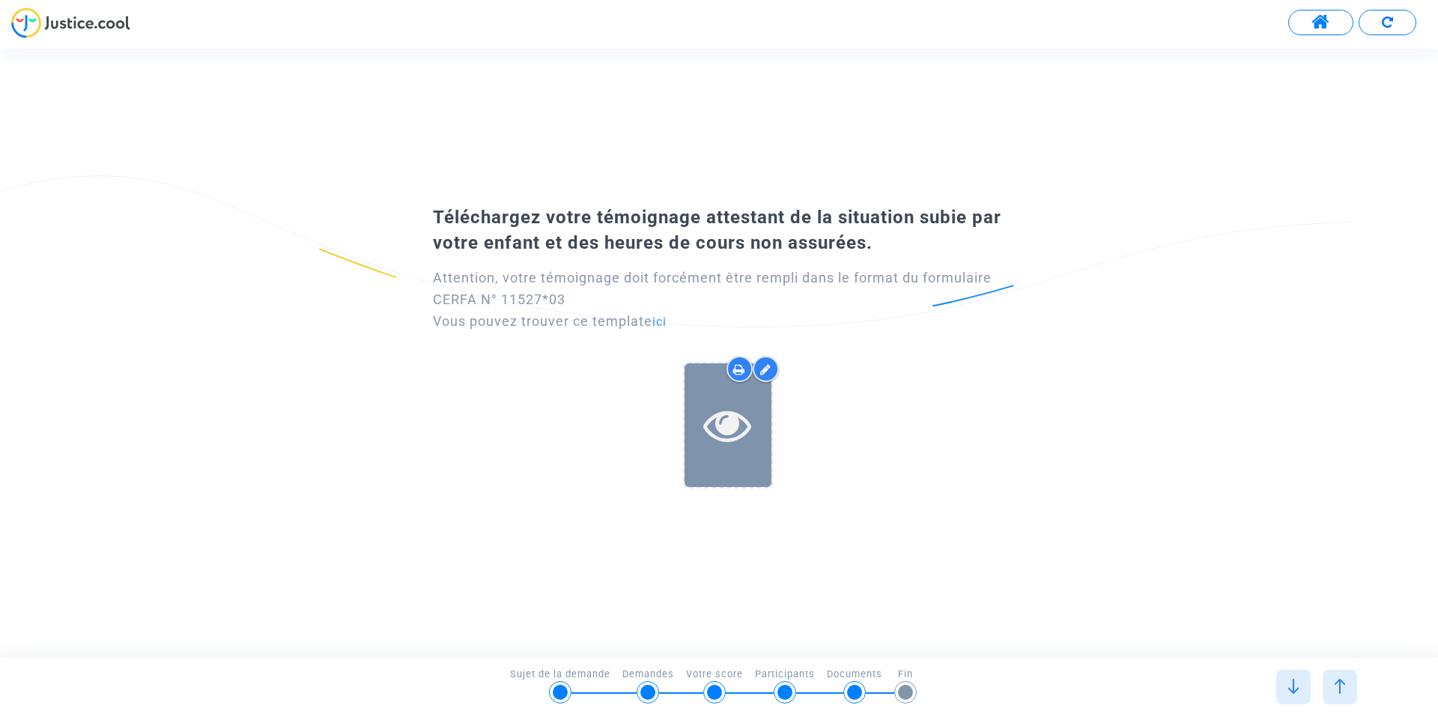
click at [726, 425] on icon at bounding box center [727, 425] width 49 height 48
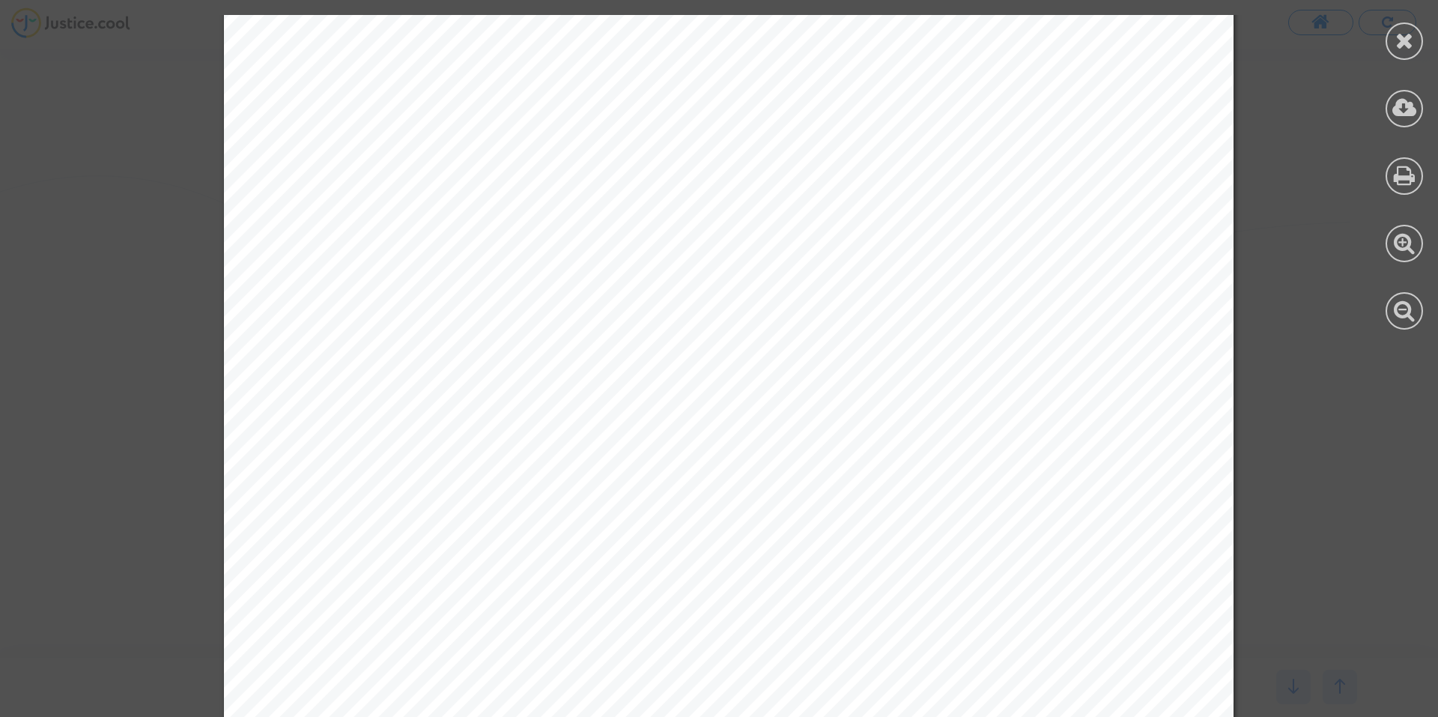
scroll to position [47, 0]
click at [1408, 40] on icon at bounding box center [1404, 40] width 19 height 22
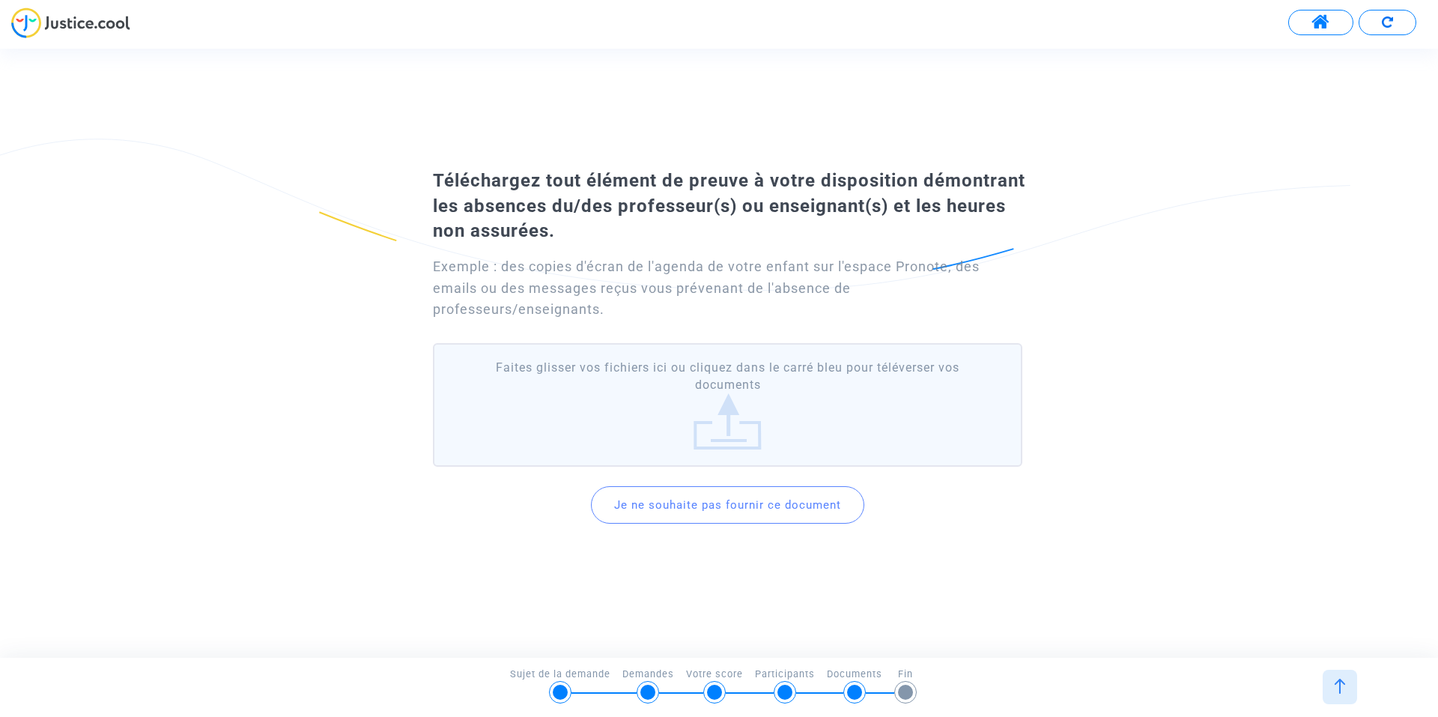
click at [1349, 317] on div "Téléchargez tout élément de preuve à votre disposition démontrant les absences …" at bounding box center [719, 352] width 1438 height 383
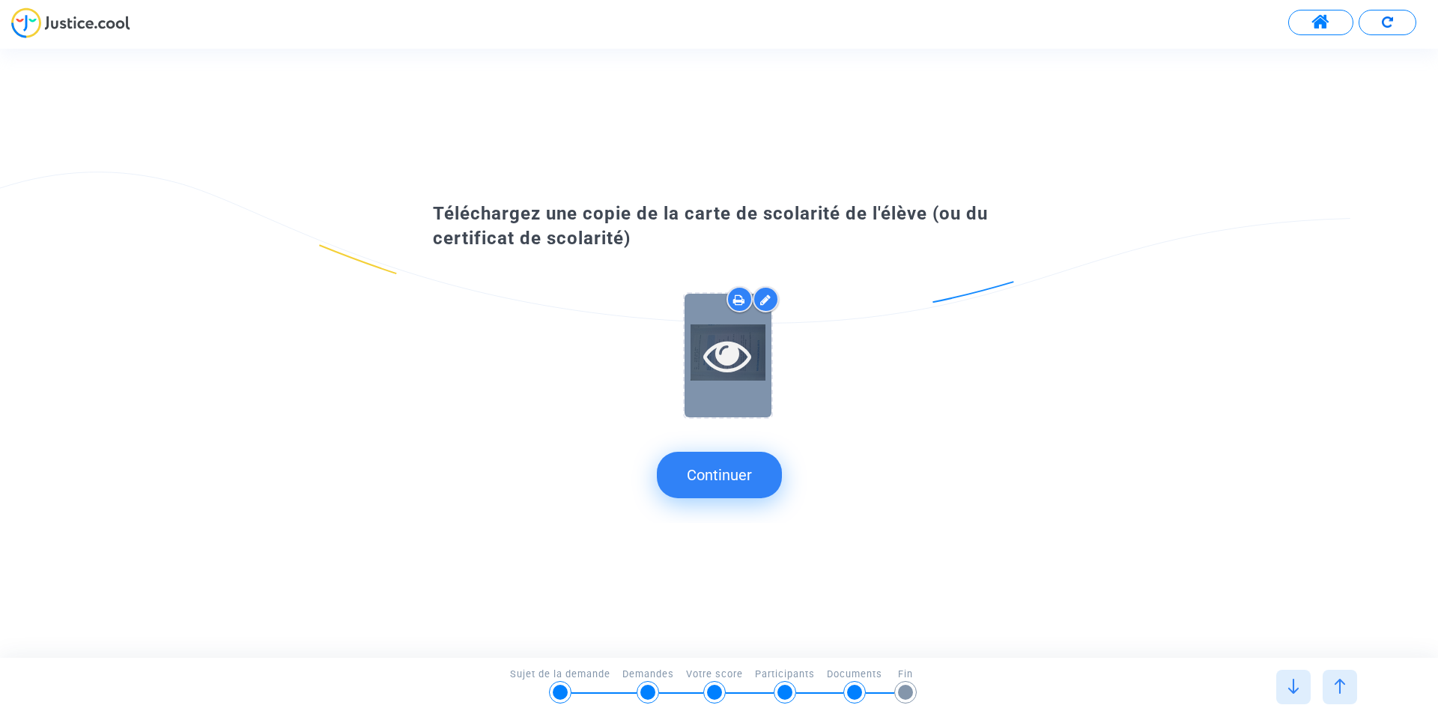
click at [732, 350] on icon at bounding box center [727, 355] width 49 height 48
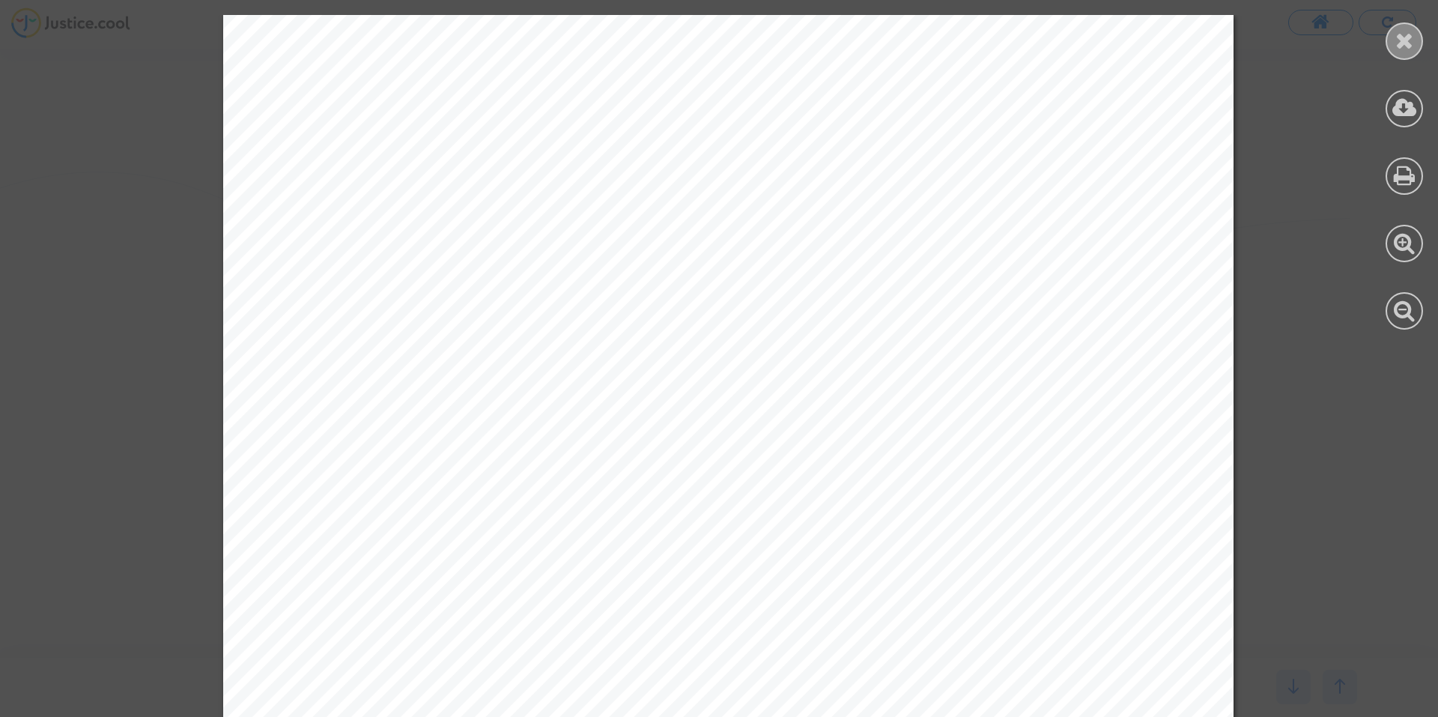
click at [1406, 45] on icon at bounding box center [1404, 40] width 19 height 22
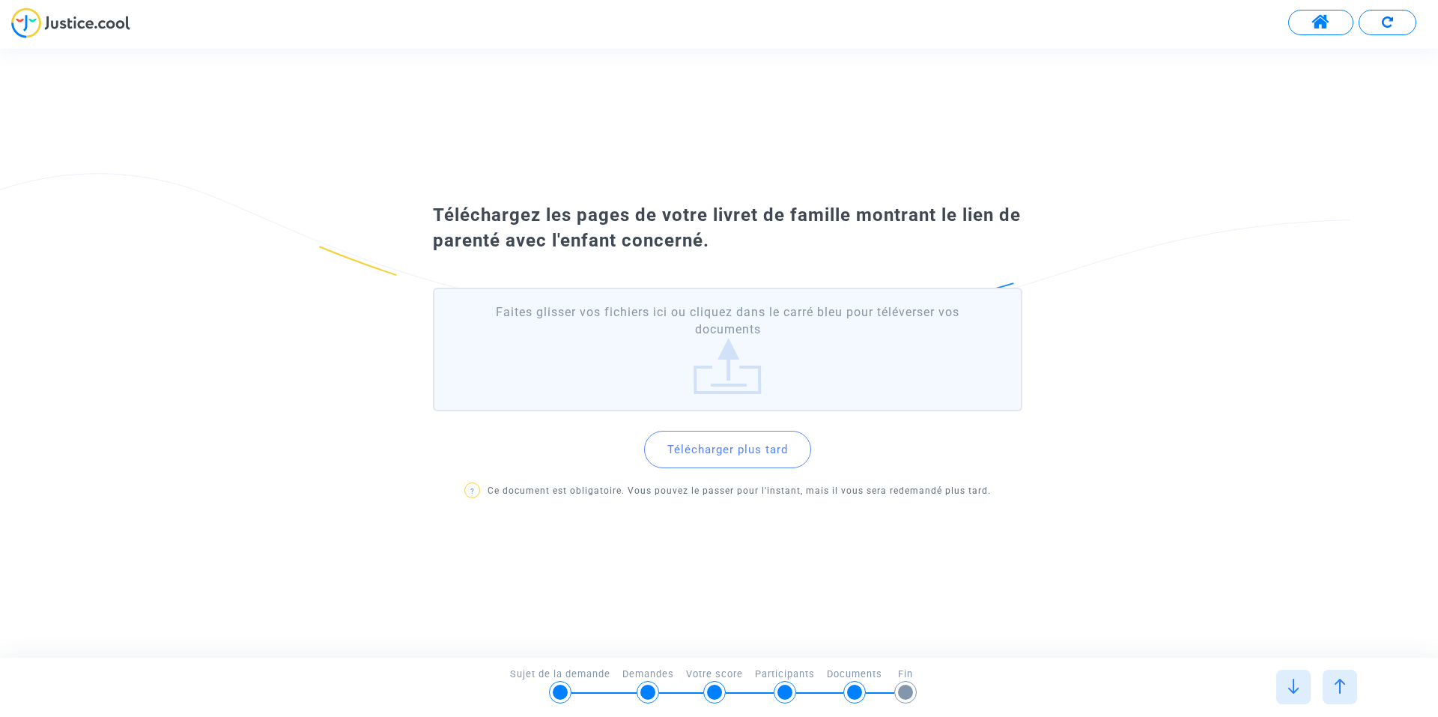
click at [742, 374] on label "Faites glisser vos fichiers ici ou cliquez dans le carré bleu pour téléverser v…" at bounding box center [727, 350] width 589 height 124
click at [0, 0] on input "Faites glisser vos fichiers ici ou cliquez dans le carré bleu pour téléverser v…" at bounding box center [0, 0] width 0 height 0
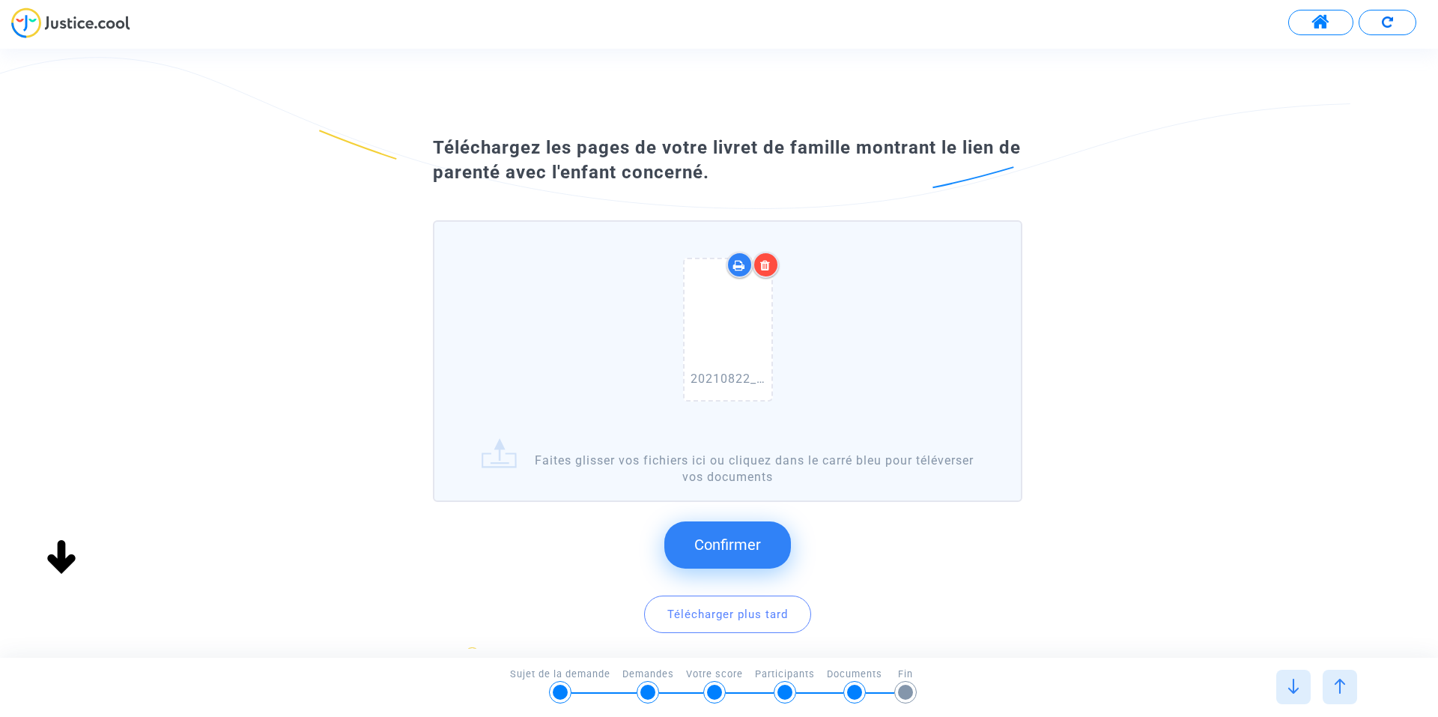
click at [770, 265] on icon at bounding box center [765, 265] width 10 height 12
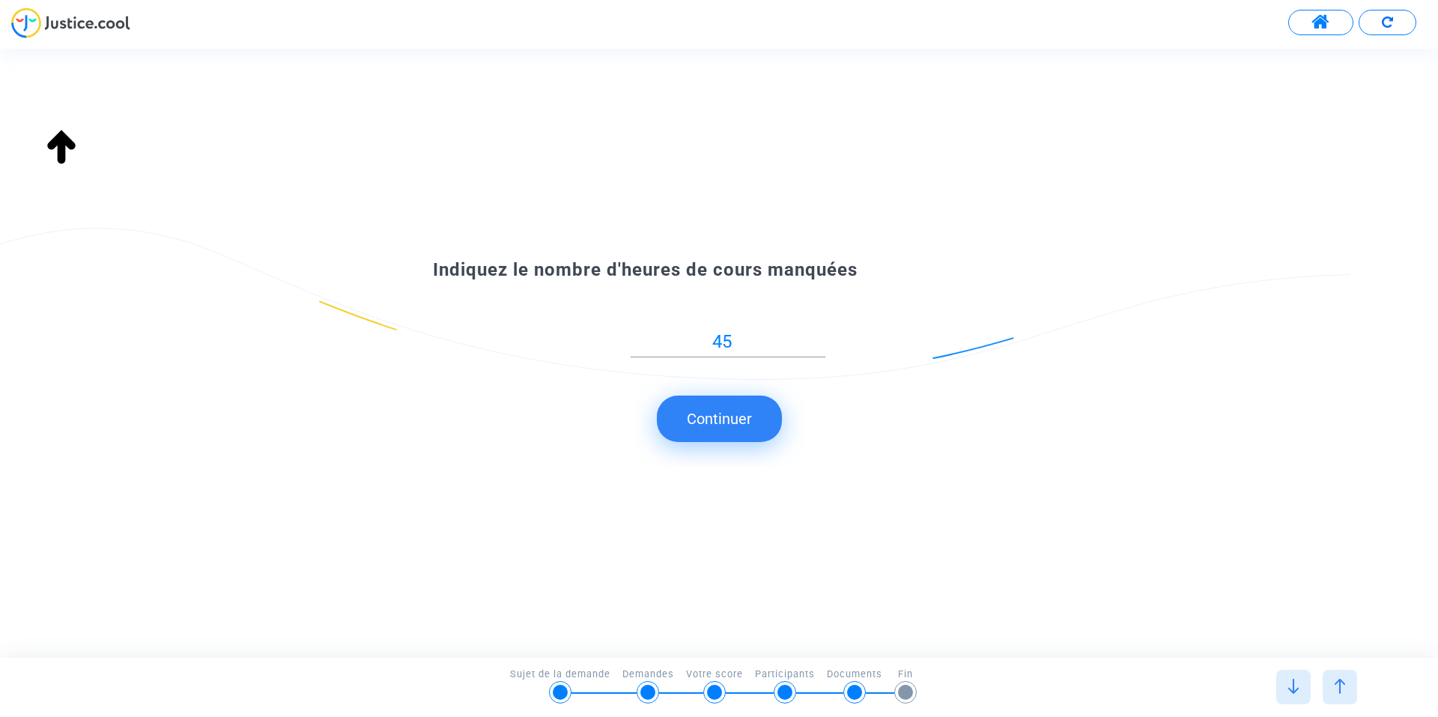
type input "Numérique et sciences informatiques"
click at [738, 338] on input "45" at bounding box center [728, 342] width 195 height 20
type input "4"
type input "70"
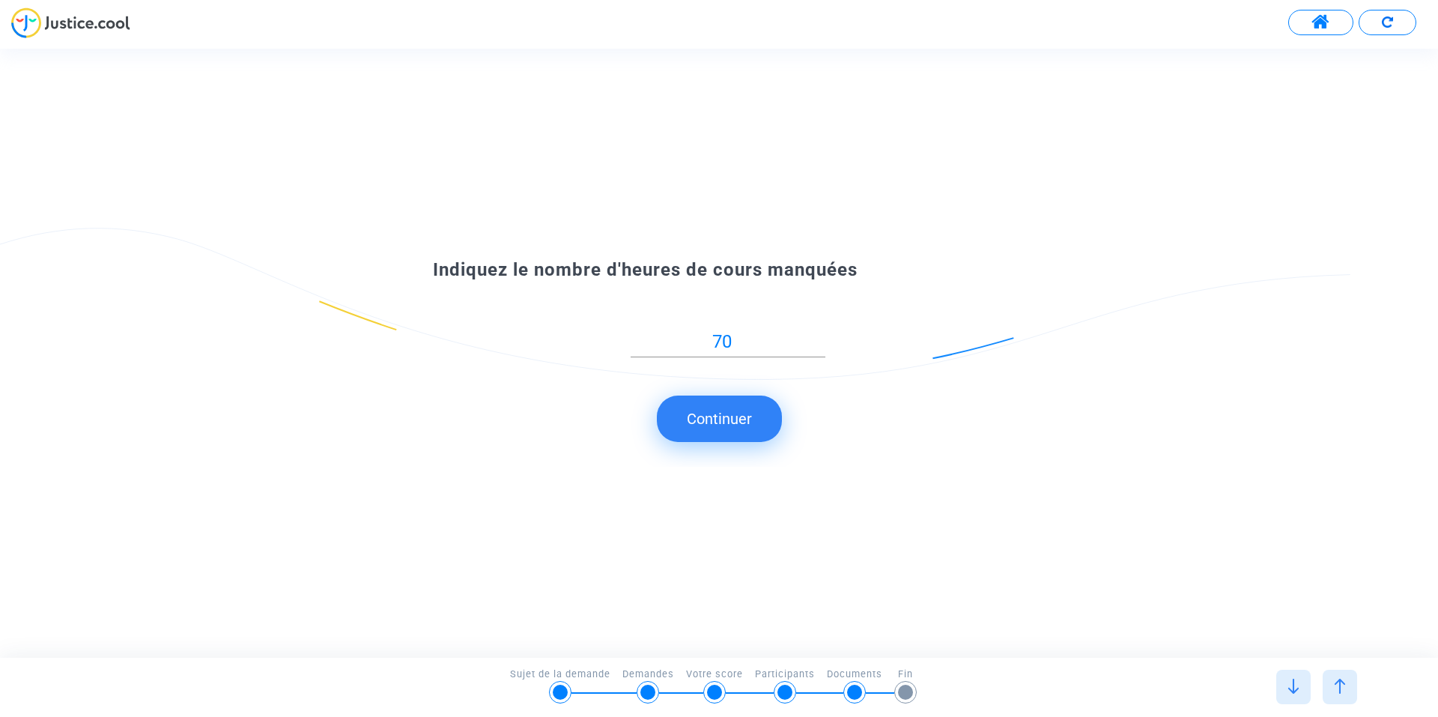
click at [708, 421] on button "Continuer" at bounding box center [719, 418] width 125 height 46
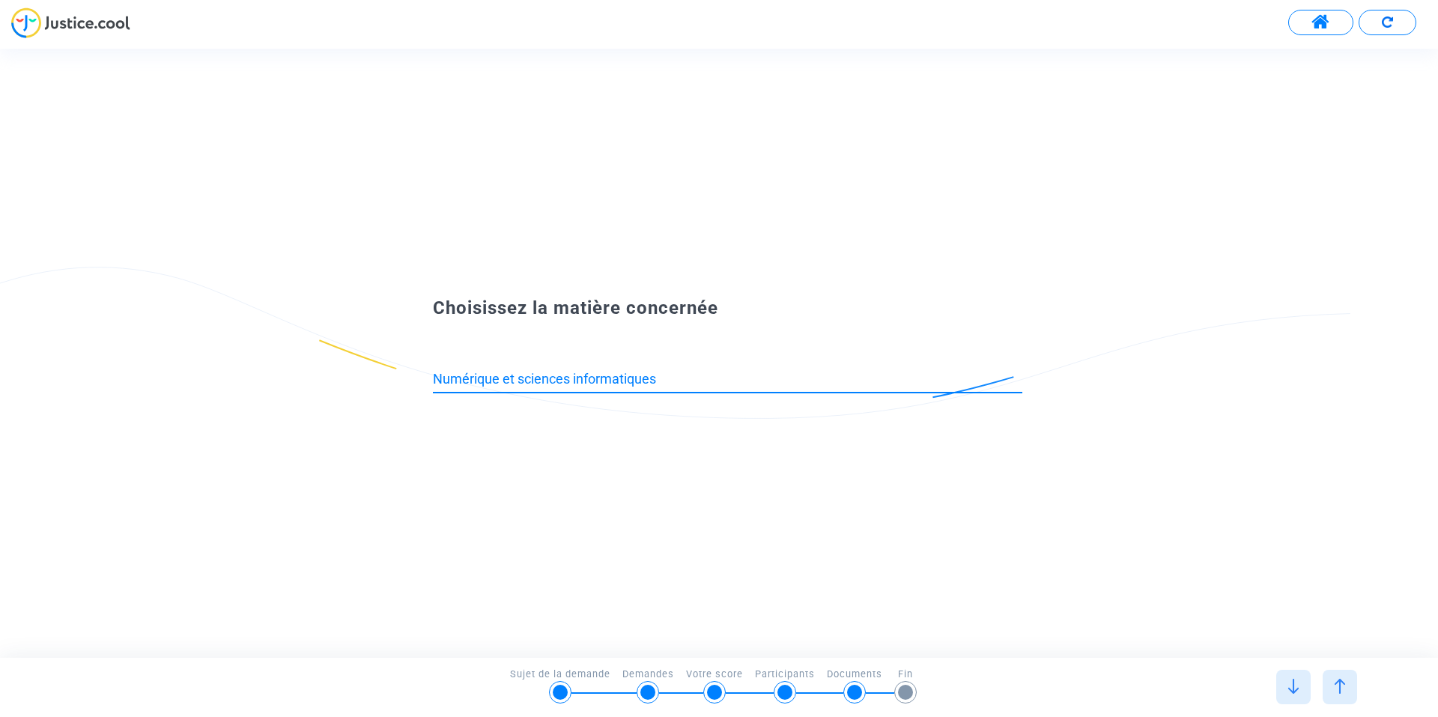
click at [780, 377] on input "Numérique et sciences informatiques" at bounding box center [727, 378] width 589 height 15
type input "Numérique et sciences informatiques"
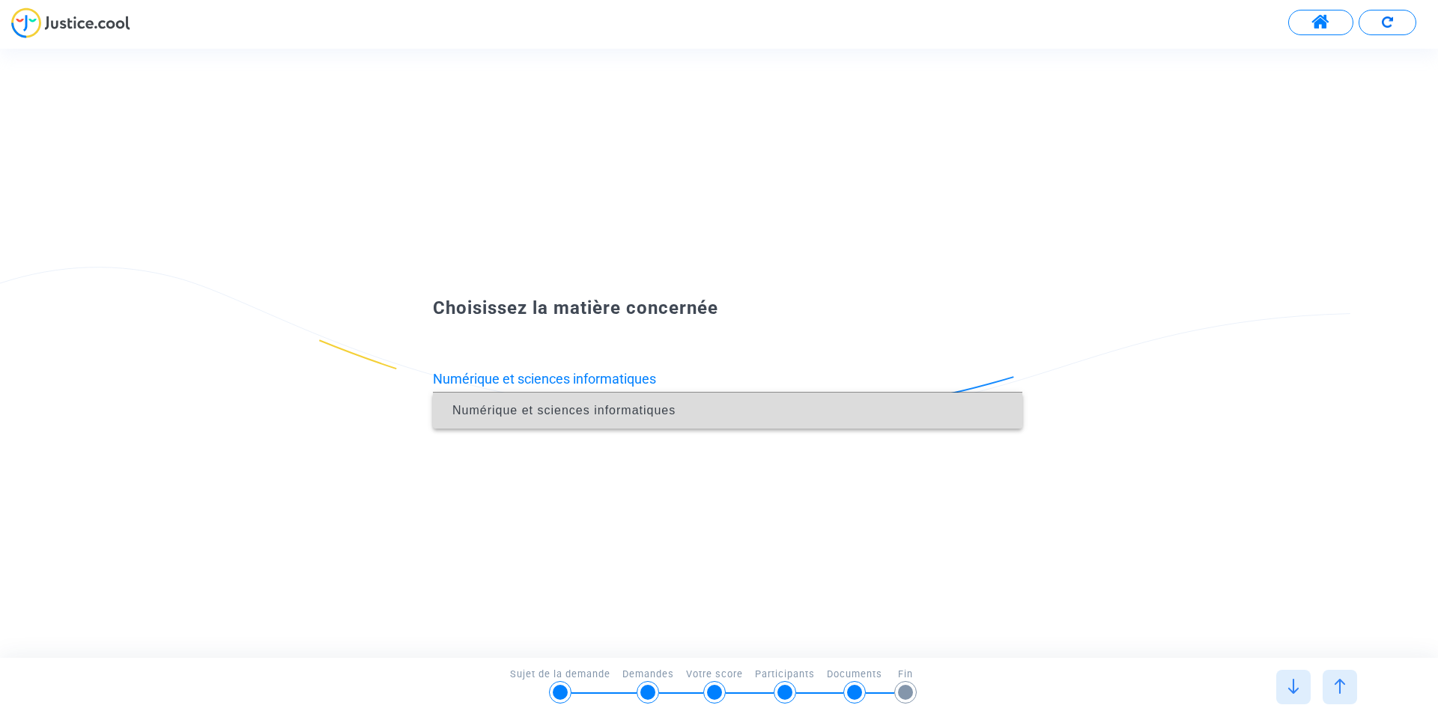
click at [654, 401] on span "Numérique et sciences informatiques" at bounding box center [727, 410] width 565 height 42
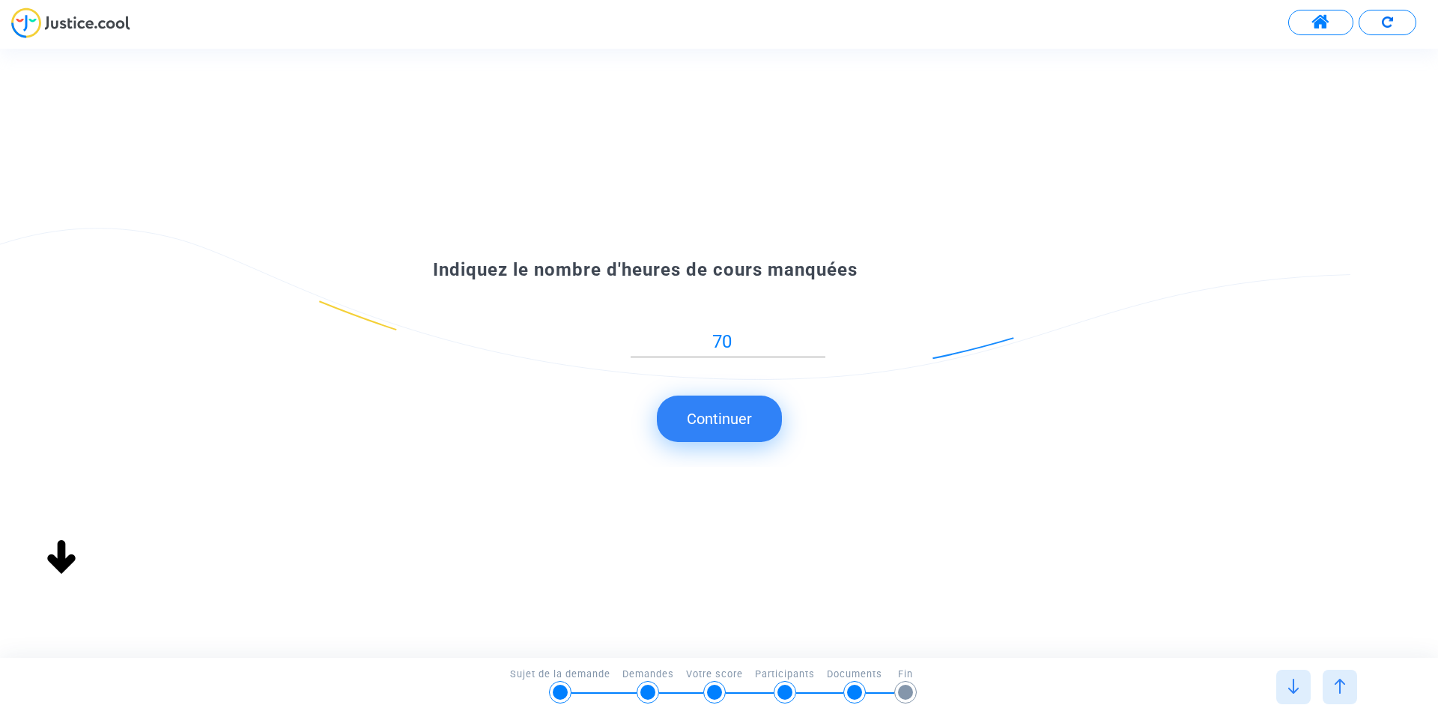
click at [712, 422] on button "Continuer" at bounding box center [719, 418] width 125 height 46
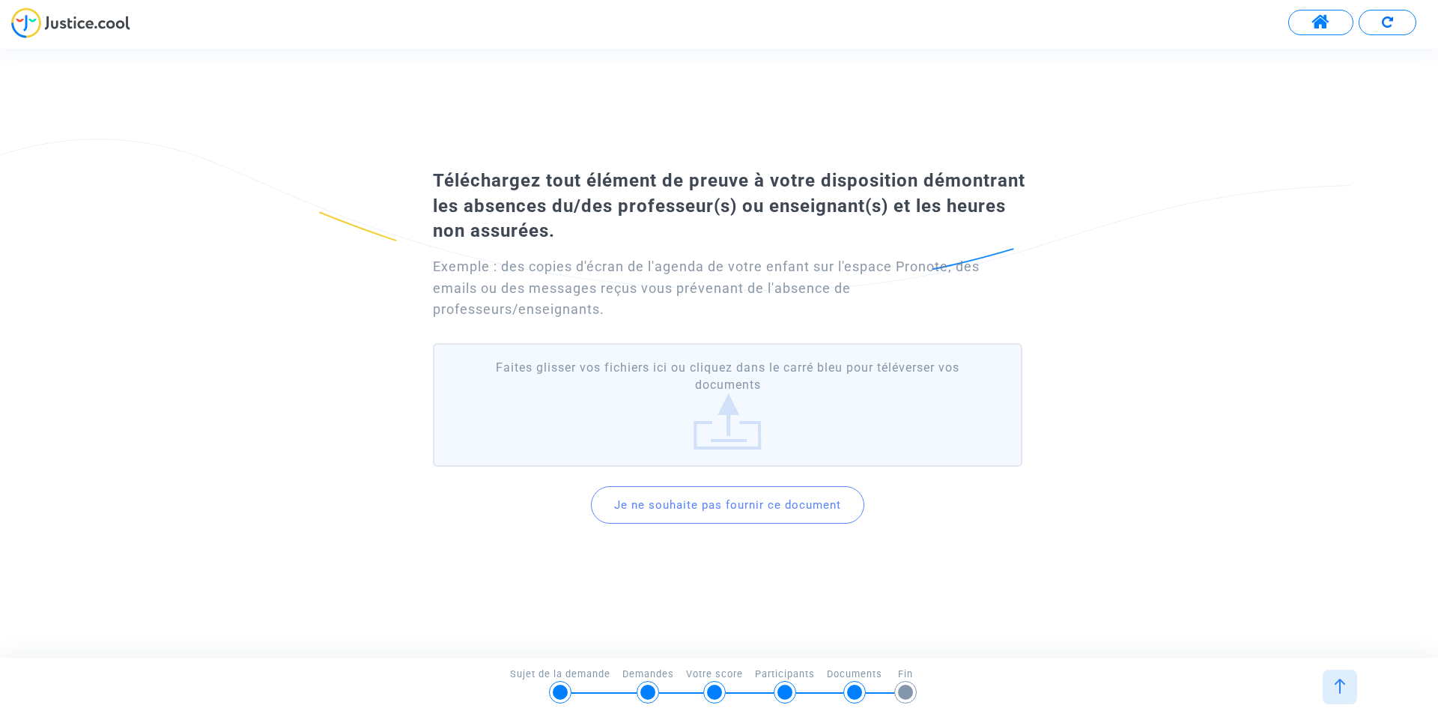
click at [720, 412] on label "Faites glisser vos fichiers ici ou cliquez dans le carré bleu pour téléverser v…" at bounding box center [727, 405] width 589 height 124
click at [0, 0] on input "Faites glisser vos fichiers ici ou cliquez dans le carré bleu pour téléverser v…" at bounding box center [0, 0] width 0 height 0
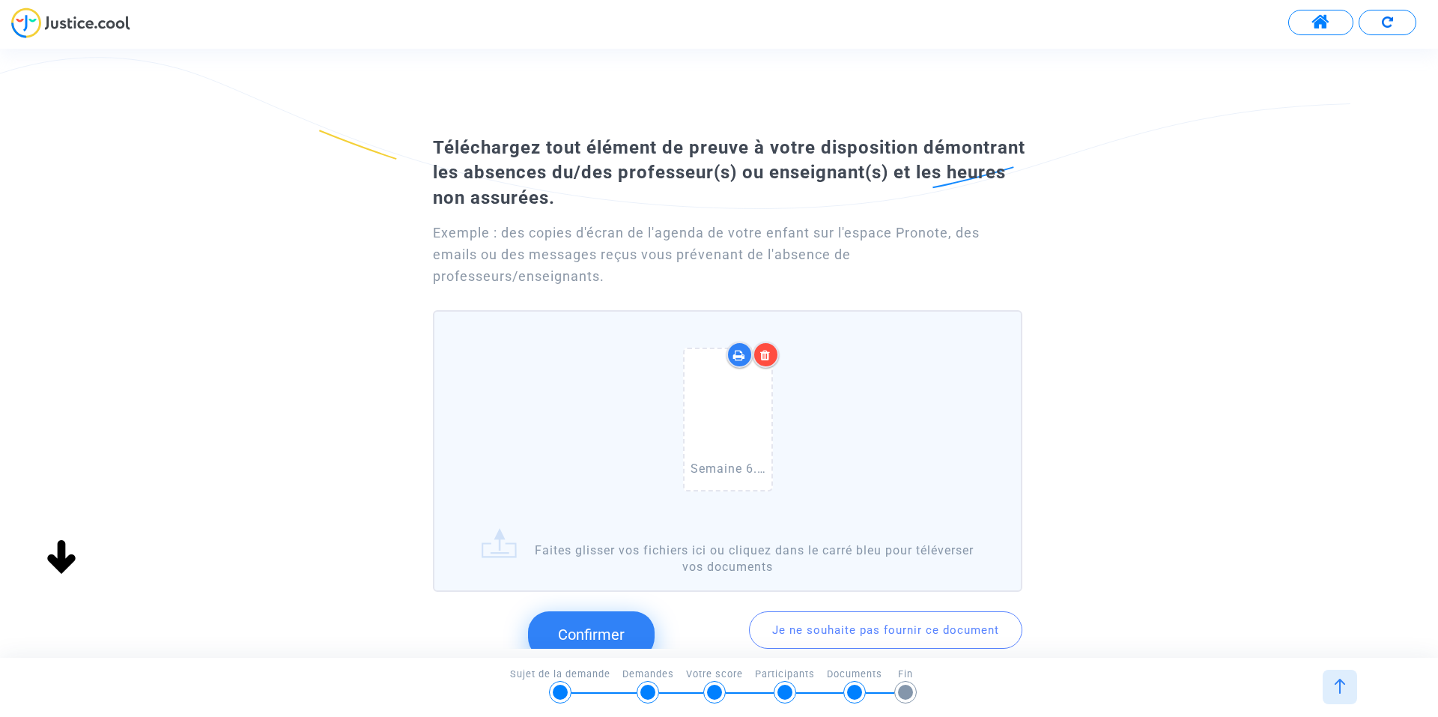
click at [869, 428] on div "Semaine 6.PNG" at bounding box center [727, 422] width 571 height 192
click at [0, 0] on input "Semaine 6.PNG Faites glisser vos fichiers ici ou cliquez dans le carré bleu pou…" at bounding box center [0, 0] width 0 height 0
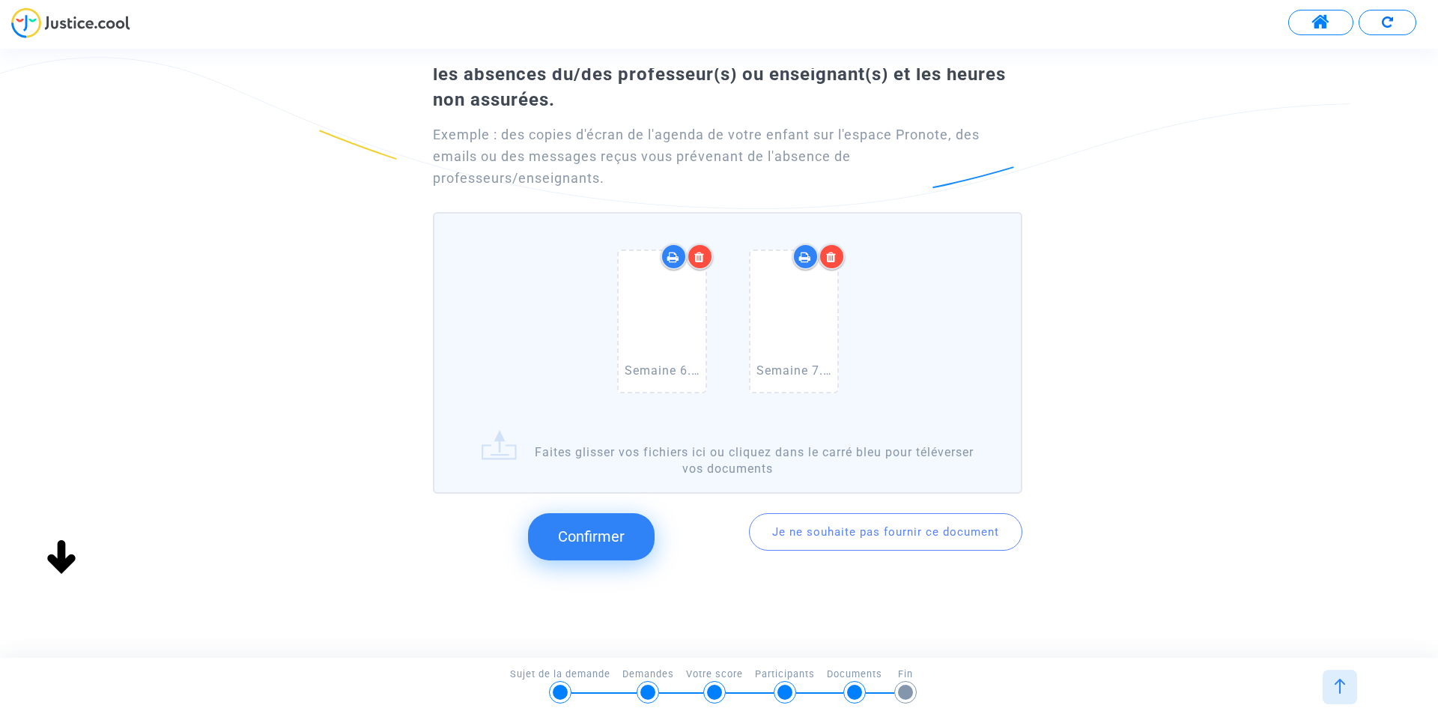
scroll to position [100, 0]
click at [584, 534] on span "Confirmer" at bounding box center [591, 535] width 67 height 18
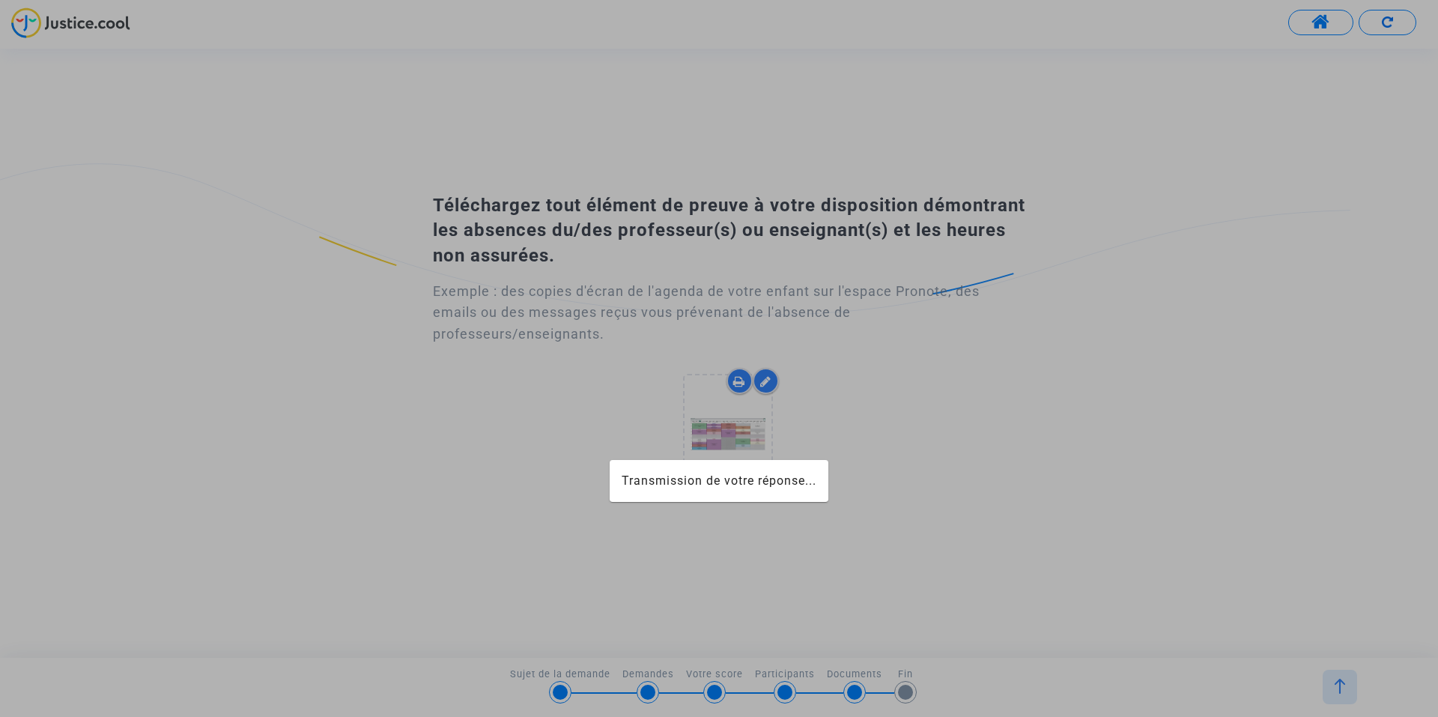
scroll to position [0, 0]
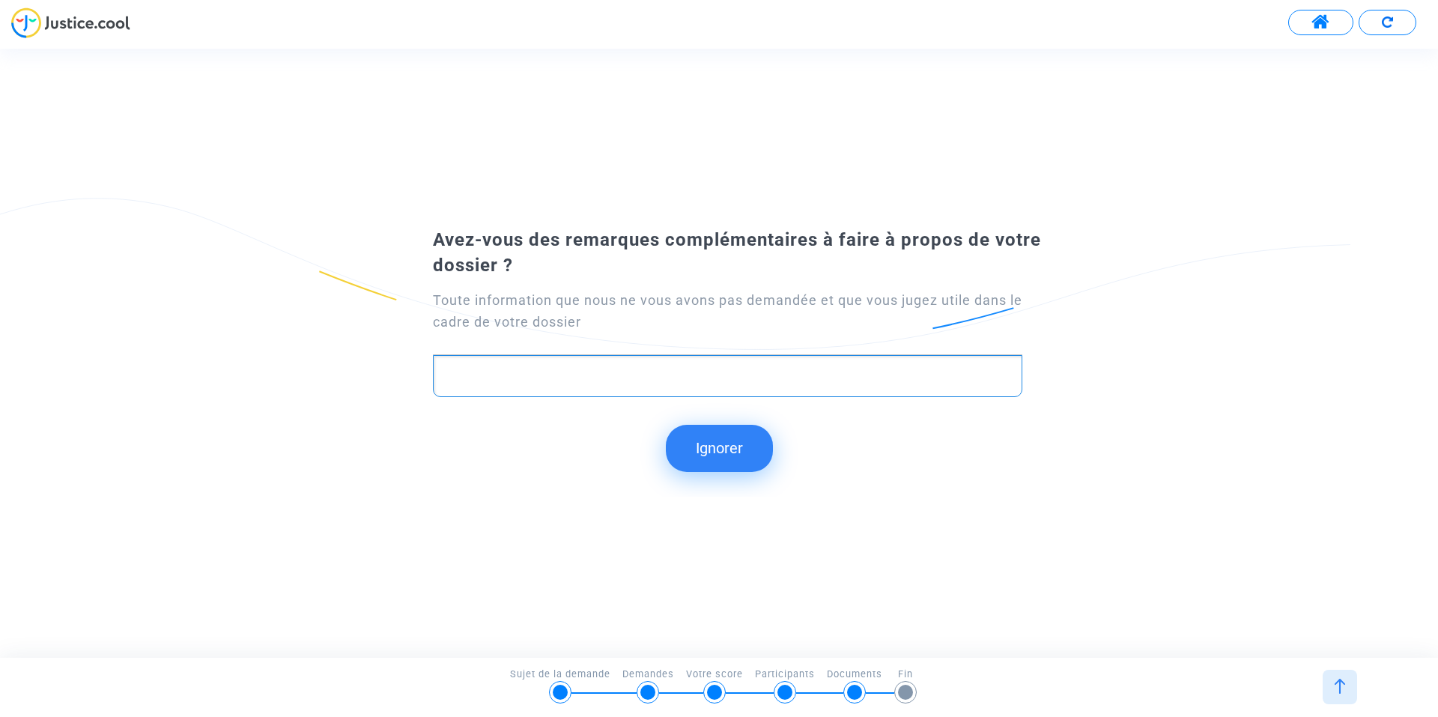
click at [600, 375] on p "Rich Text Editor, main" at bounding box center [728, 375] width 574 height 19
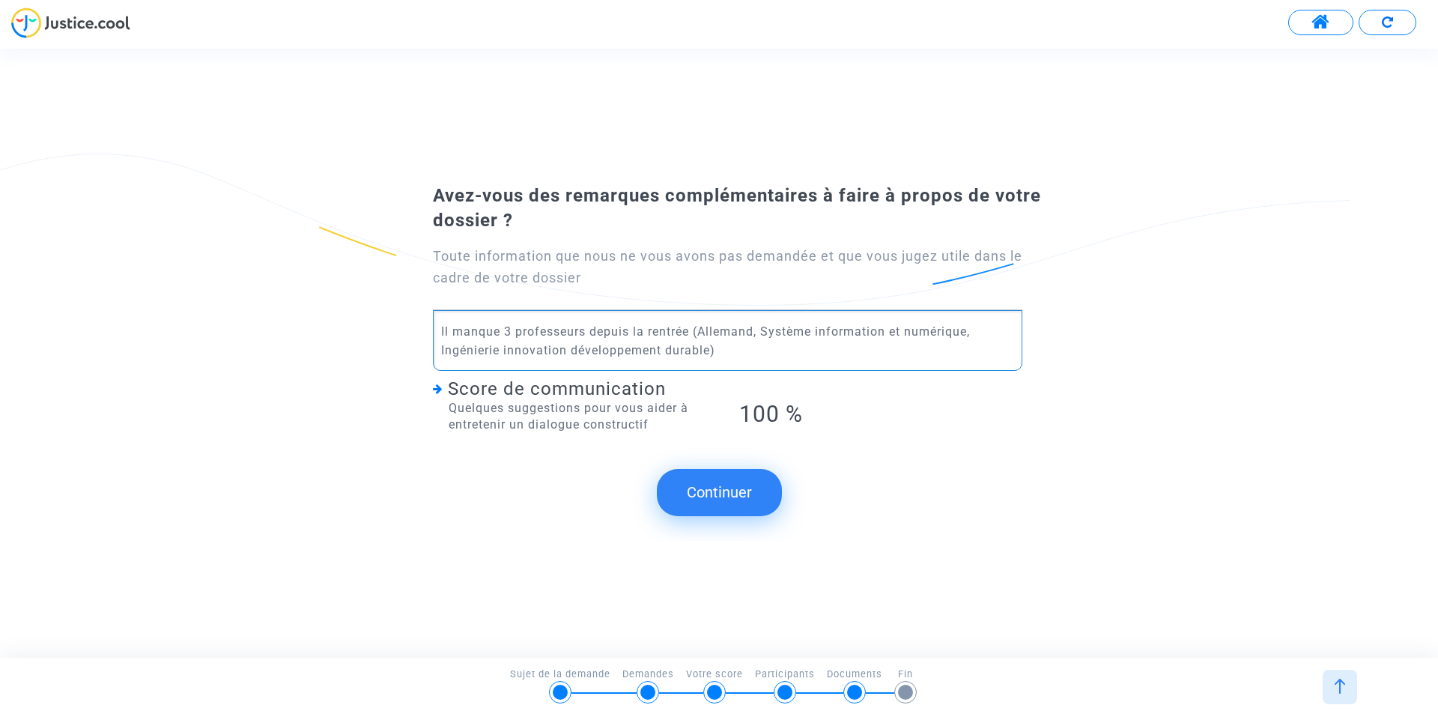
click at [765, 353] on p "Il manque 3 professeurs depuis la rentrée (Allemand, Système information et num…" at bounding box center [728, 340] width 574 height 37
click at [737, 493] on button "Continuer" at bounding box center [719, 492] width 125 height 46
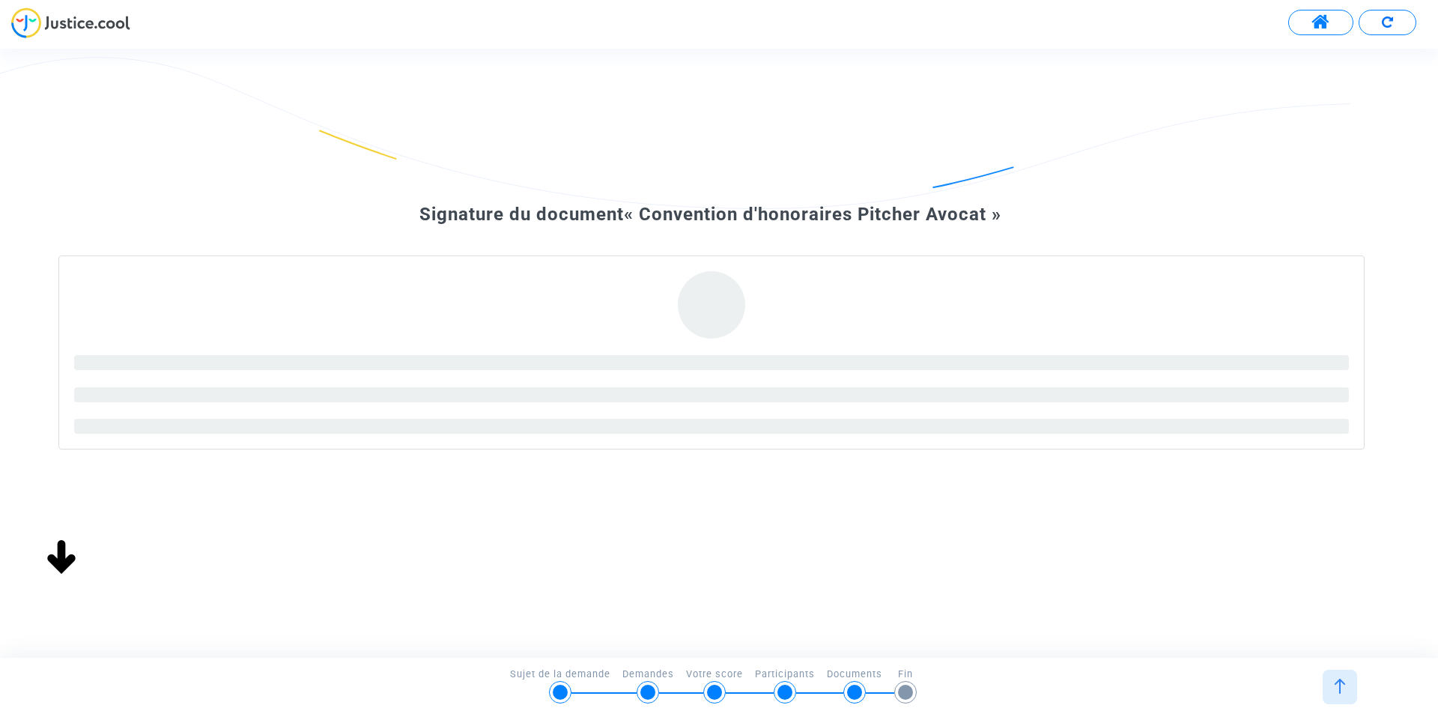
click at [1320, 24] on span at bounding box center [1320, 22] width 19 height 19
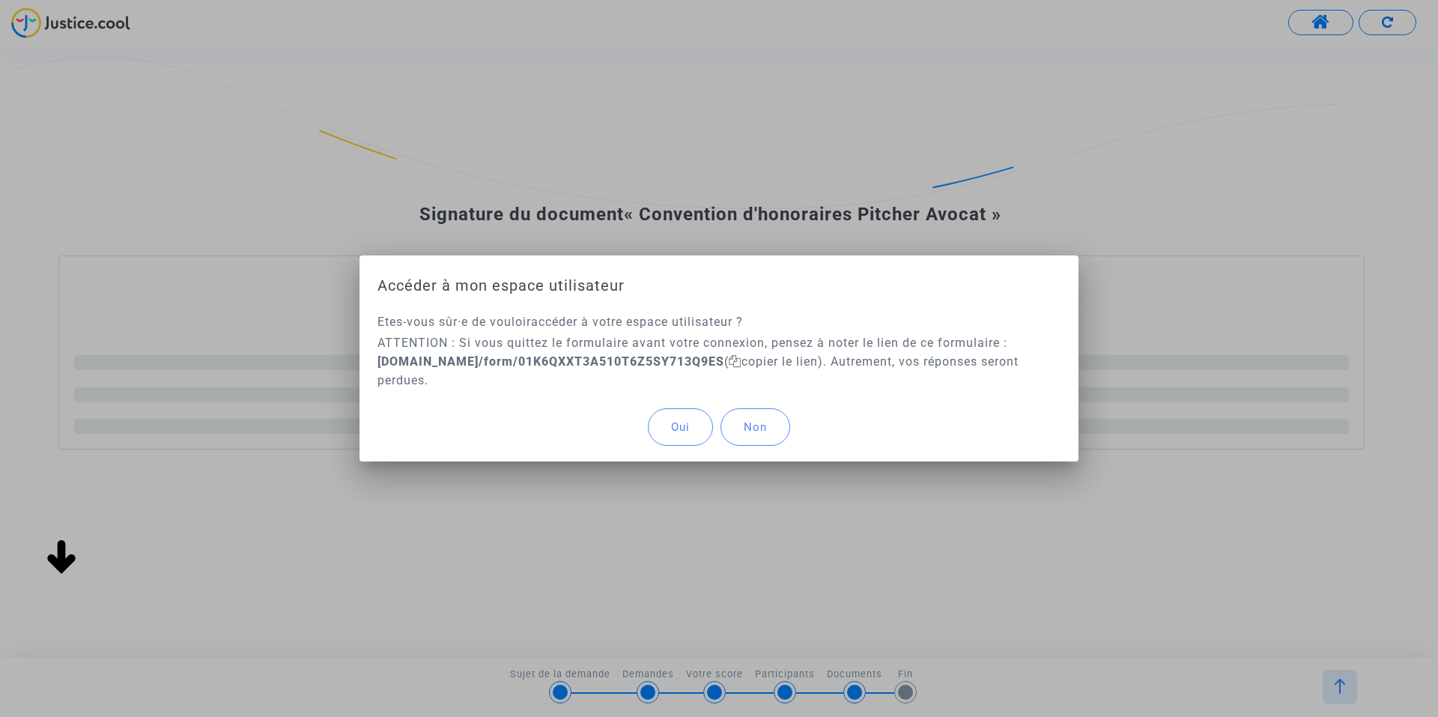
click at [682, 425] on span "Oui" at bounding box center [680, 426] width 19 height 13
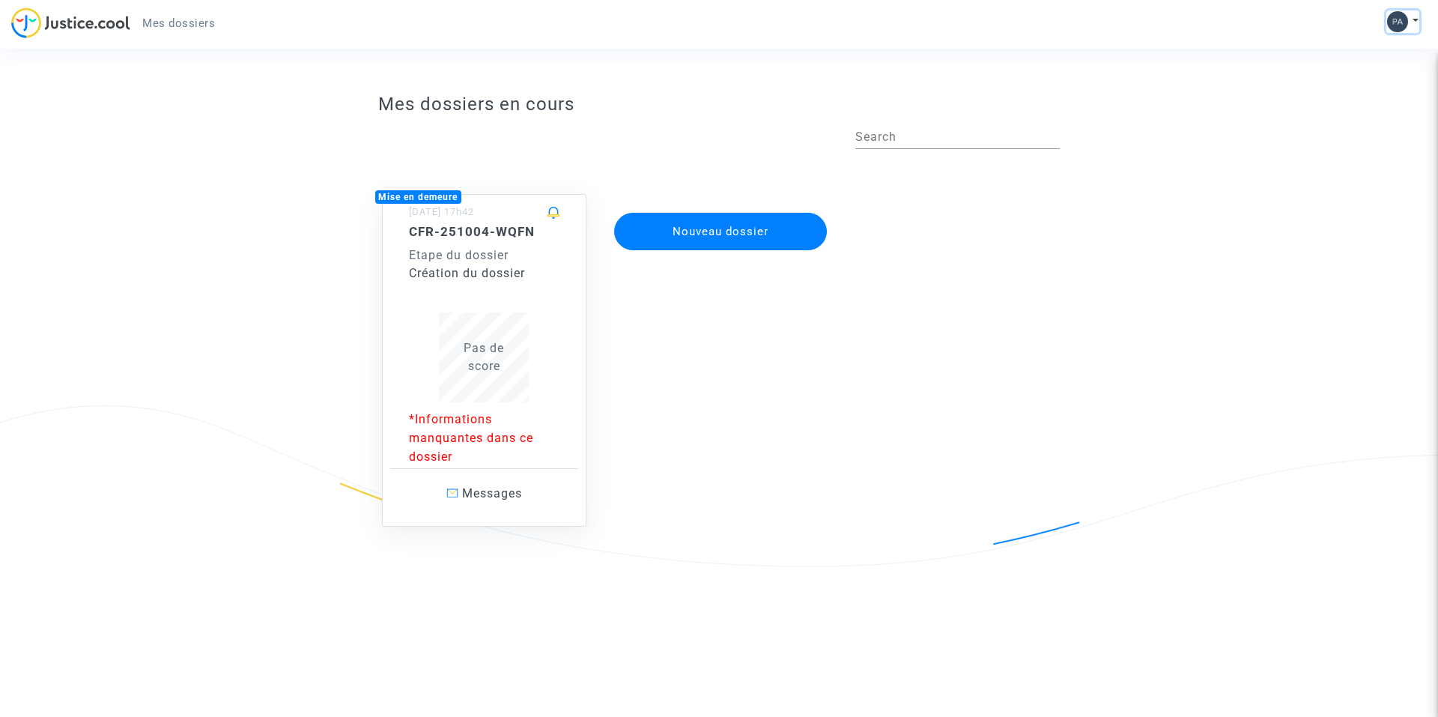
click at [1411, 16] on button at bounding box center [1402, 21] width 33 height 22
click at [1349, 49] on link "Mon profil" at bounding box center [1359, 53] width 118 height 24
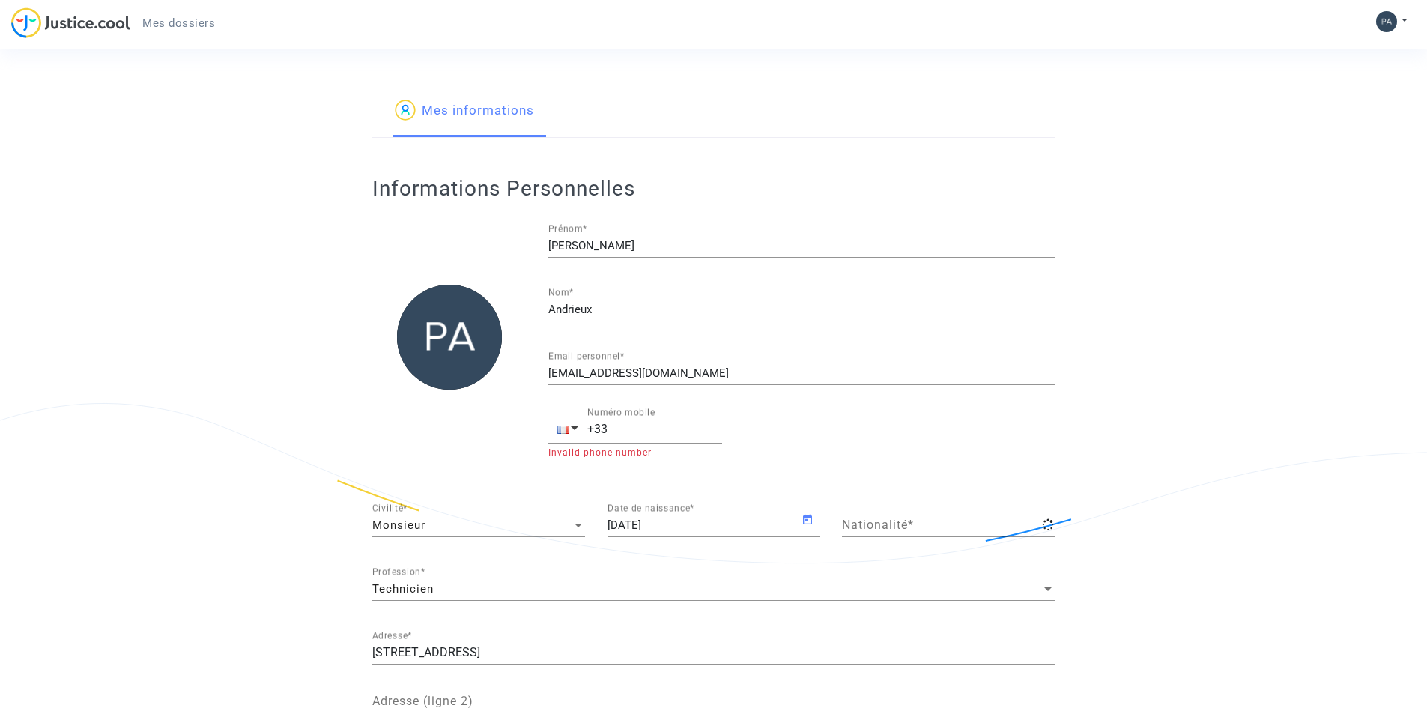
type input "française"
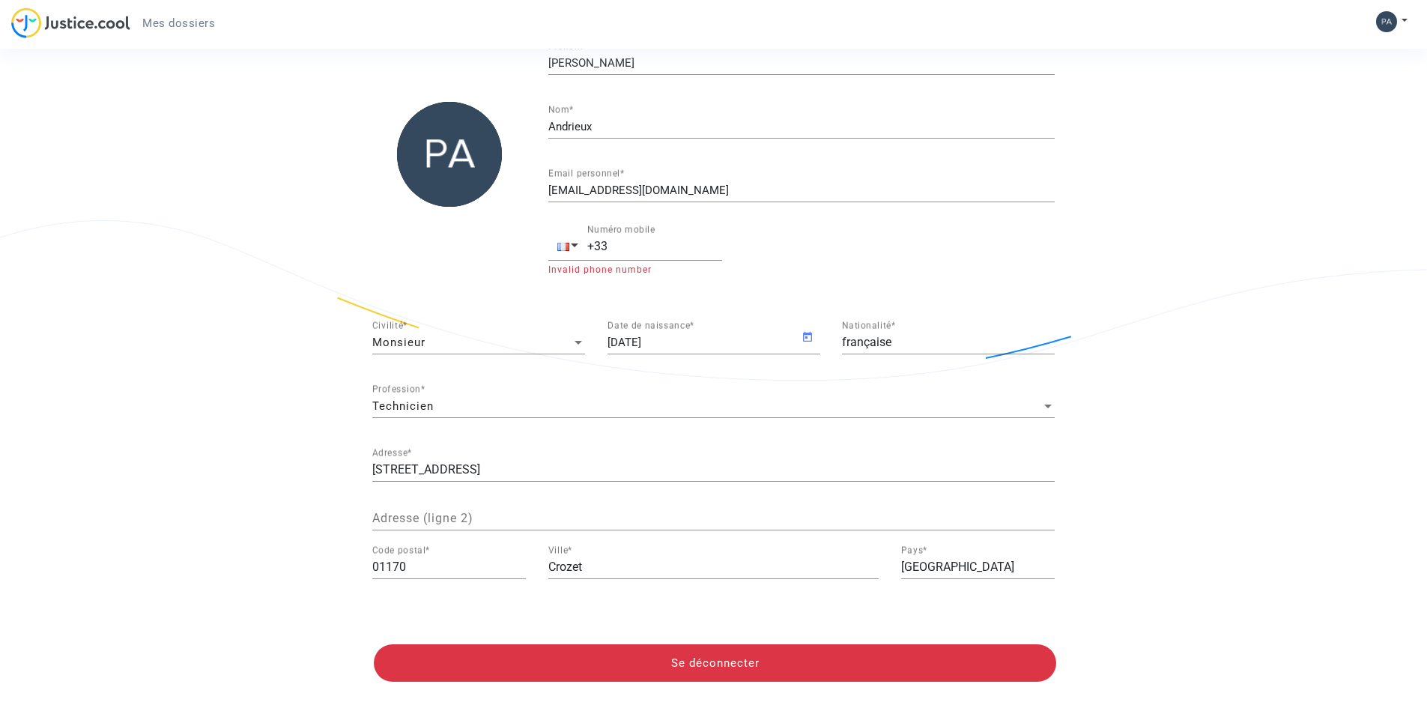
scroll to position [192, 0]
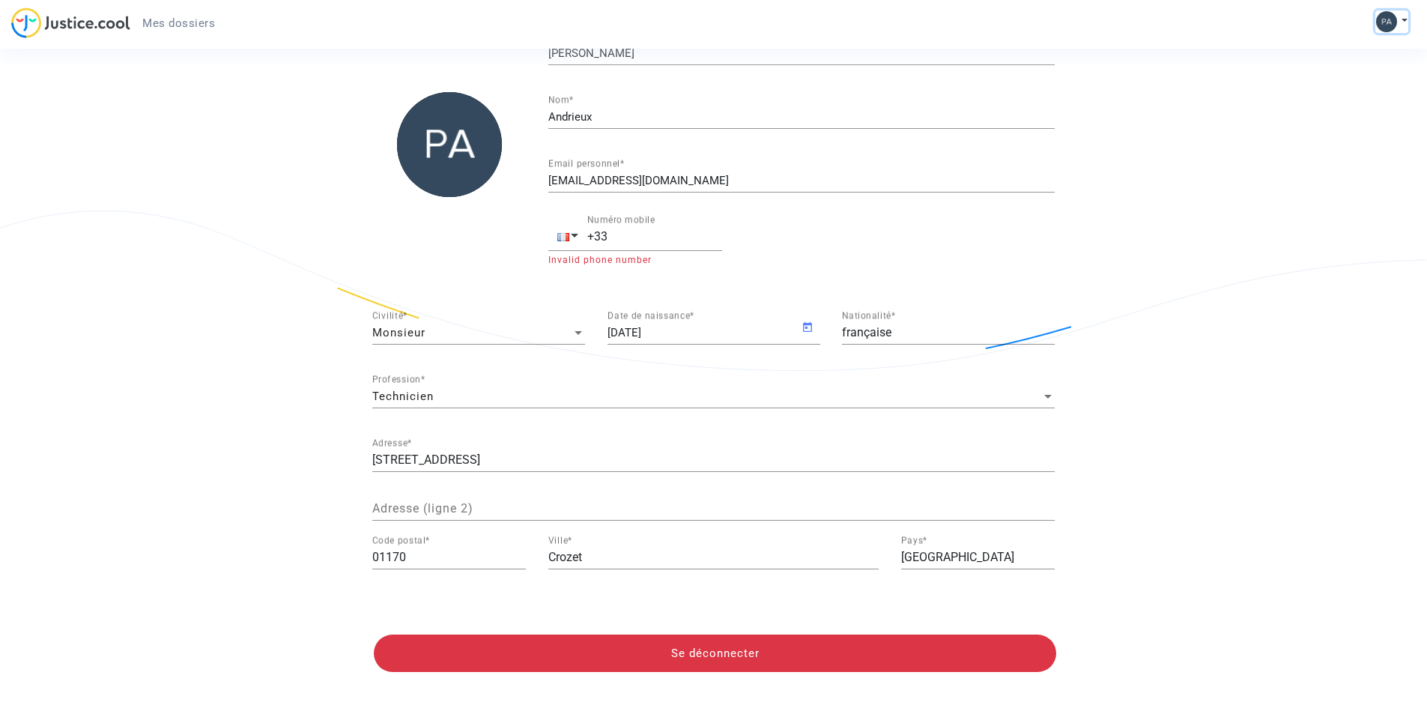
click at [1403, 23] on button at bounding box center [1391, 21] width 33 height 22
click at [1345, 94] on link "Déconnexion" at bounding box center [1348, 101] width 118 height 24
